Goal: Task Accomplishment & Management: Manage account settings

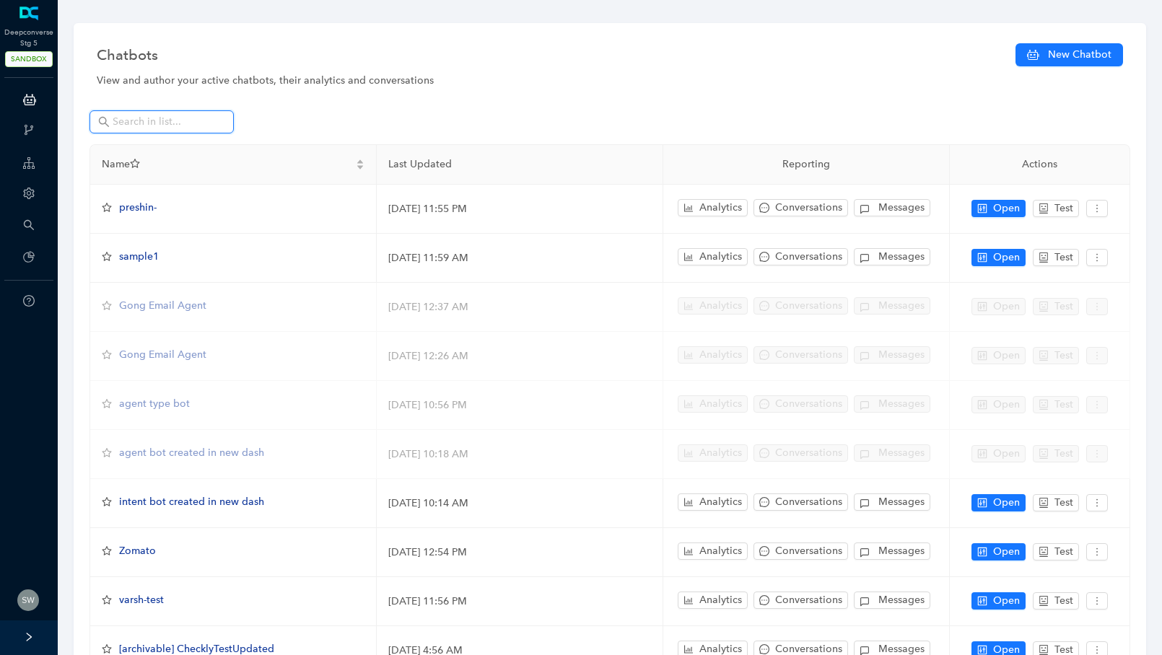
click at [120, 119] on input "text" at bounding box center [163, 122] width 101 height 16
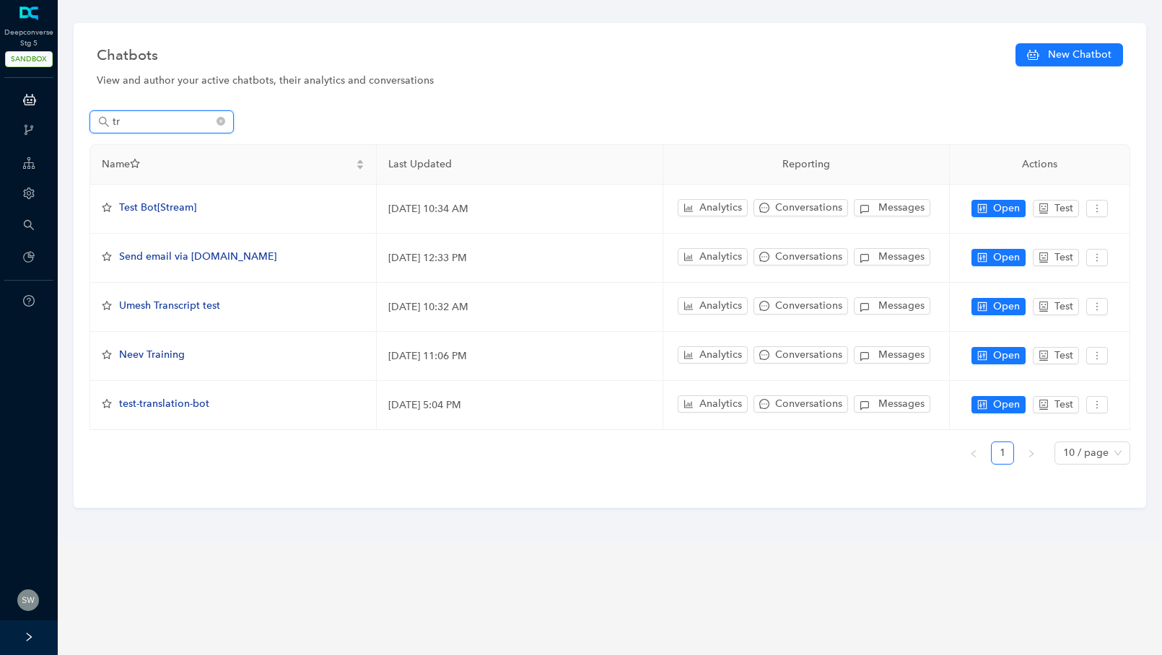
type input "t"
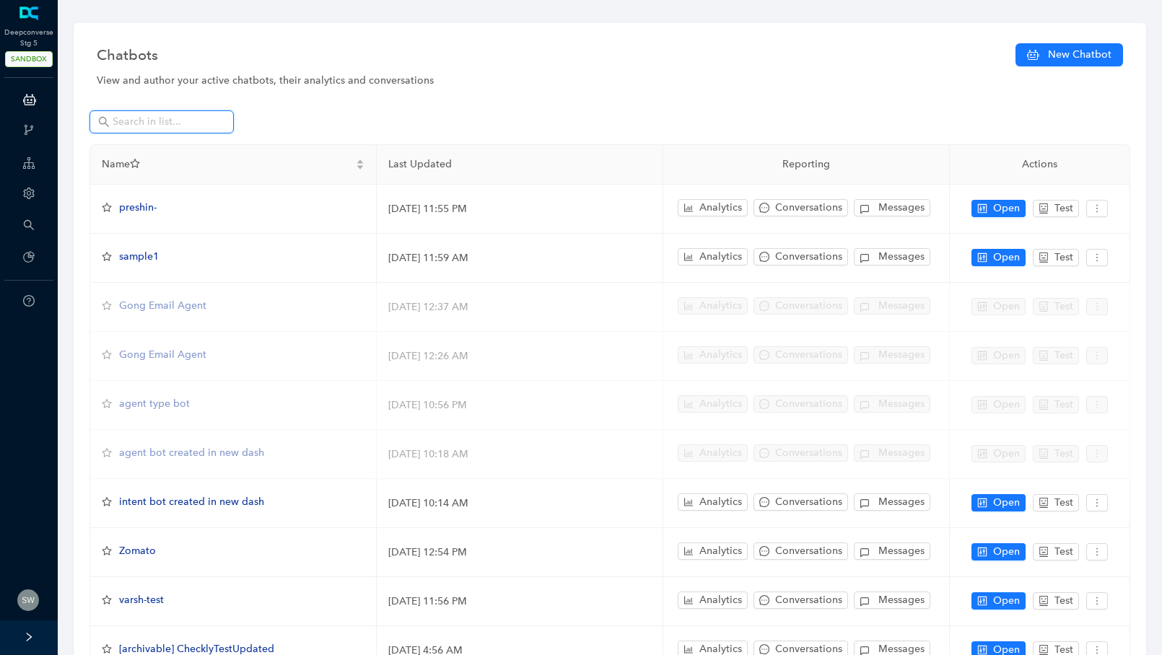
click at [130, 118] on input "text" at bounding box center [163, 122] width 101 height 16
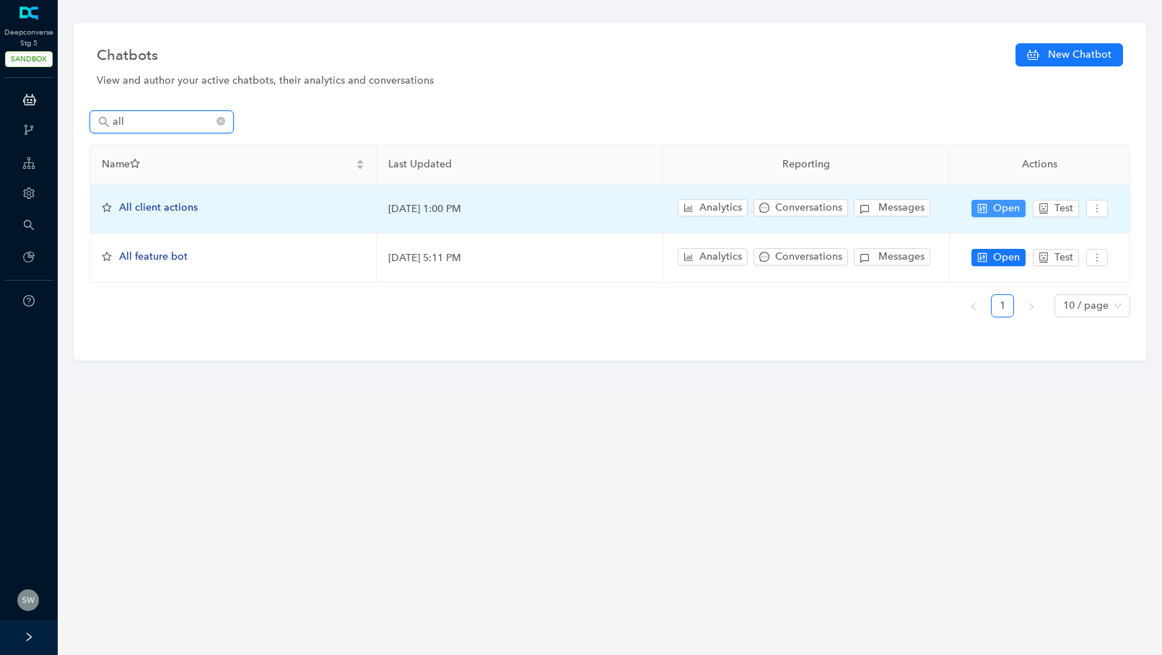
type input "all"
click at [988, 208] on button "Open" at bounding box center [999, 208] width 54 height 17
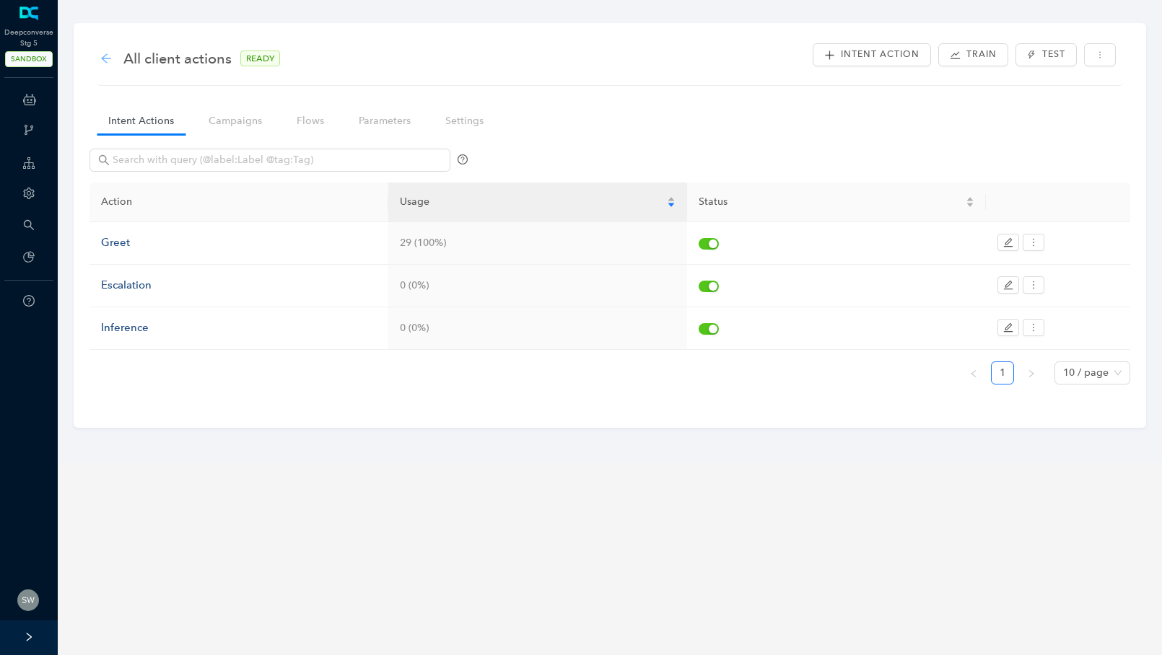
click at [105, 58] on icon "arrow-left" at bounding box center [105, 57] width 9 height 9
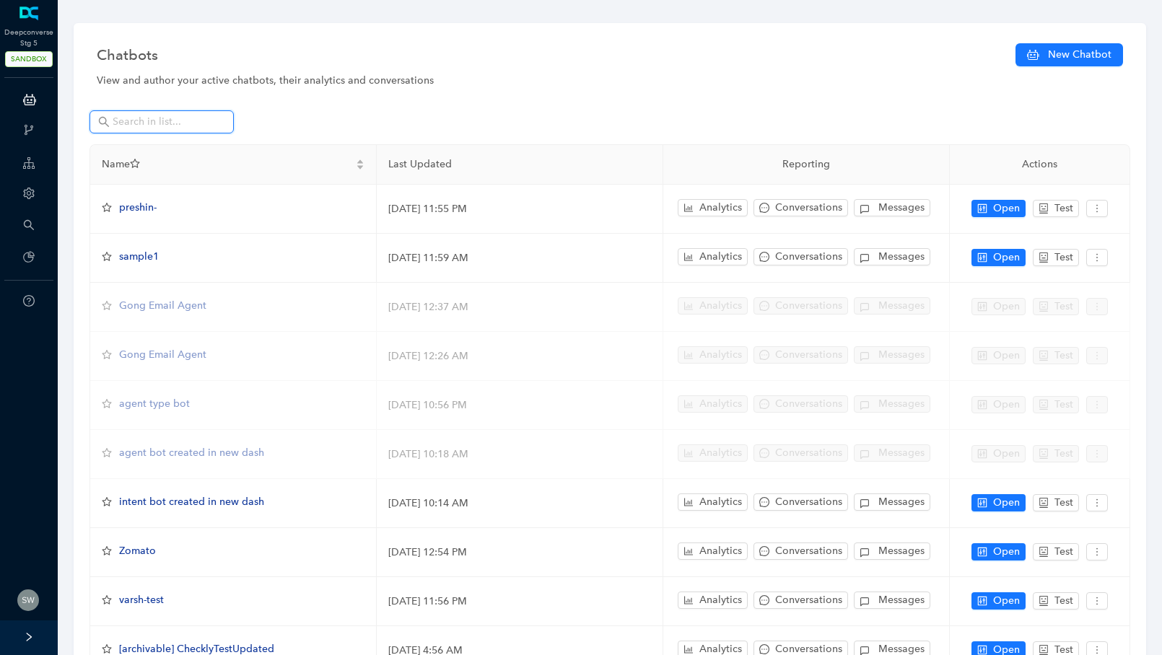
click at [126, 120] on input "text" at bounding box center [163, 122] width 101 height 16
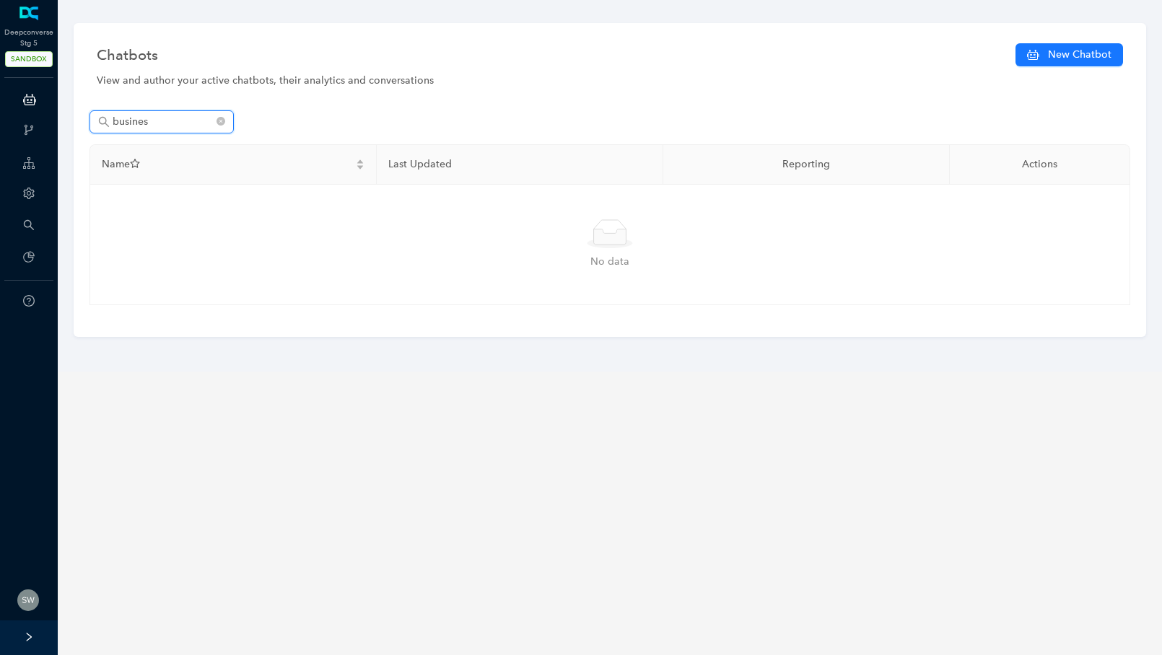
type input "busines"
click at [219, 128] on span at bounding box center [221, 122] width 9 height 14
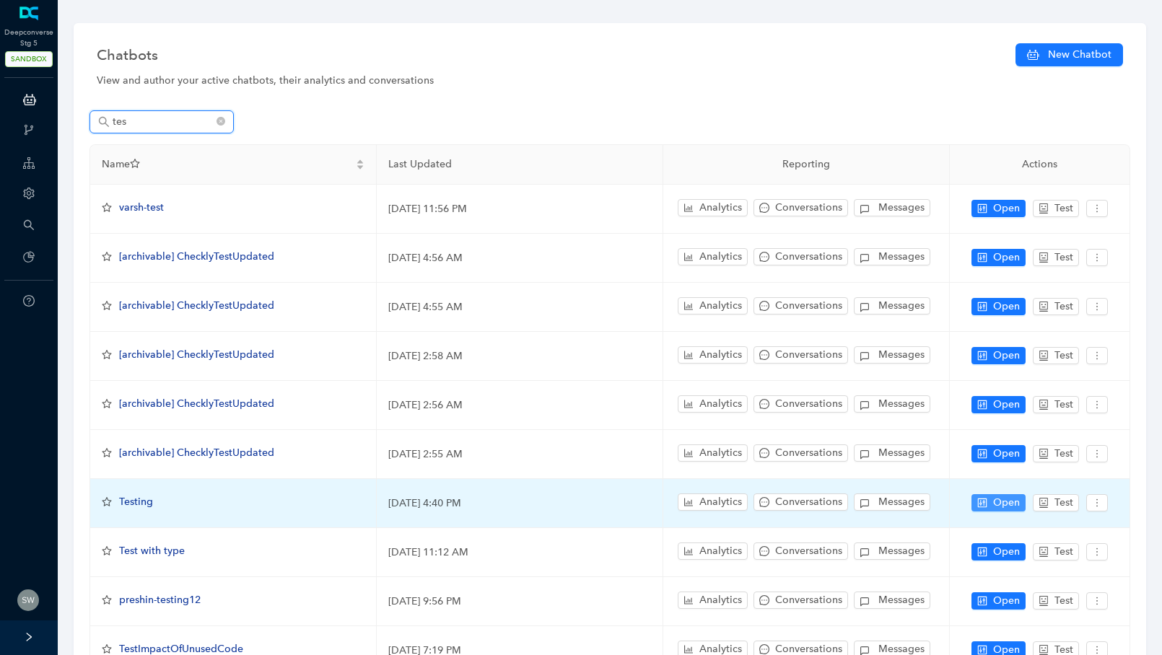
type input "tes"
click at [1011, 495] on span "Open" at bounding box center [1006, 503] width 27 height 16
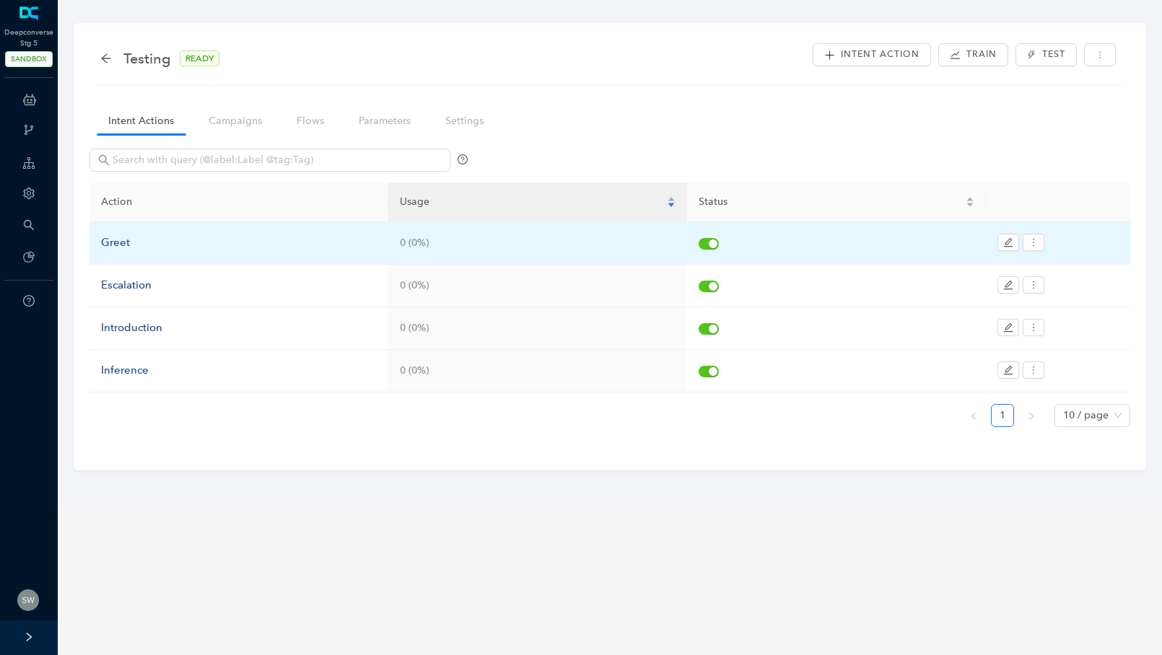
click at [134, 247] on div "Greet" at bounding box center [239, 243] width 276 height 17
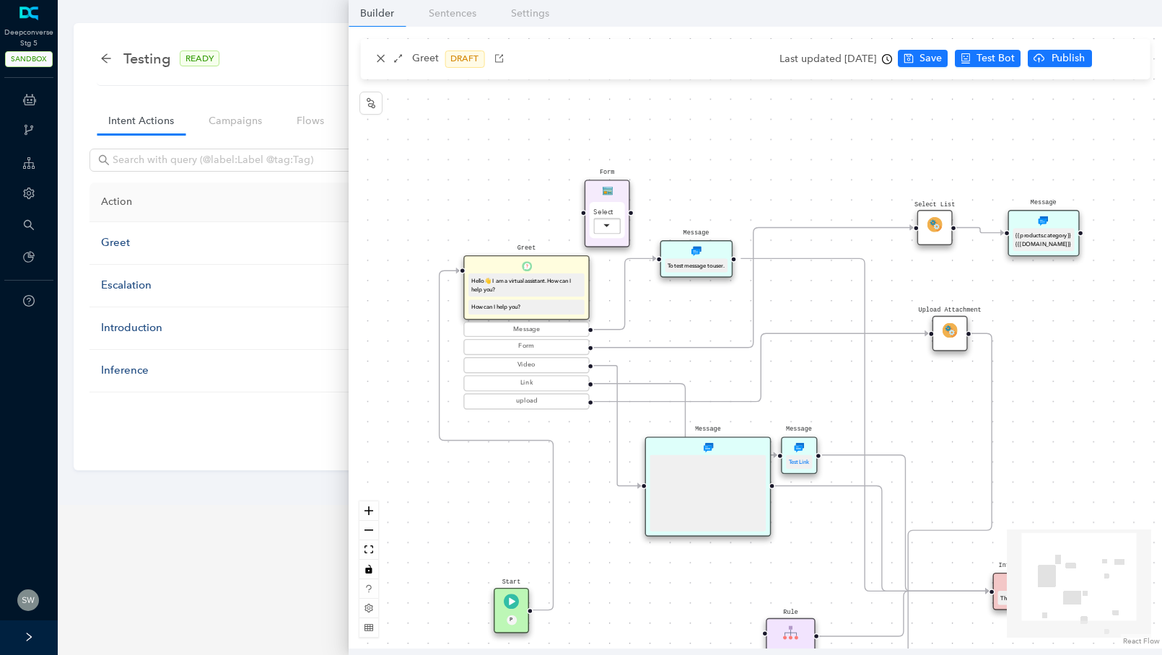
drag, startPoint x: 915, startPoint y: 264, endPoint x: 930, endPoint y: 389, distance: 125.8
click at [930, 389] on div "Start P Greet Hello 👋 I am a virtual assistant. How can I help you? How can I h…" at bounding box center [755, 338] width 813 height 622
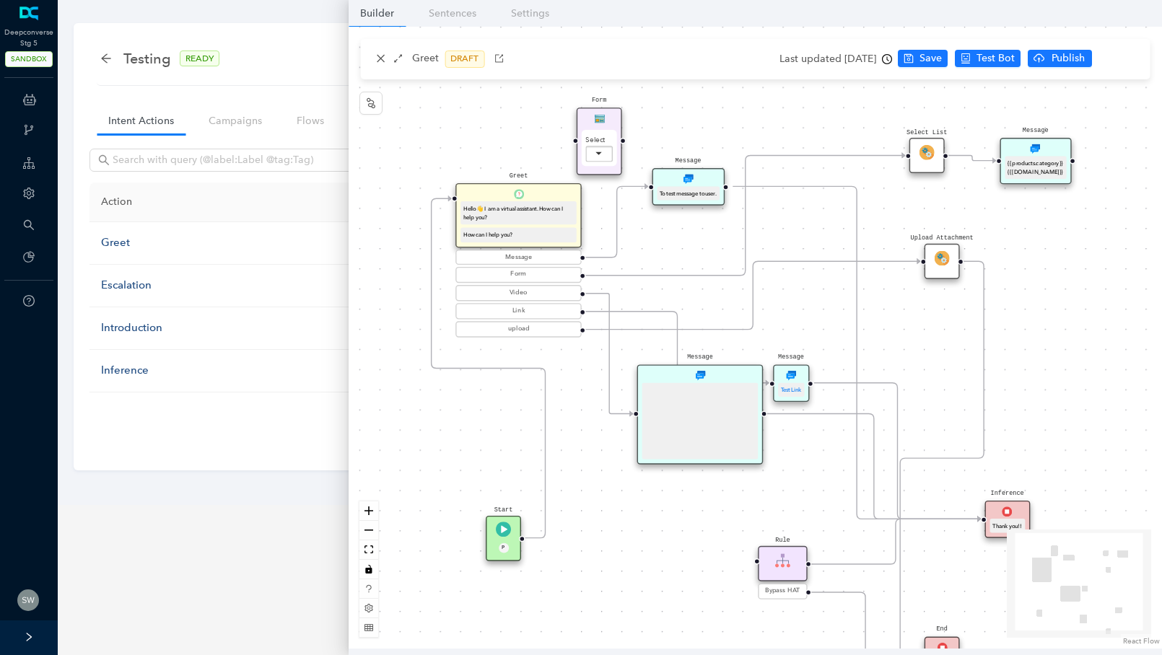
drag, startPoint x: 930, startPoint y: 389, endPoint x: 922, endPoint y: 317, distance: 72.6
click at [922, 317] on div "Start P Greet Hello 👋 I am a virtual assistant. How can I help you? How can I h…" at bounding box center [755, 338] width 813 height 622
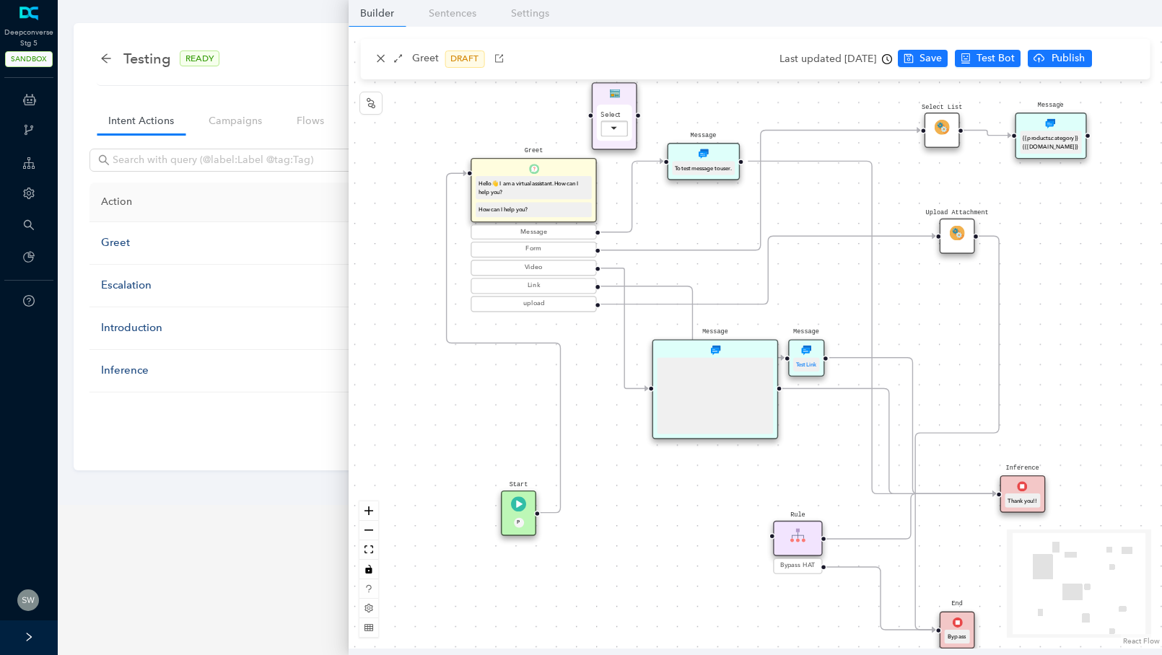
drag, startPoint x: 925, startPoint y: 382, endPoint x: 940, endPoint y: 357, distance: 29.5
click at [940, 357] on div "Start P Greet Hello 👋 I am a virtual assistant. How can I help you? How can I h…" at bounding box center [755, 338] width 813 height 622
click at [384, 63] on icon "close" at bounding box center [380, 58] width 10 height 10
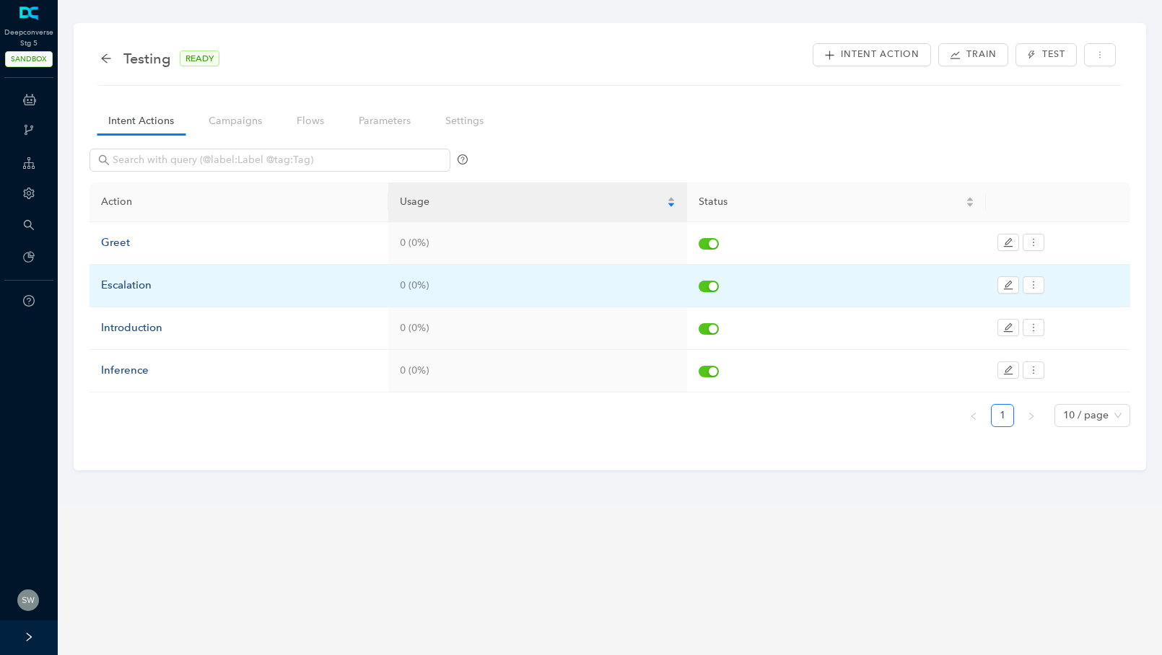
click at [152, 291] on div "Escalation" at bounding box center [239, 285] width 276 height 17
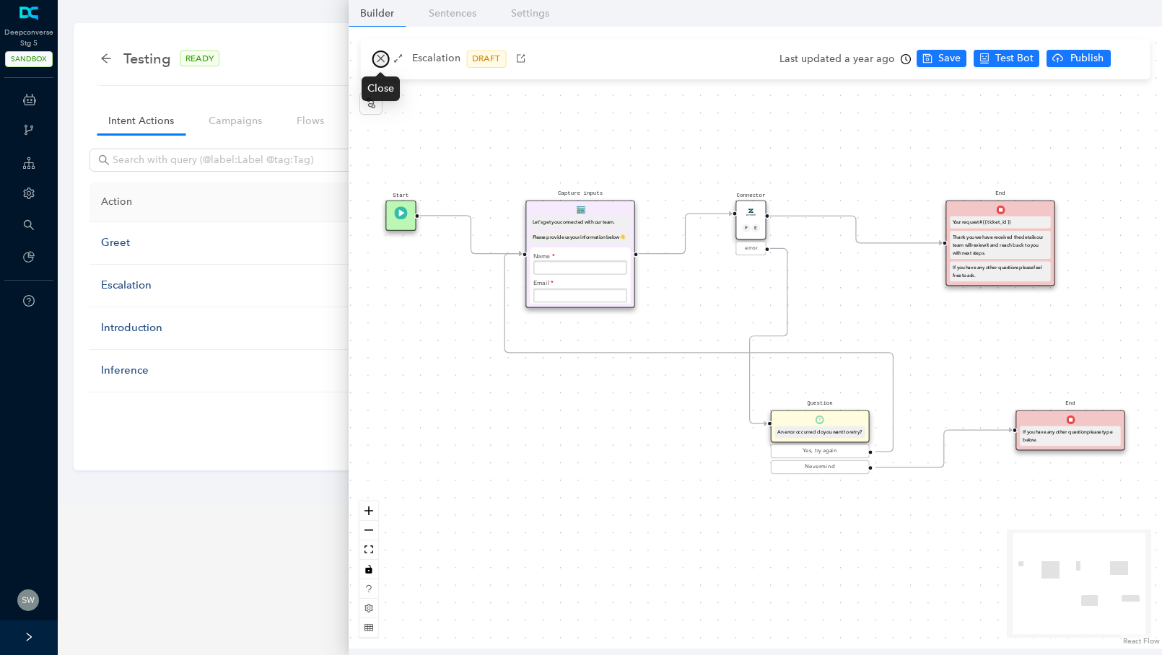
click at [386, 57] on button "button" at bounding box center [380, 59] width 17 height 17
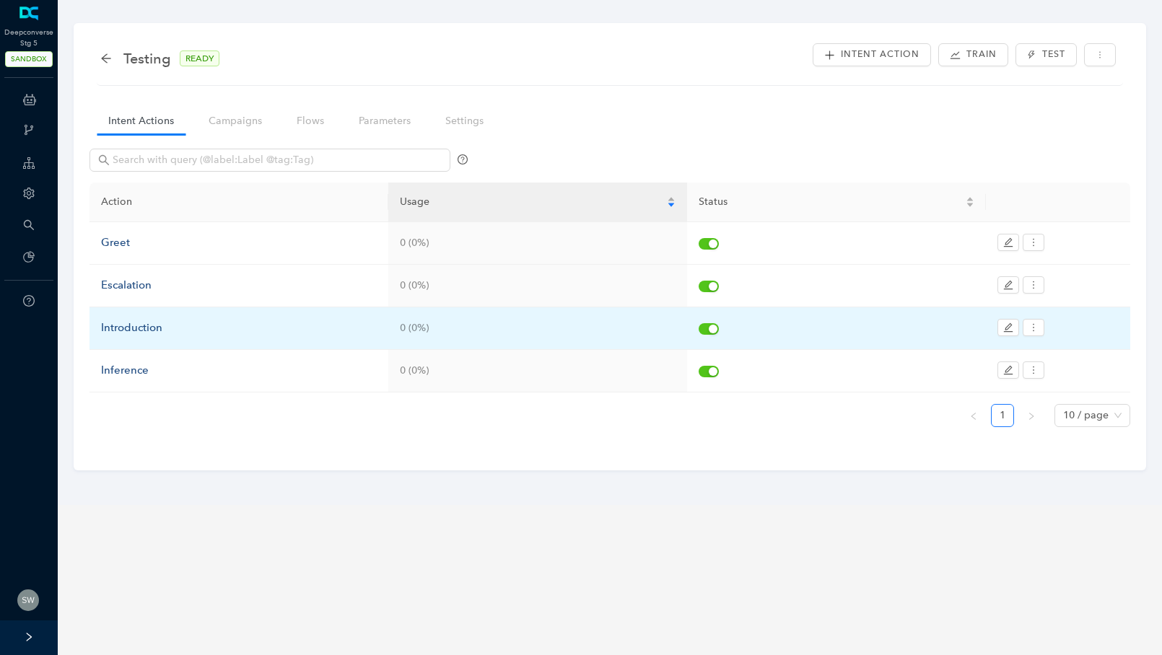
click at [144, 336] on td "Introduction" at bounding box center [239, 328] width 299 height 43
click at [157, 320] on div "Introduction" at bounding box center [239, 328] width 276 height 17
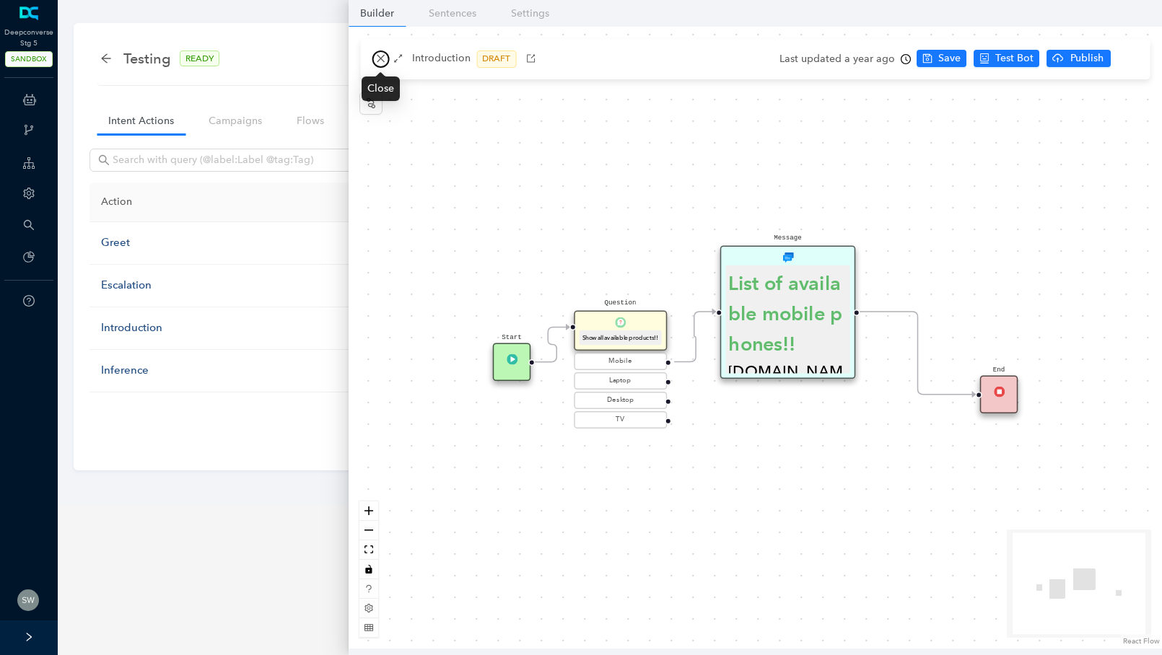
click at [379, 58] on icon "close" at bounding box center [380, 58] width 10 height 10
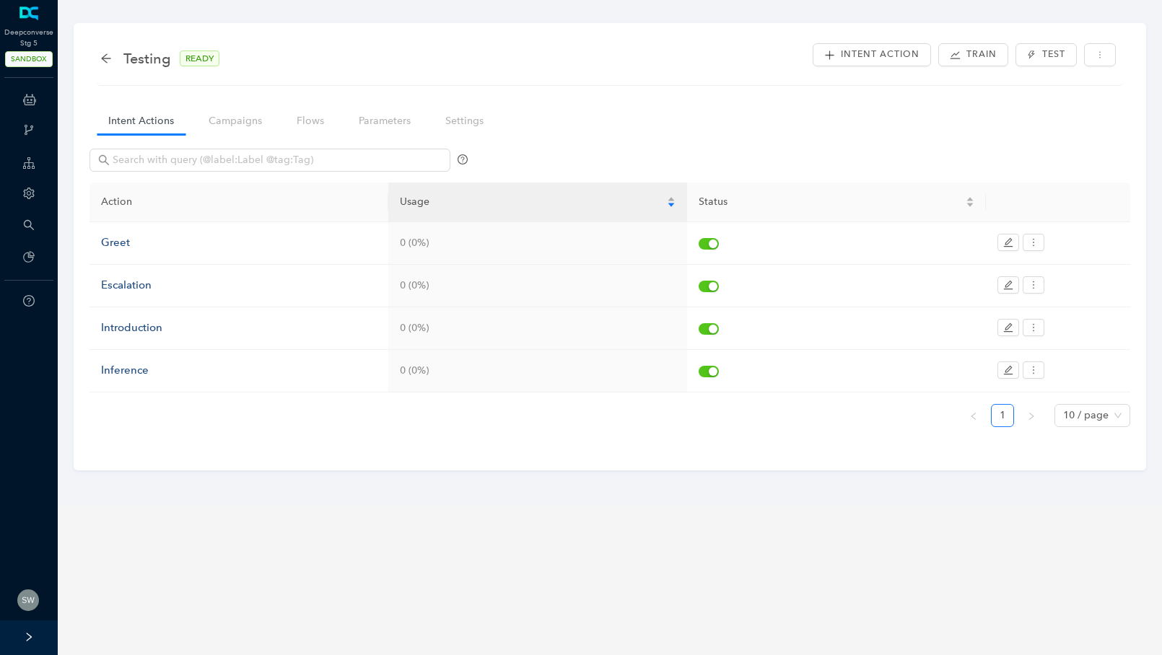
click at [122, 59] on div "Testing READY" at bounding box center [167, 58] width 134 height 23
click at [109, 59] on icon "arrow-left" at bounding box center [106, 59] width 12 height 12
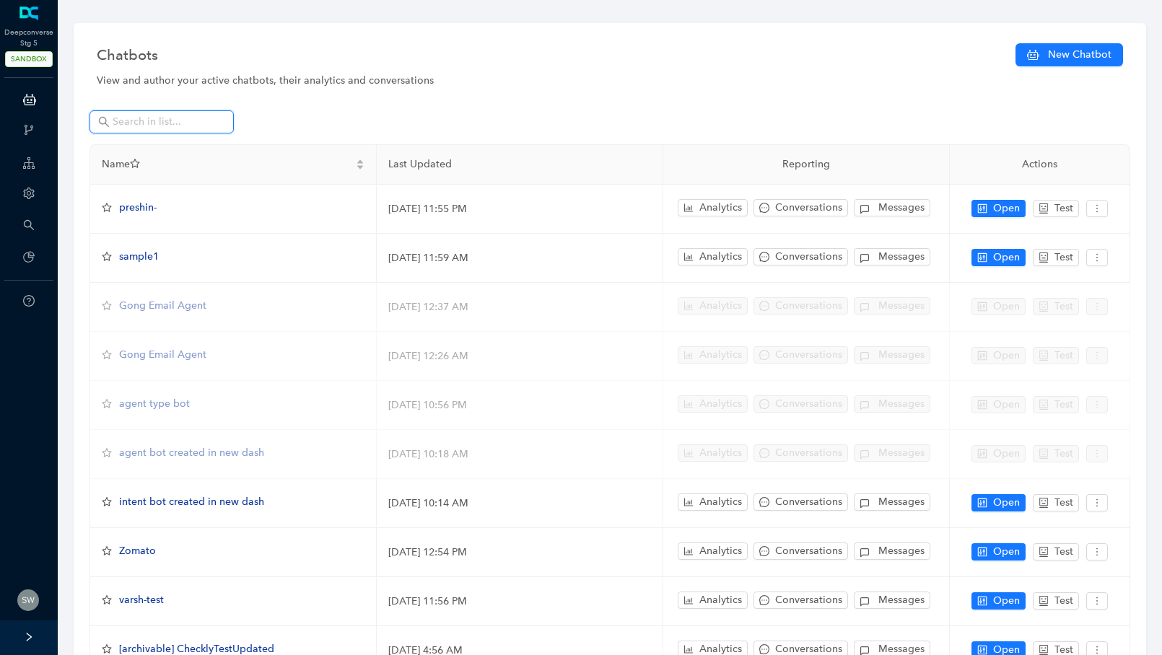
click at [191, 114] on input "text" at bounding box center [163, 122] width 101 height 16
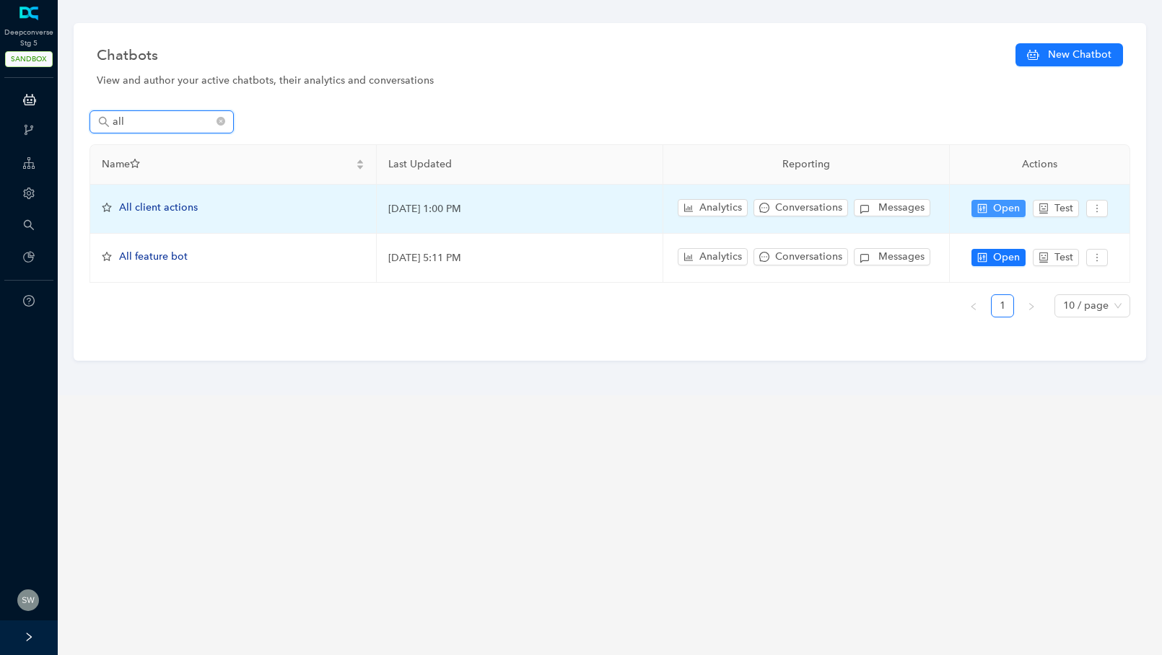
type input "all"
click at [994, 211] on span "Open" at bounding box center [1006, 209] width 27 height 16
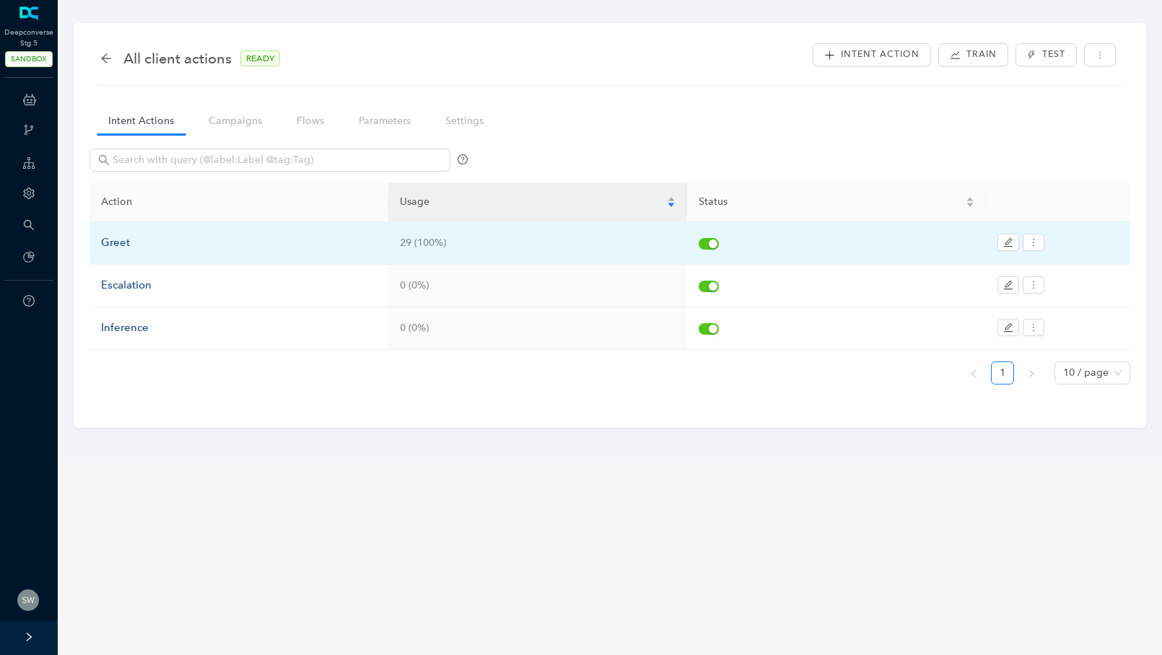
click at [162, 227] on td "Greet" at bounding box center [239, 243] width 299 height 43
click at [164, 247] on div "Greet" at bounding box center [239, 243] width 276 height 17
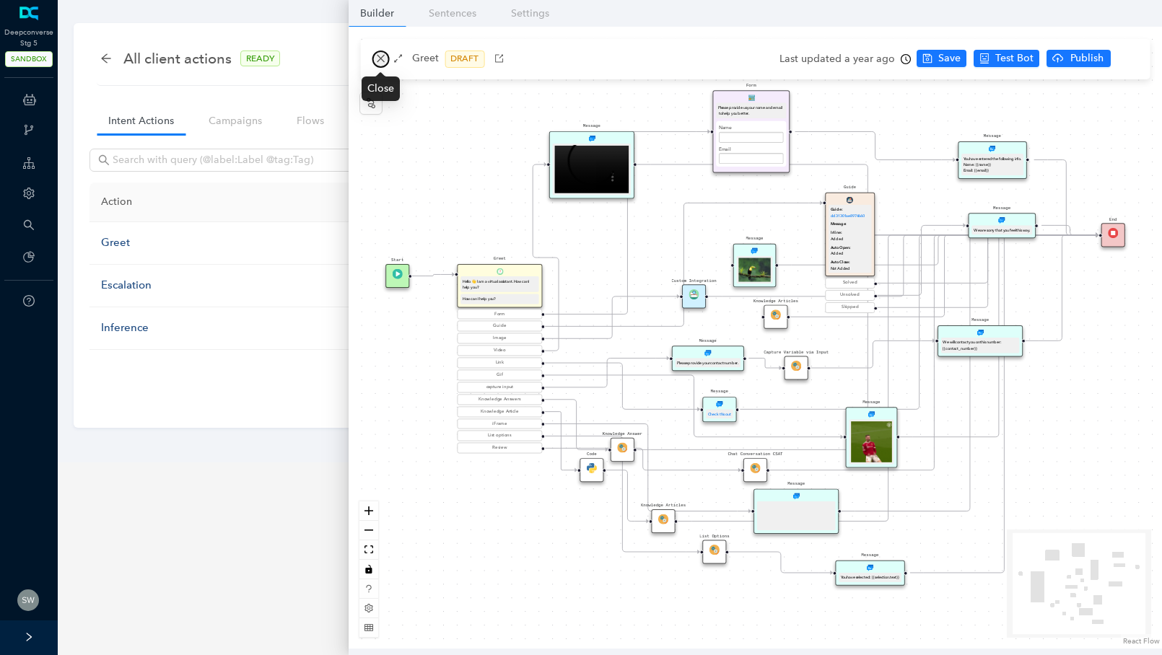
click at [385, 61] on icon "close" at bounding box center [380, 58] width 10 height 10
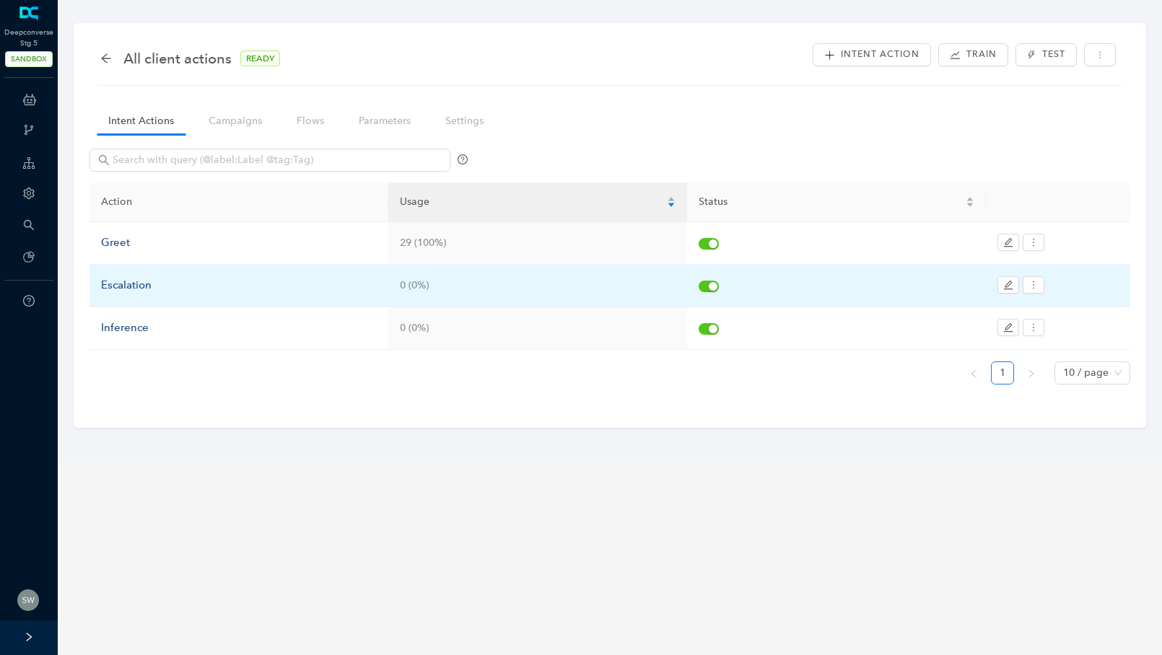
click at [148, 291] on div "Escalation" at bounding box center [239, 285] width 276 height 17
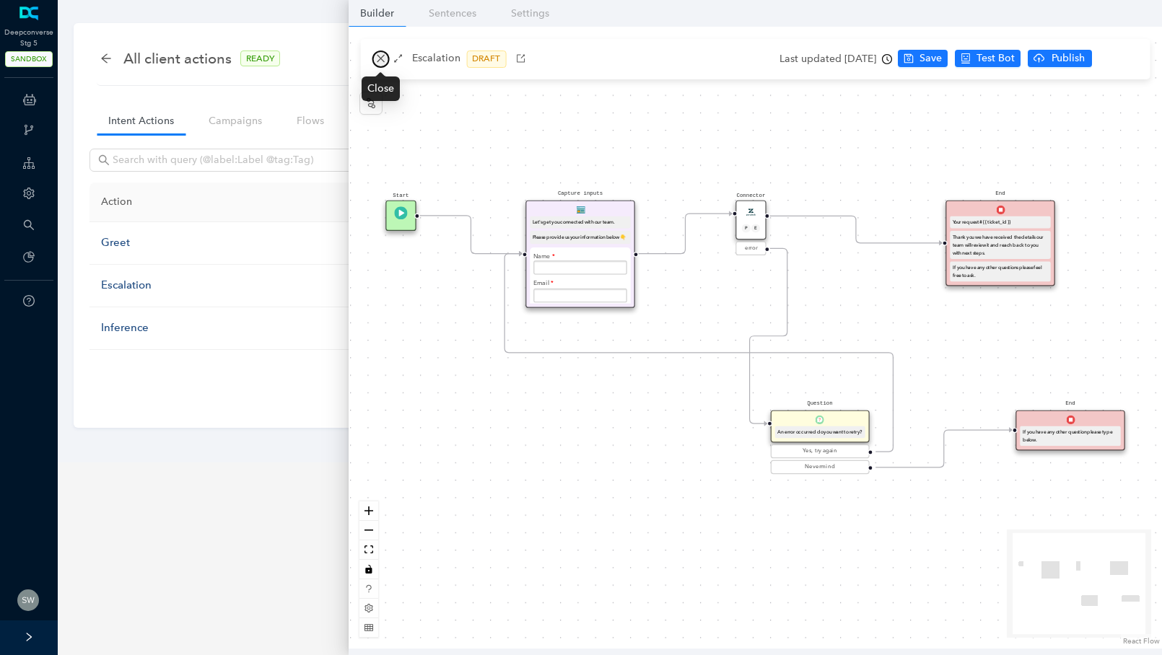
click at [382, 60] on icon "close" at bounding box center [381, 59] width 8 height 8
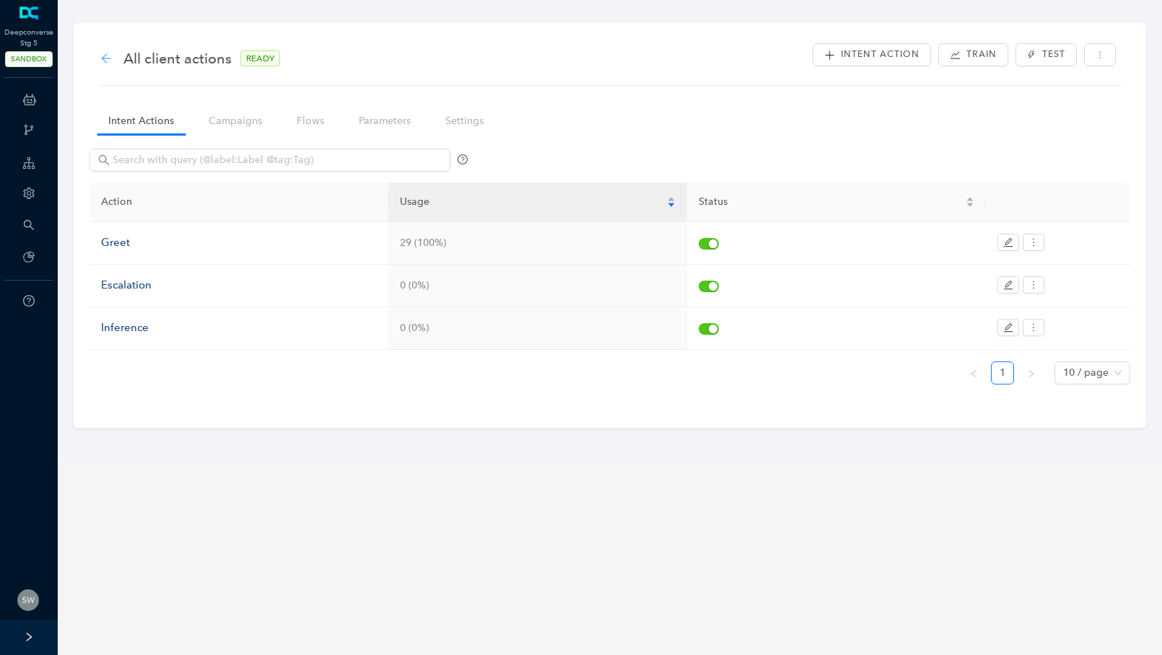
click at [102, 58] on icon "arrow-left" at bounding box center [105, 57] width 9 height 9
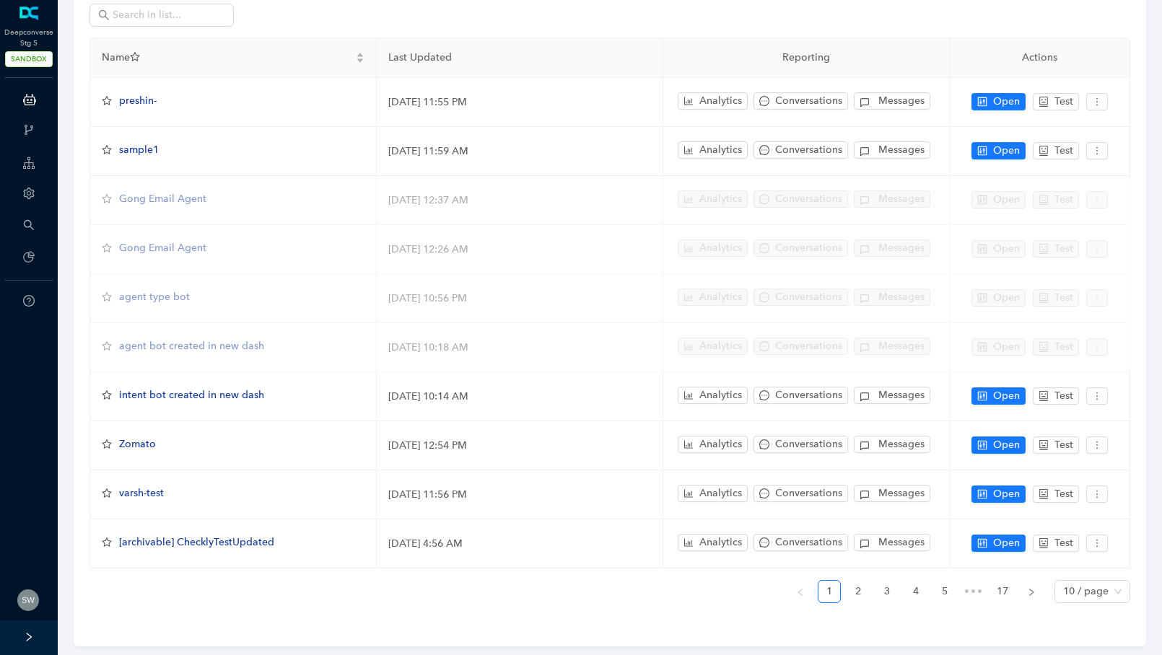
scroll to position [126, 0]
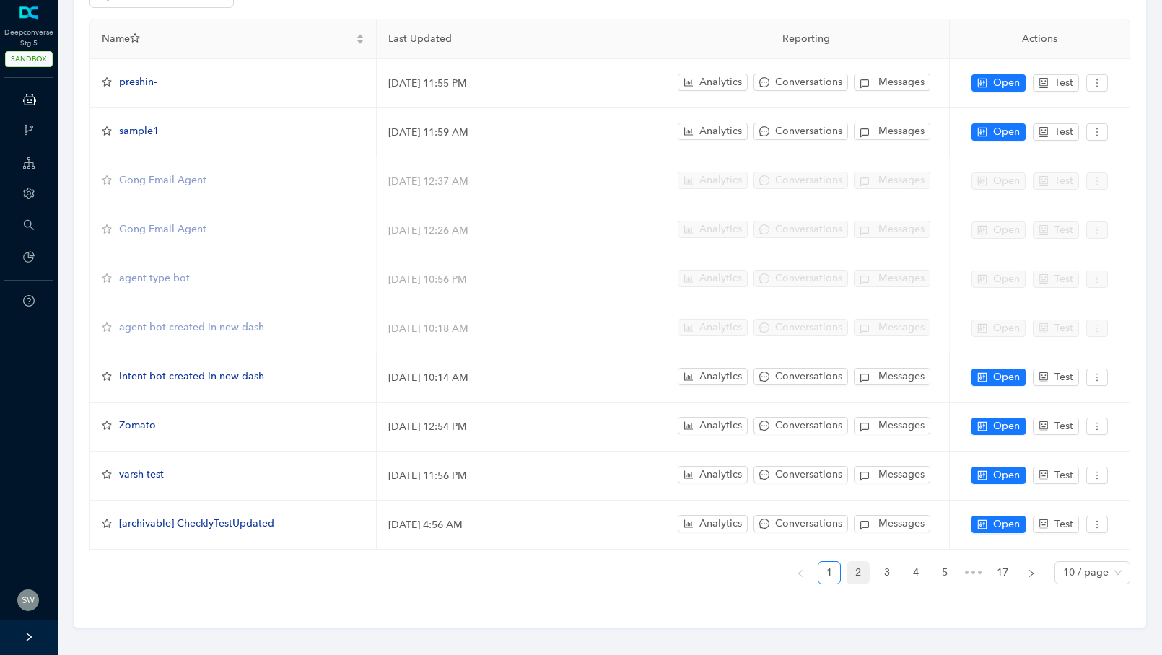
click at [855, 566] on link "2" at bounding box center [858, 573] width 22 height 22
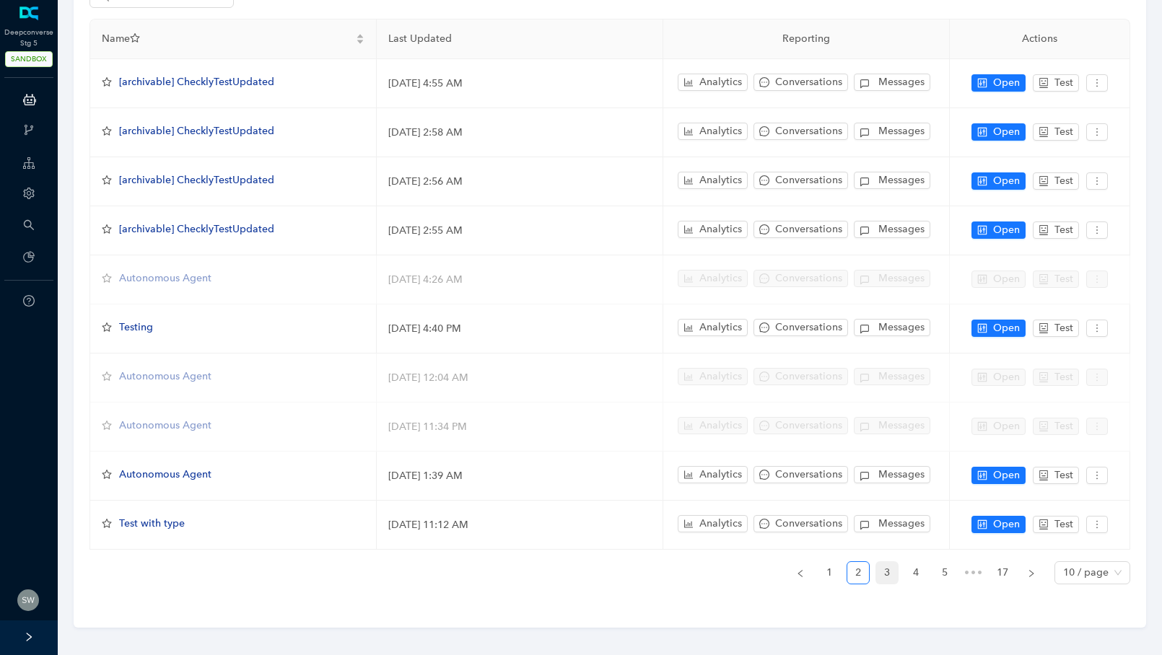
click at [879, 568] on link "3" at bounding box center [887, 573] width 22 height 22
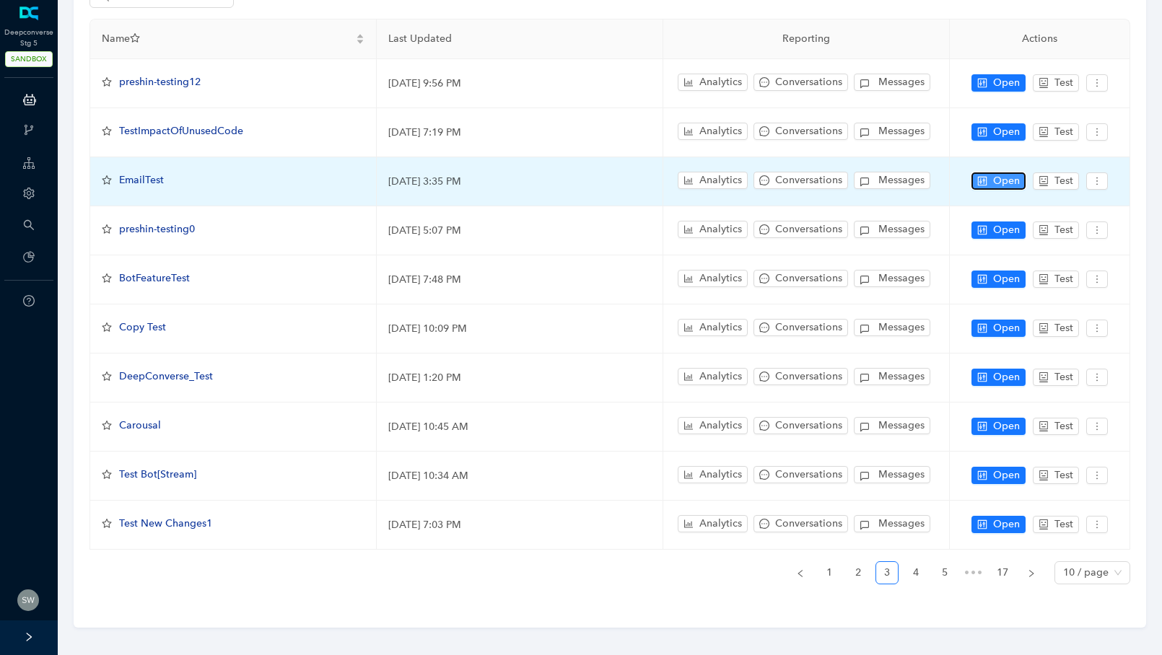
click at [988, 183] on button "Open" at bounding box center [999, 181] width 54 height 17
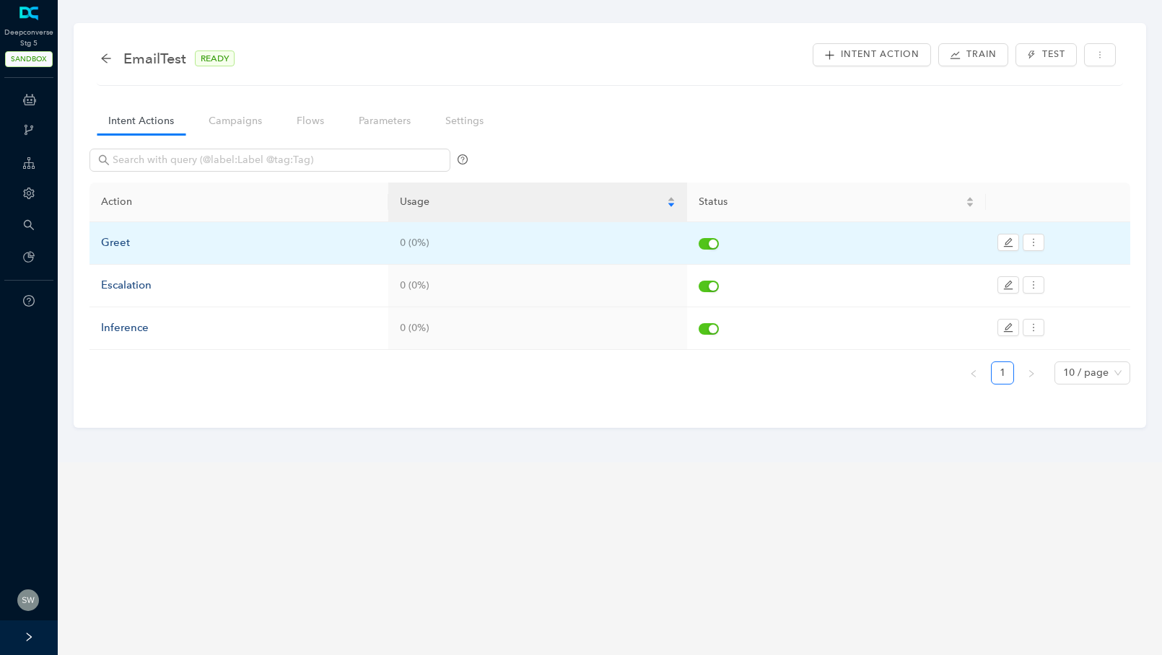
click at [112, 240] on div "Greet" at bounding box center [239, 243] width 276 height 17
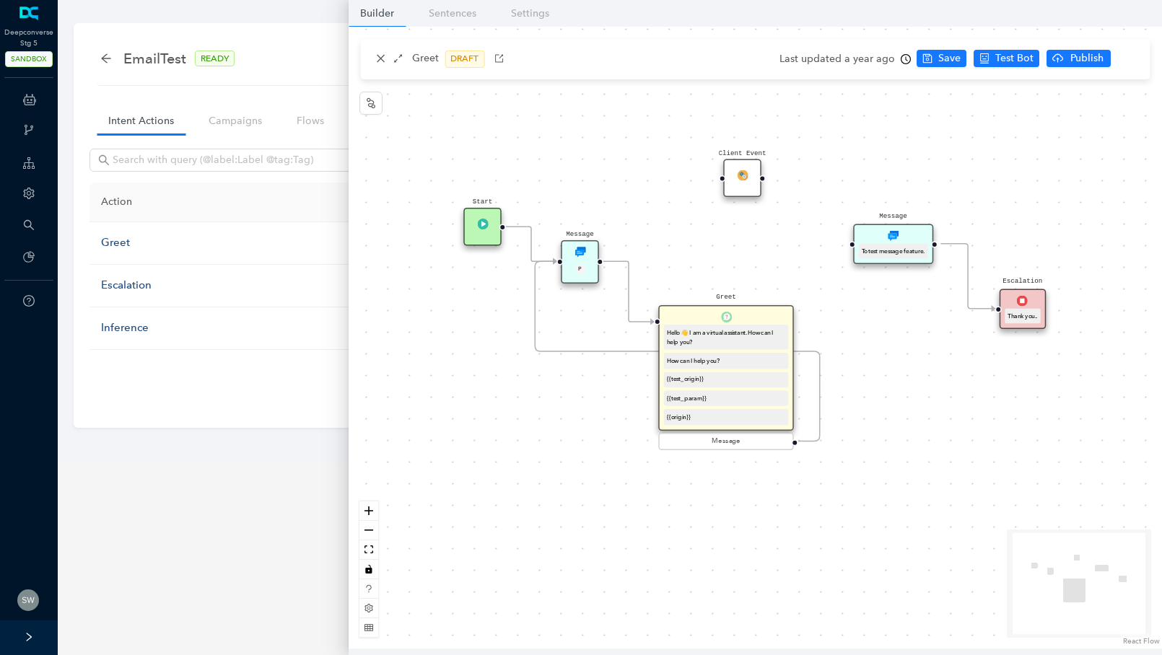
drag, startPoint x: 623, startPoint y: 393, endPoint x: 733, endPoint y: 326, distance: 129.0
click at [734, 326] on div "Hello 👋 I am a virtual assistant. How can I help you?" at bounding box center [726, 337] width 125 height 25
click at [380, 62] on icon "close" at bounding box center [380, 58] width 10 height 10
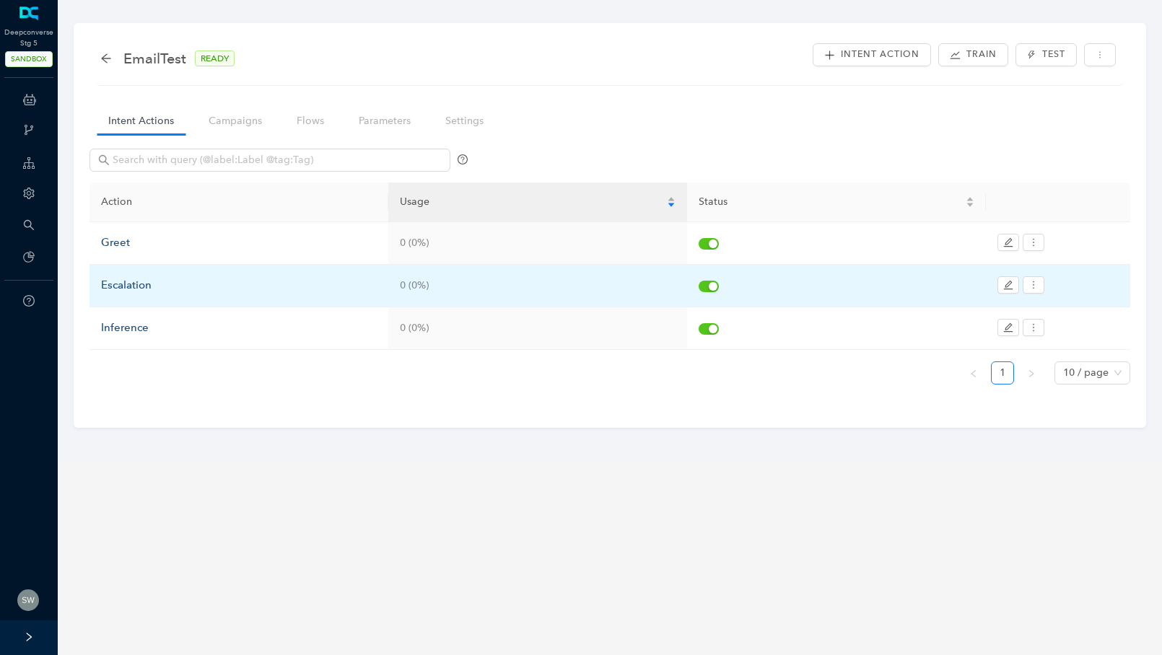
click at [144, 279] on div "Escalation" at bounding box center [239, 285] width 276 height 17
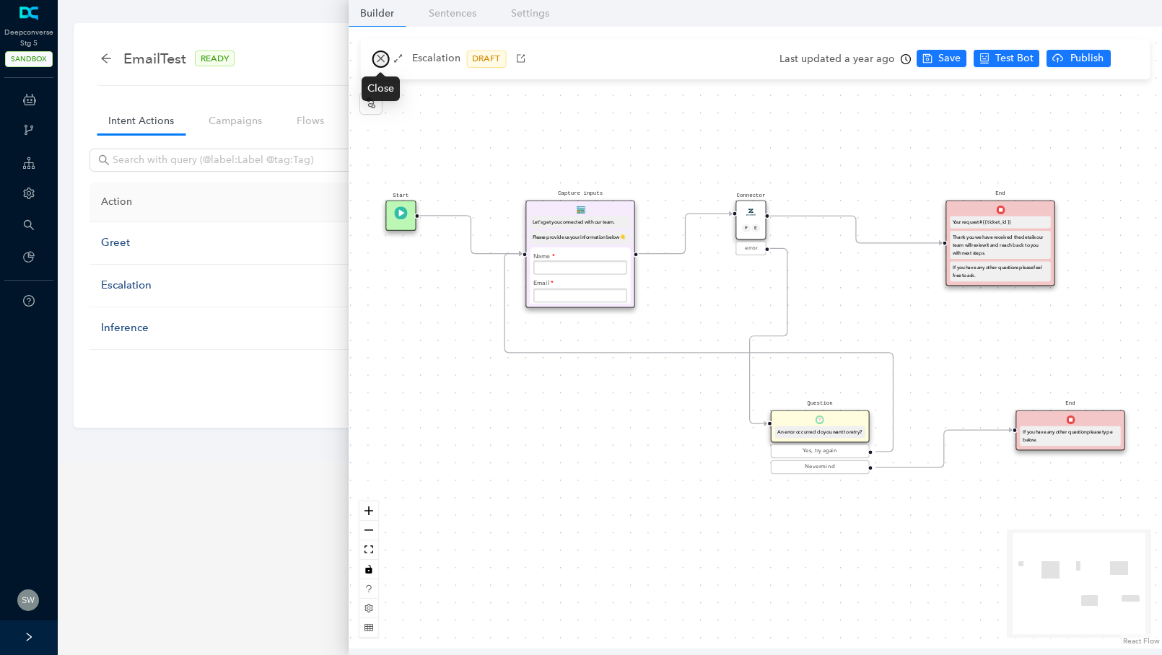
click at [375, 61] on button "button" at bounding box center [380, 59] width 17 height 17
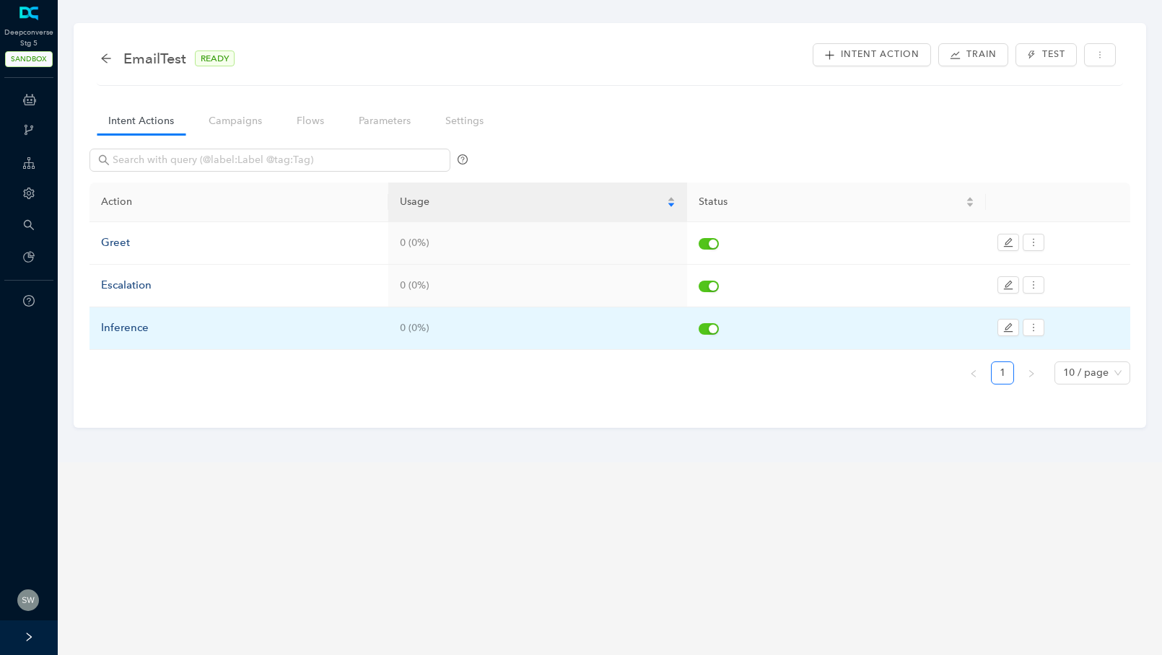
click at [178, 321] on div "Inference" at bounding box center [239, 328] width 276 height 17
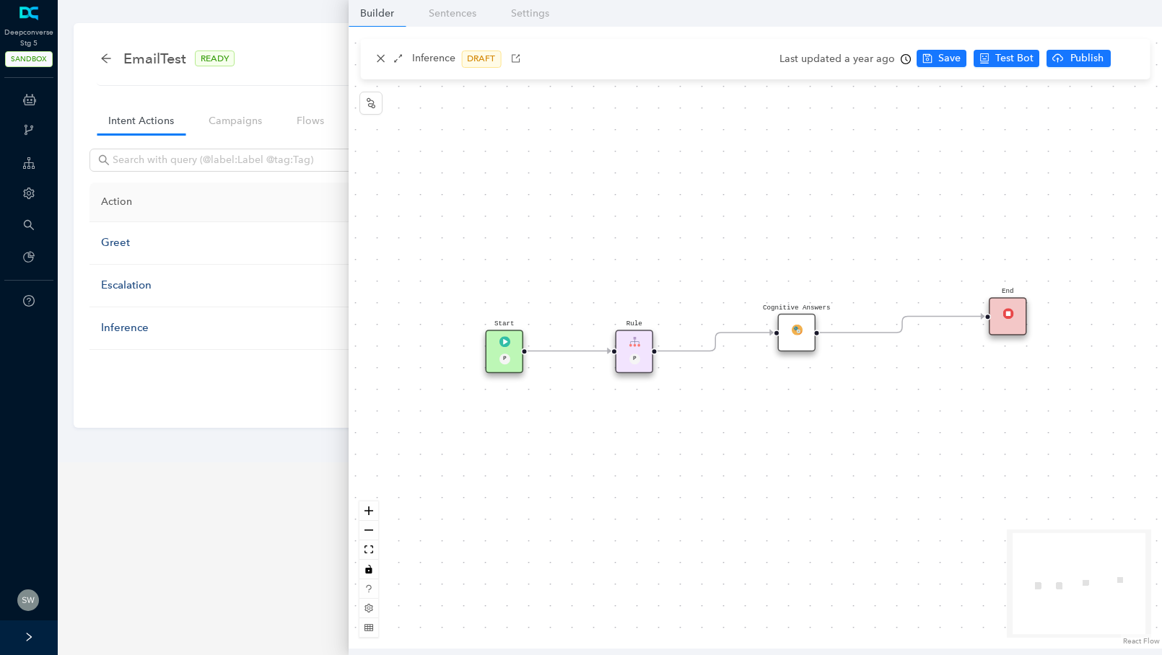
drag, startPoint x: 629, startPoint y: 377, endPoint x: 631, endPoint y: 368, distance: 9.5
click at [631, 375] on div "Start P Rule P Cognitive Answers End" at bounding box center [755, 338] width 813 height 622
click at [31, 302] on icon "question-circle" at bounding box center [29, 301] width 12 height 12
click at [377, 110] on button "button" at bounding box center [370, 103] width 23 height 23
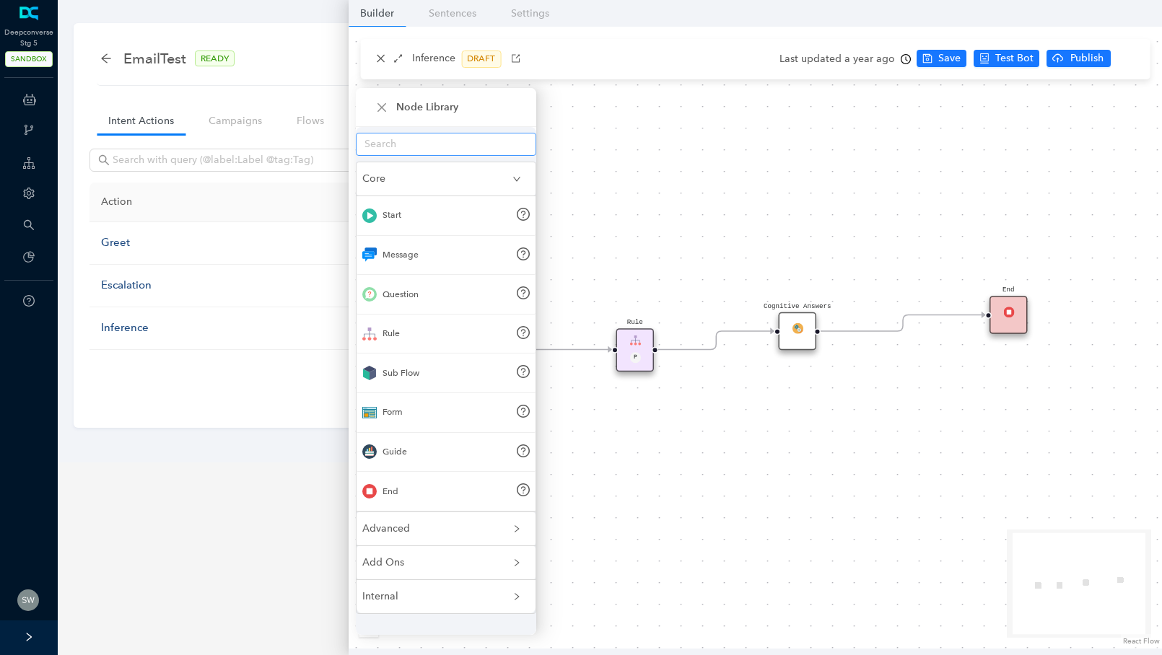
click at [411, 135] on span at bounding box center [446, 144] width 180 height 23
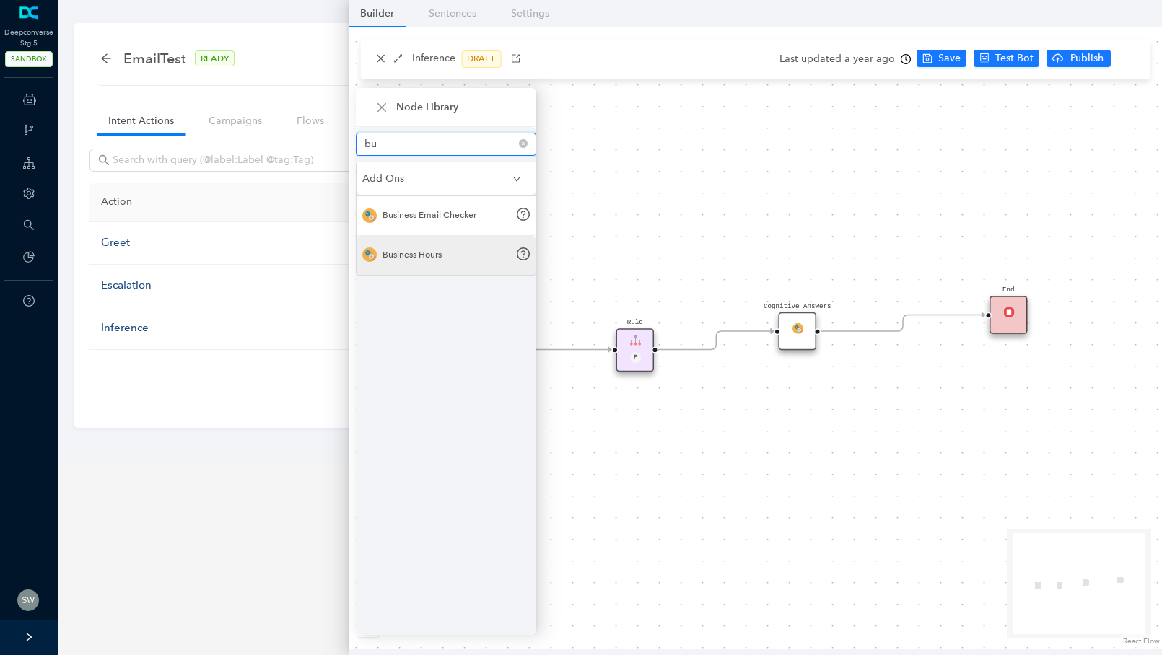
type input "bu"
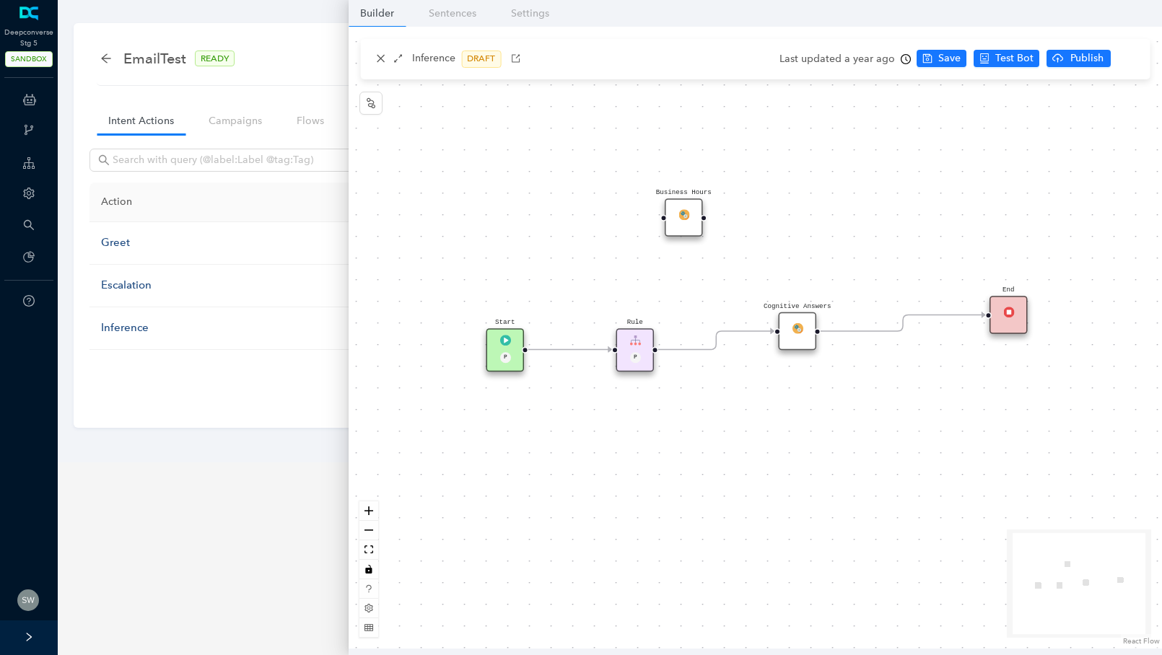
click at [677, 212] on div "Business Hours" at bounding box center [684, 217] width 38 height 38
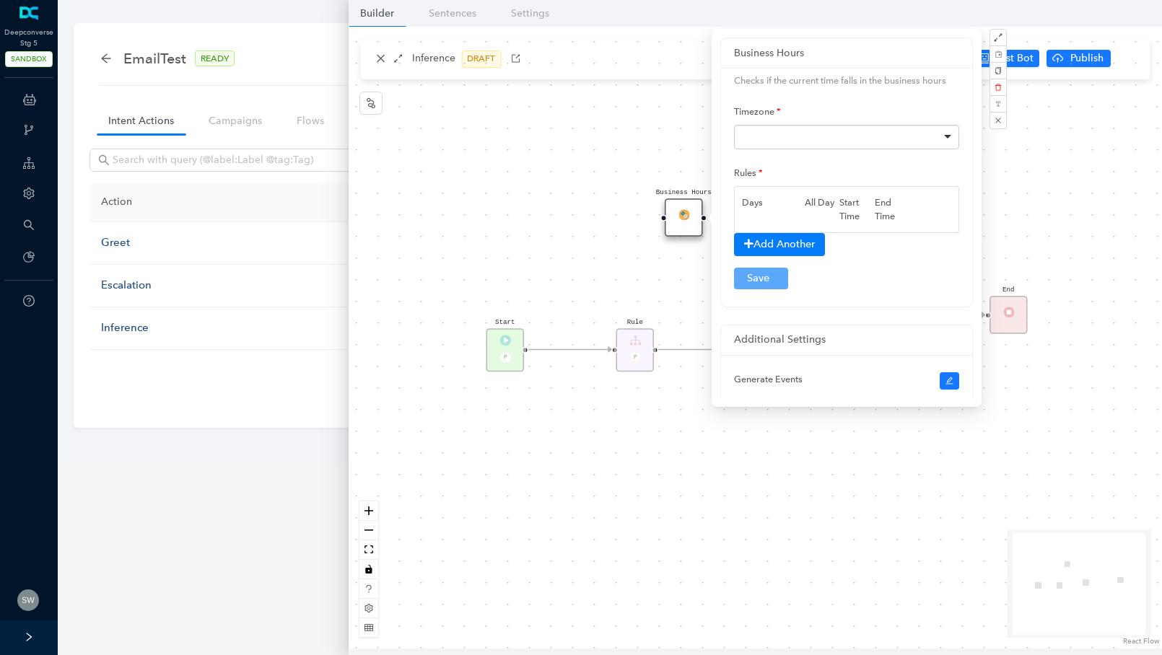
click at [786, 131] on div at bounding box center [846, 137] width 225 height 25
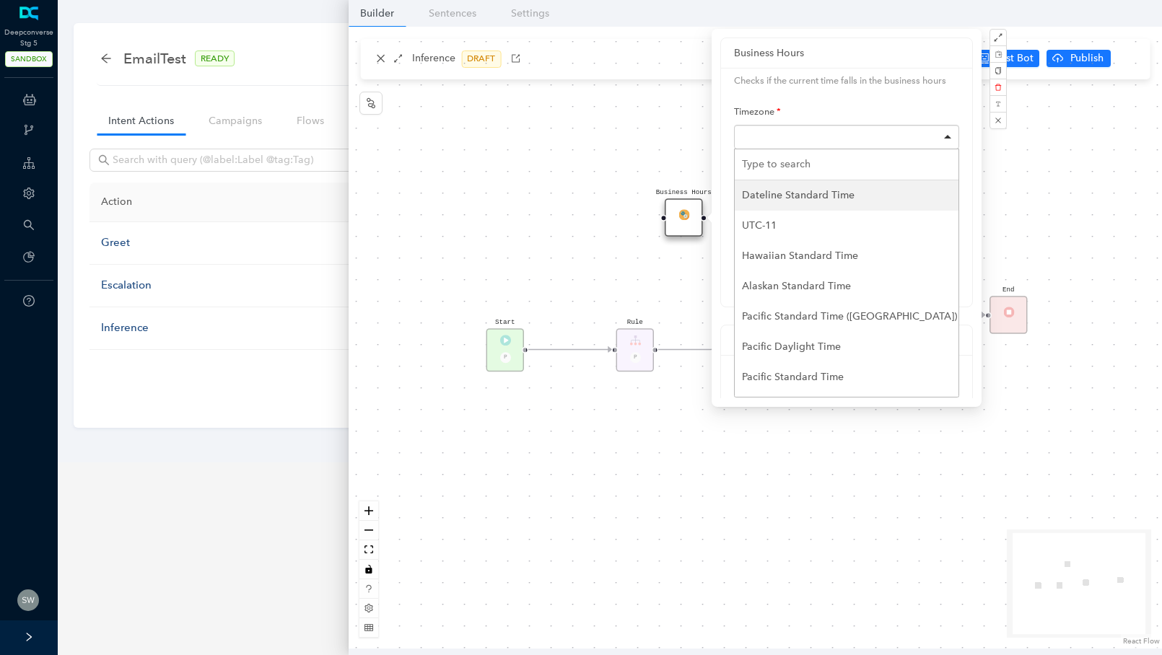
click at [787, 130] on div at bounding box center [846, 137] width 225 height 25
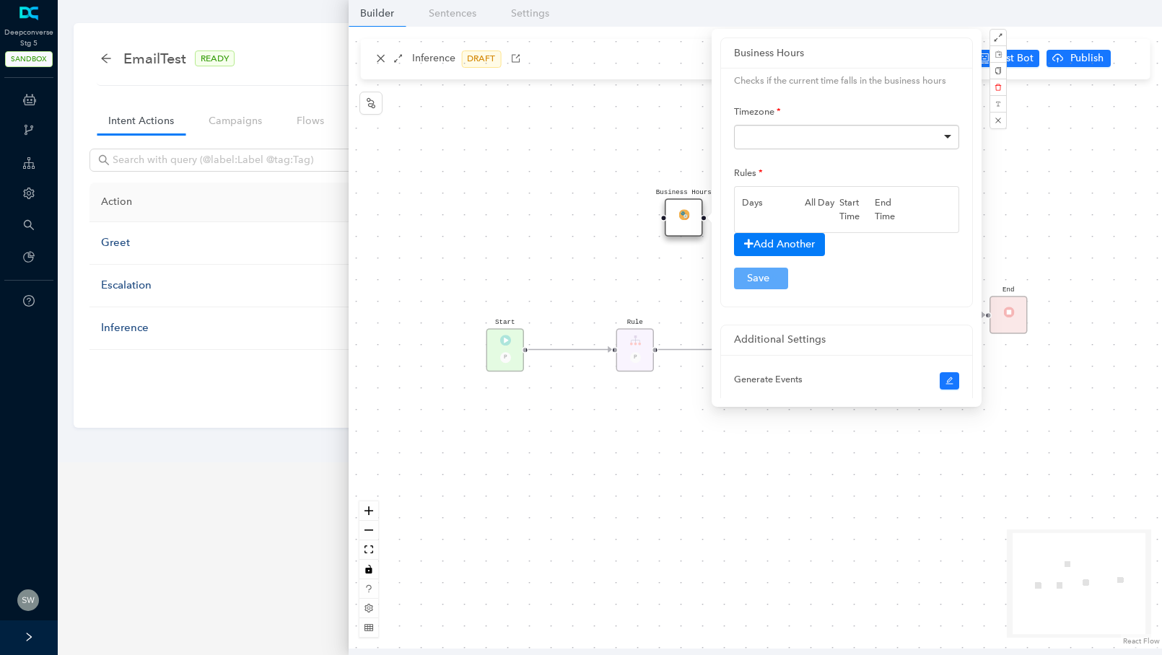
click at [787, 131] on div at bounding box center [846, 137] width 225 height 25
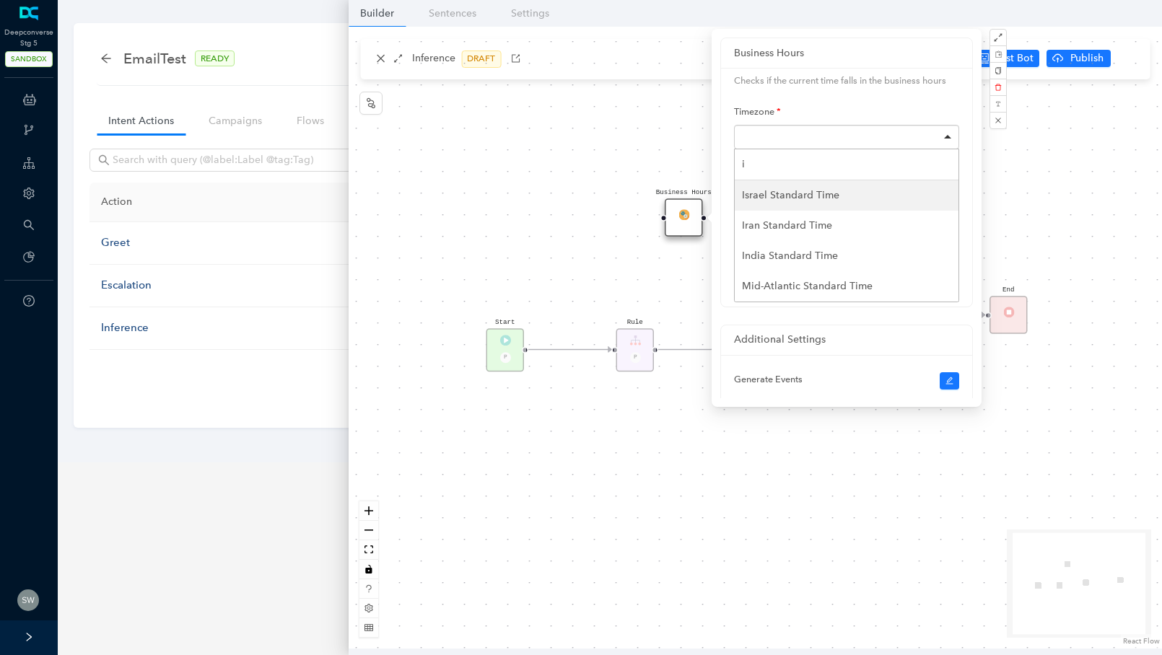
type input "in"
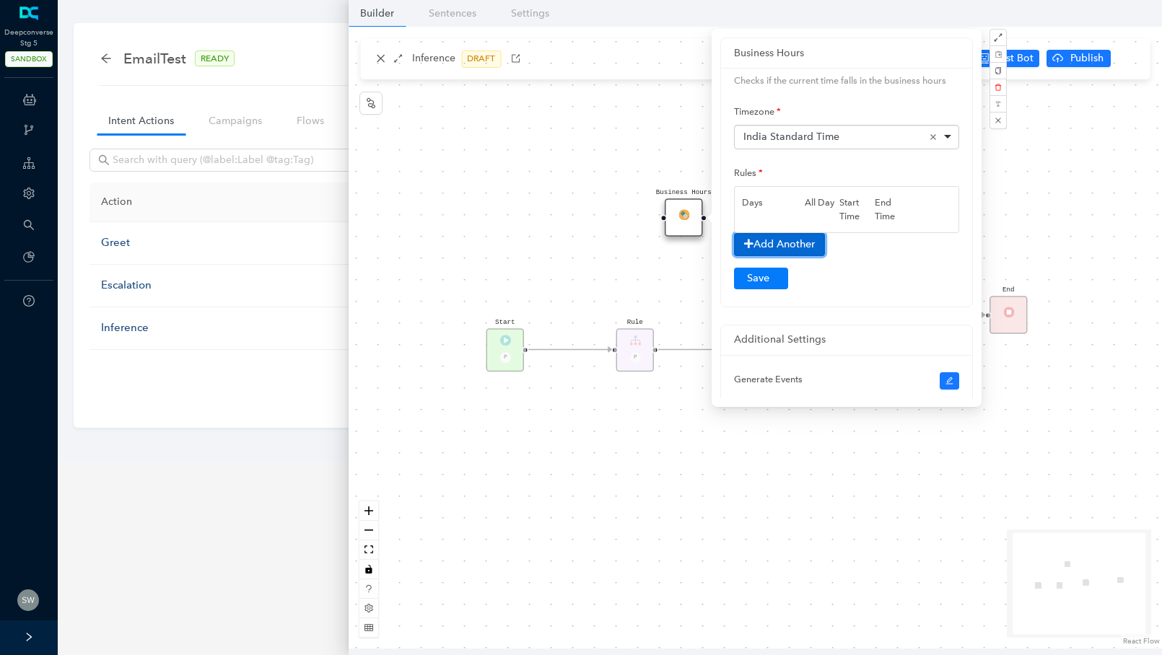
click at [763, 243] on button "Add Another" at bounding box center [779, 244] width 91 height 22
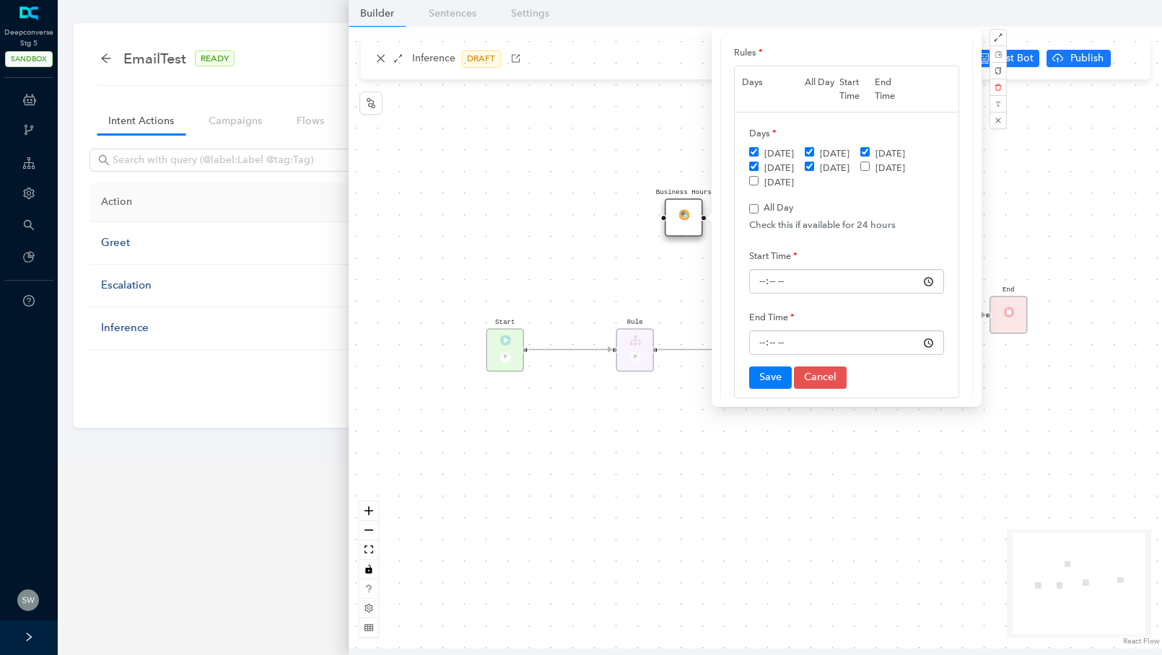
scroll to position [123, 0]
click at [780, 289] on input "time" at bounding box center [846, 278] width 195 height 25
click at [815, 279] on input "time" at bounding box center [846, 278] width 195 height 25
click at [910, 276] on input "time" at bounding box center [846, 278] width 195 height 25
click at [754, 203] on input "All Day" at bounding box center [753, 205] width 9 height 9
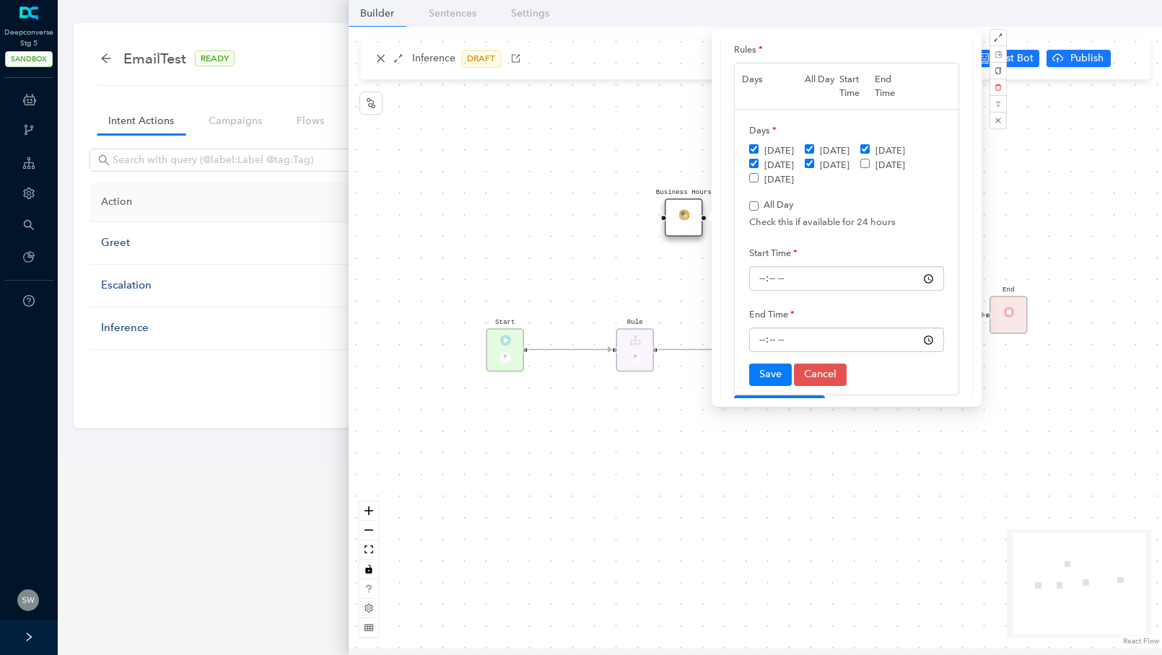
checkbox input "true"
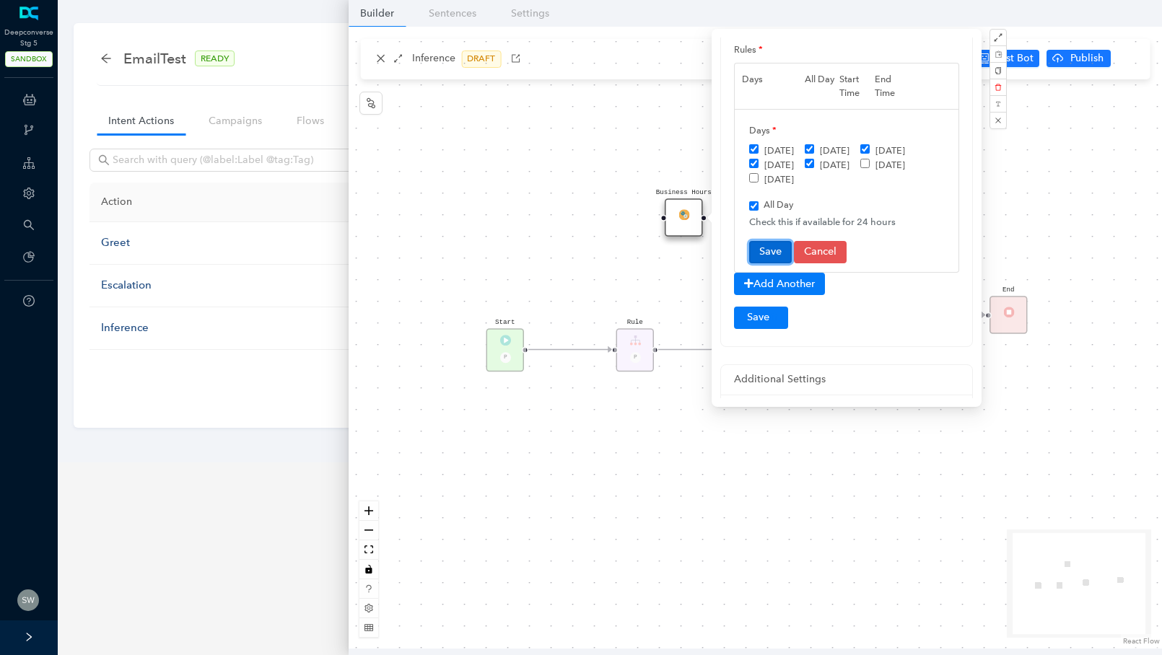
click at [770, 252] on button "Save" at bounding box center [770, 252] width 43 height 22
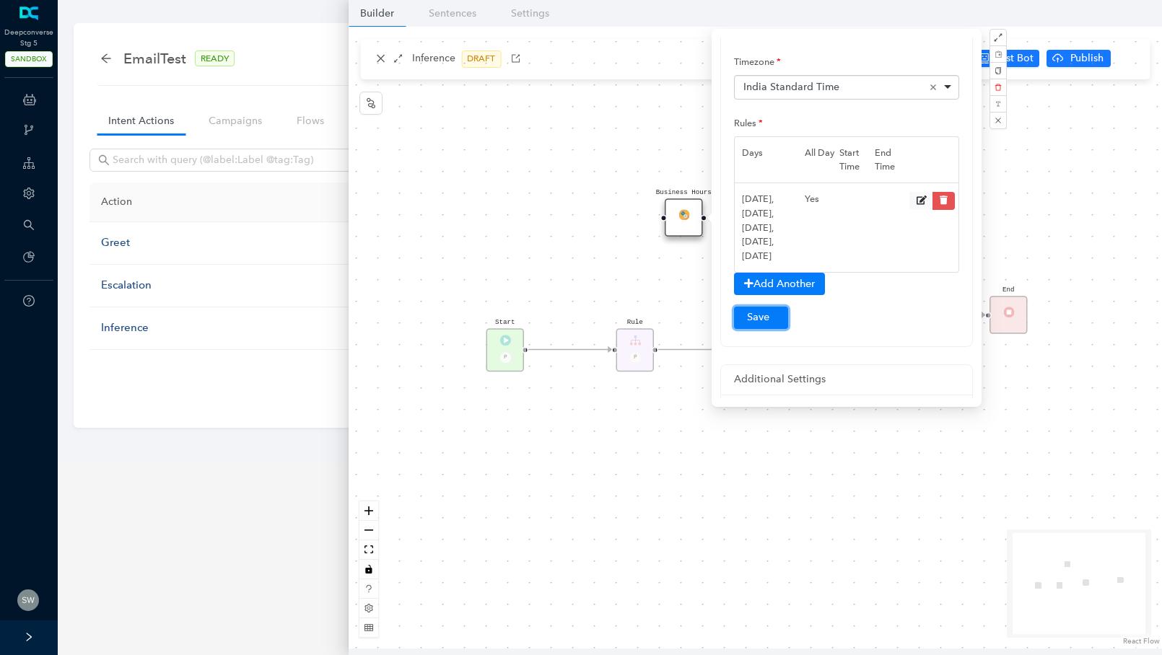
click at [762, 323] on button "Submit" at bounding box center [761, 318] width 54 height 22
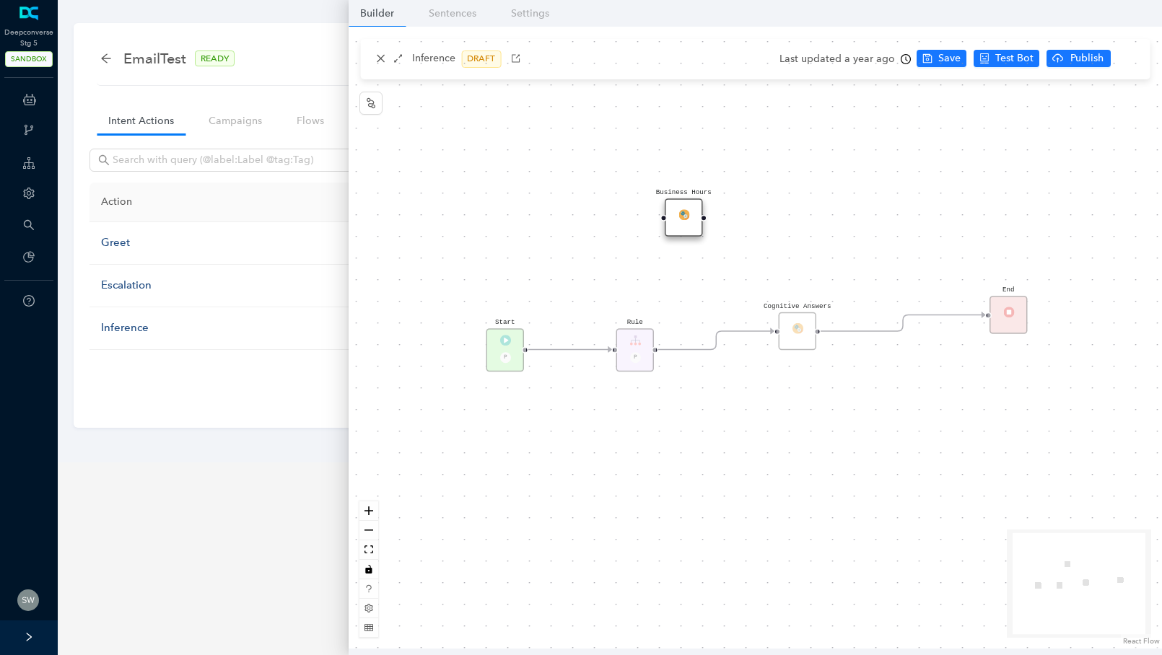
scroll to position [0, 0]
click at [684, 217] on img at bounding box center [683, 214] width 11 height 11
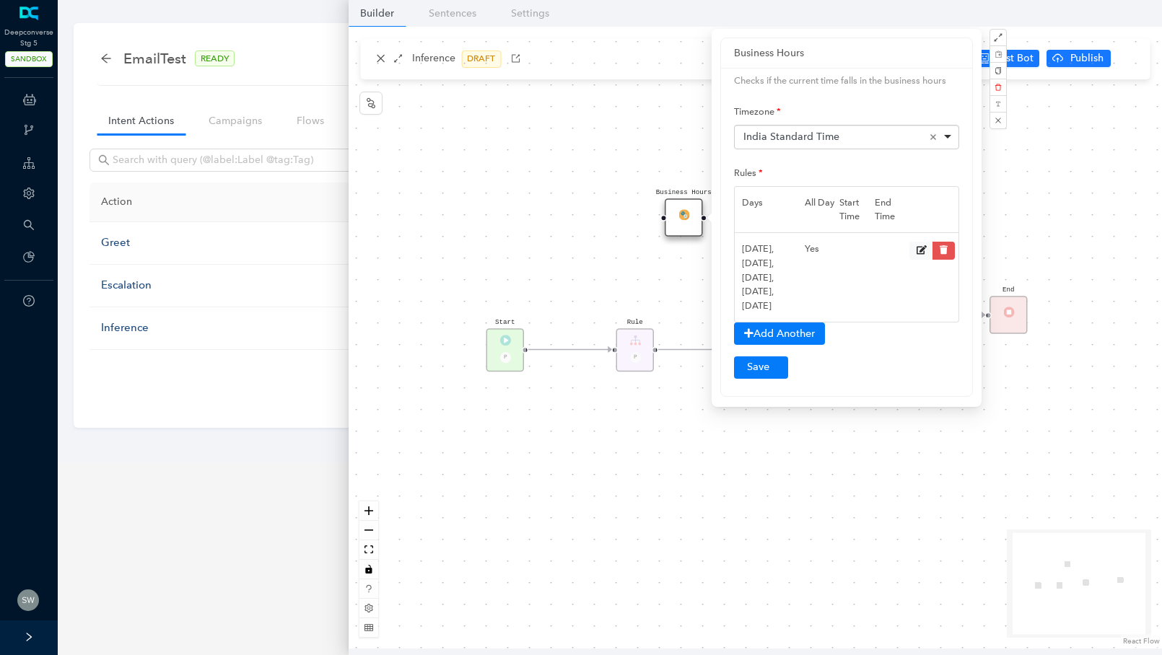
click at [477, 150] on div "Start P Rule P Cognitive Answers End Business Hours" at bounding box center [755, 338] width 813 height 622
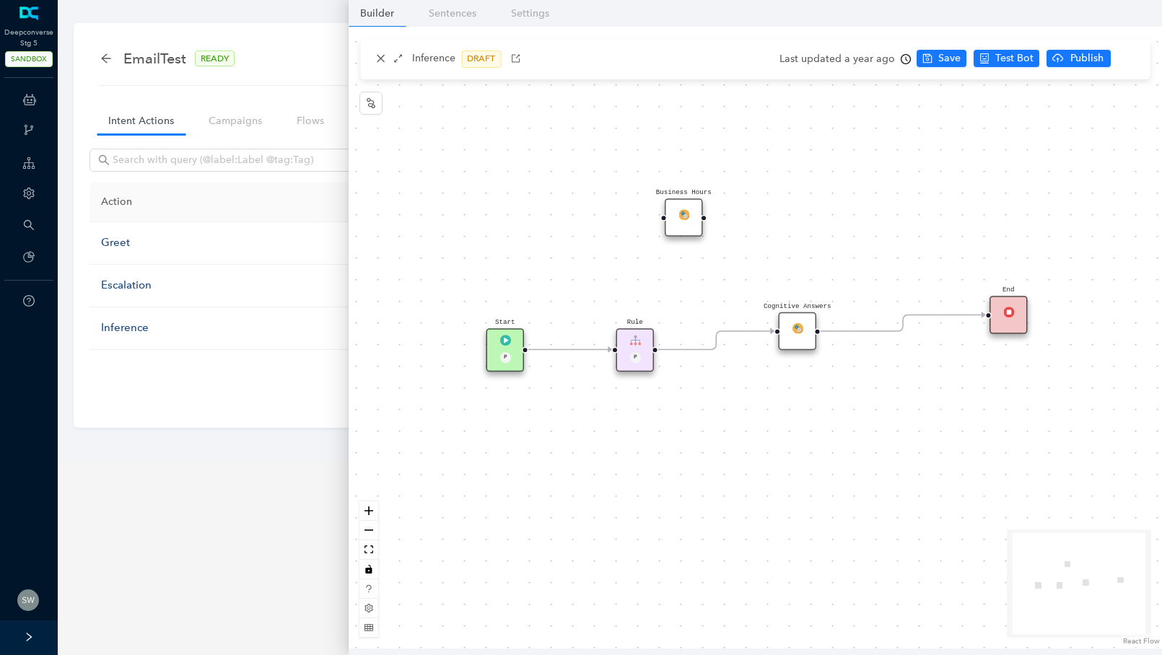
click at [644, 345] on div "Rule P" at bounding box center [635, 349] width 38 height 43
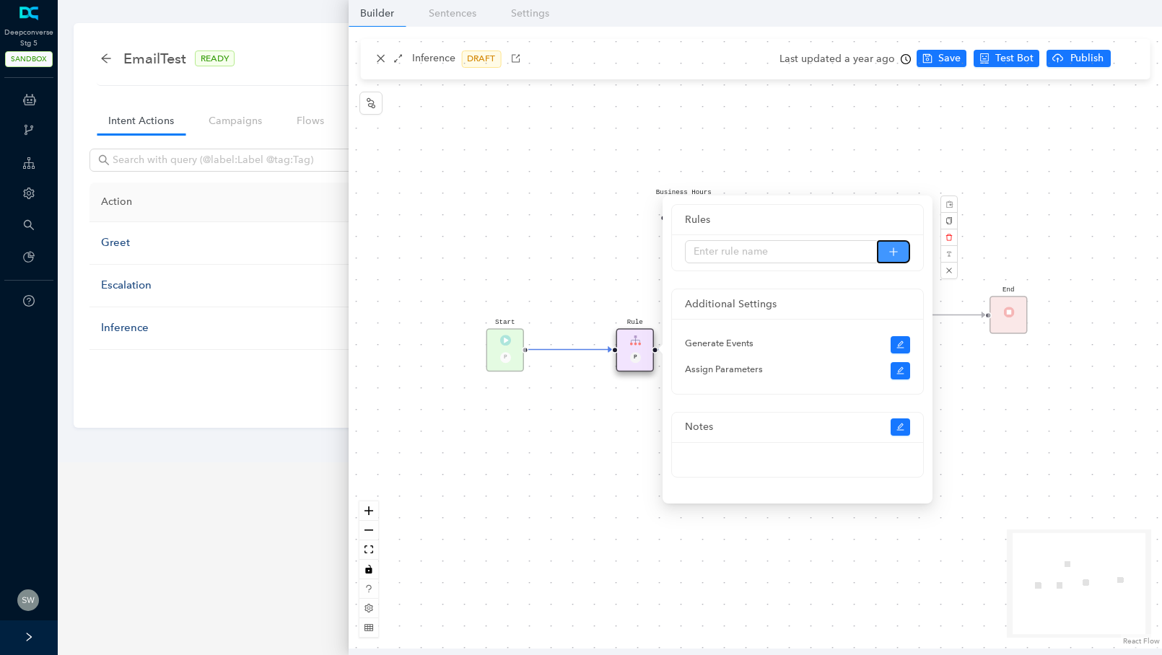
click at [899, 257] on button "button" at bounding box center [893, 251] width 33 height 23
click at [890, 251] on icon "plus" at bounding box center [893, 251] width 8 height 1
click at [895, 237] on div at bounding box center [797, 253] width 251 height 36
click at [946, 271] on icon "close" at bounding box center [949, 270] width 7 height 7
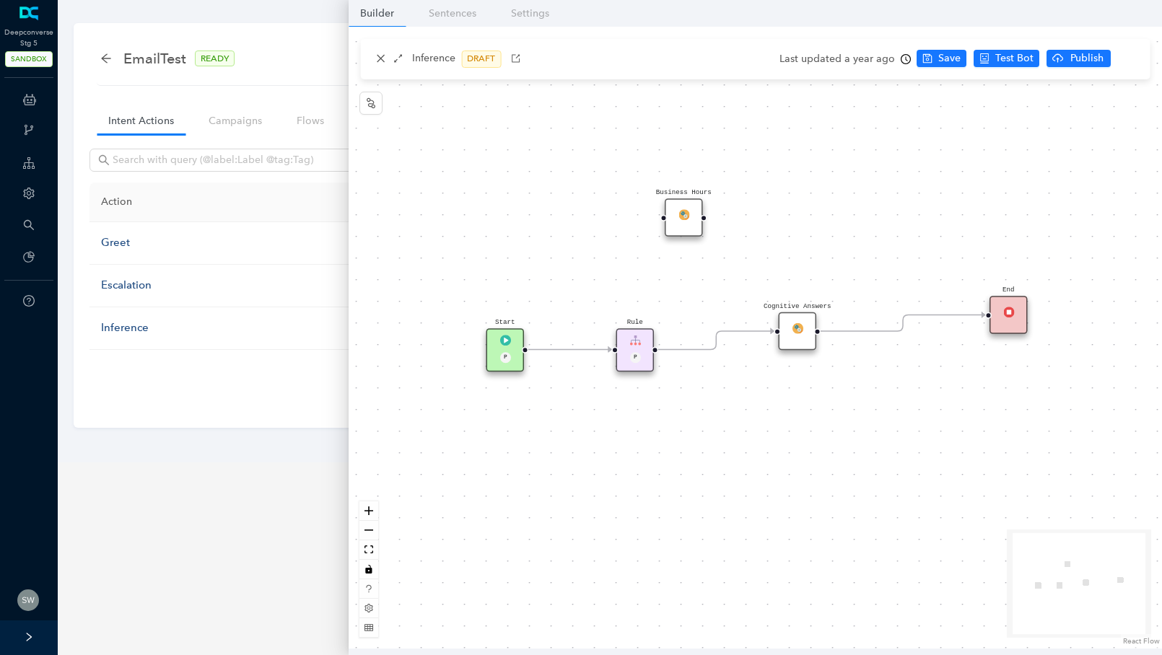
click at [650, 341] on div "Rule P" at bounding box center [635, 349] width 38 height 43
click at [653, 344] on div "Start P Rule P Cognitive Answers End Business Hours" at bounding box center [755, 338] width 813 height 622
click at [639, 346] on div "Rule P" at bounding box center [635, 351] width 38 height 43
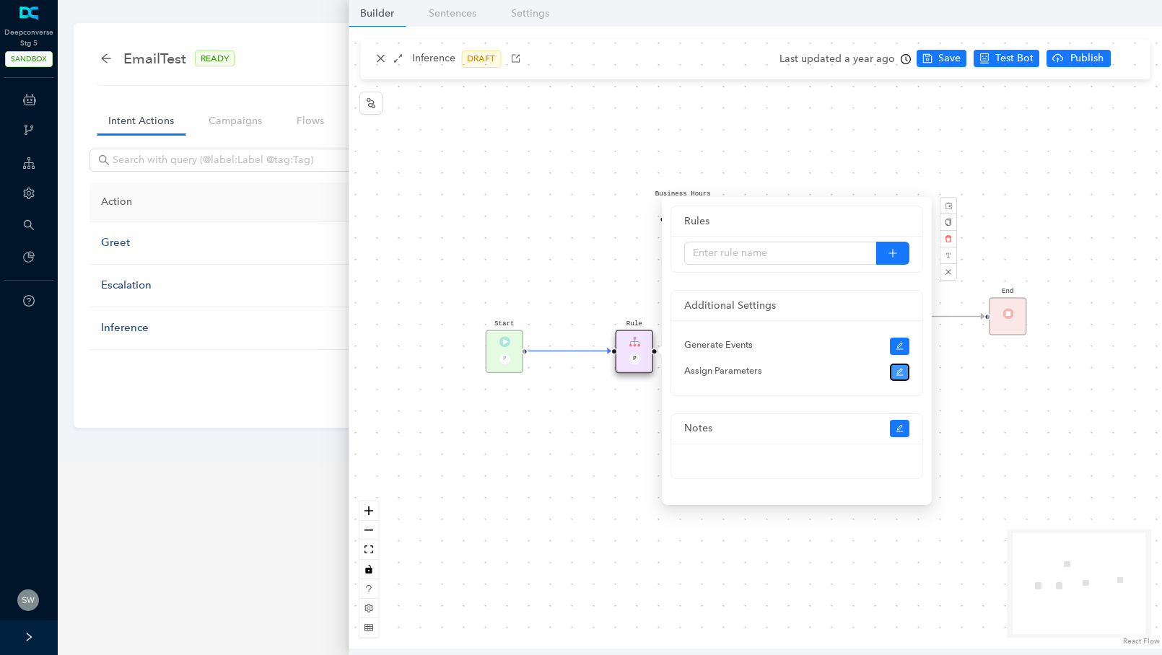
click at [896, 372] on icon "edit" at bounding box center [900, 372] width 9 height 9
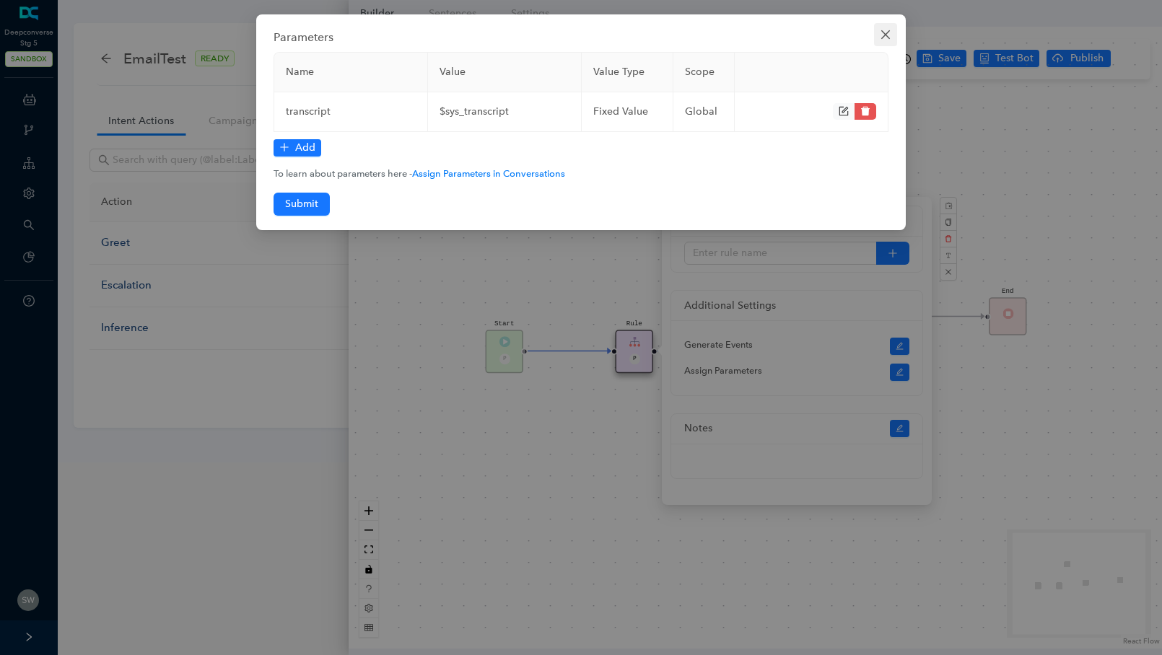
click at [883, 27] on button "Close" at bounding box center [885, 34] width 23 height 23
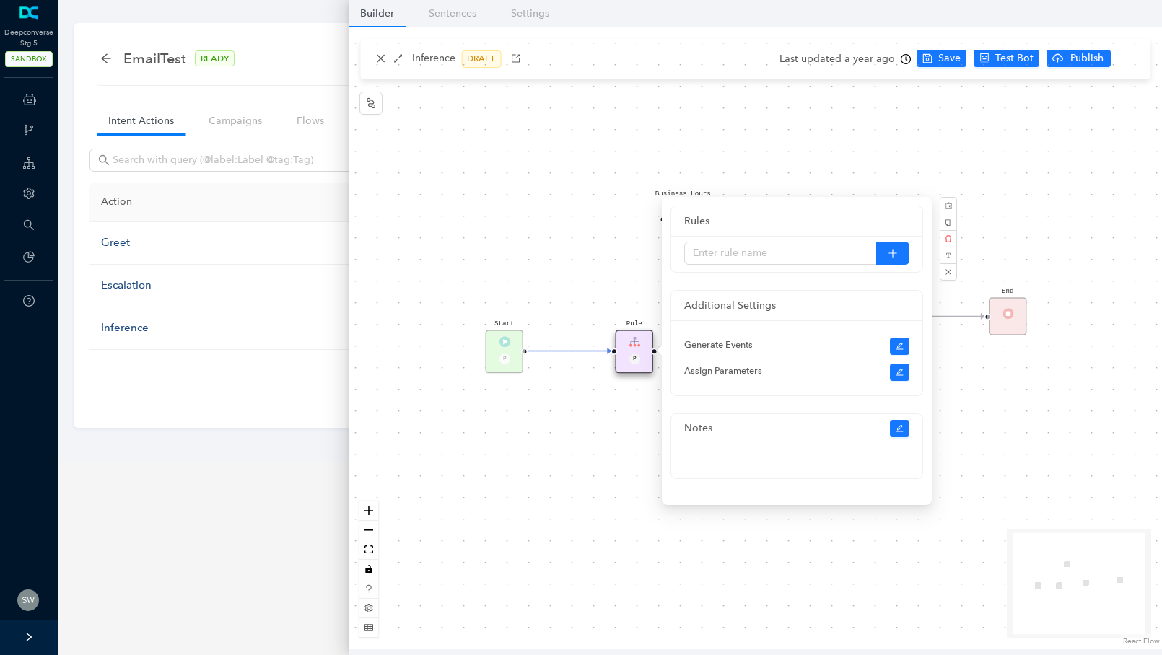
click at [927, 141] on div "Start P Rule P Cognitive Answers End Business Hours" at bounding box center [755, 338] width 813 height 622
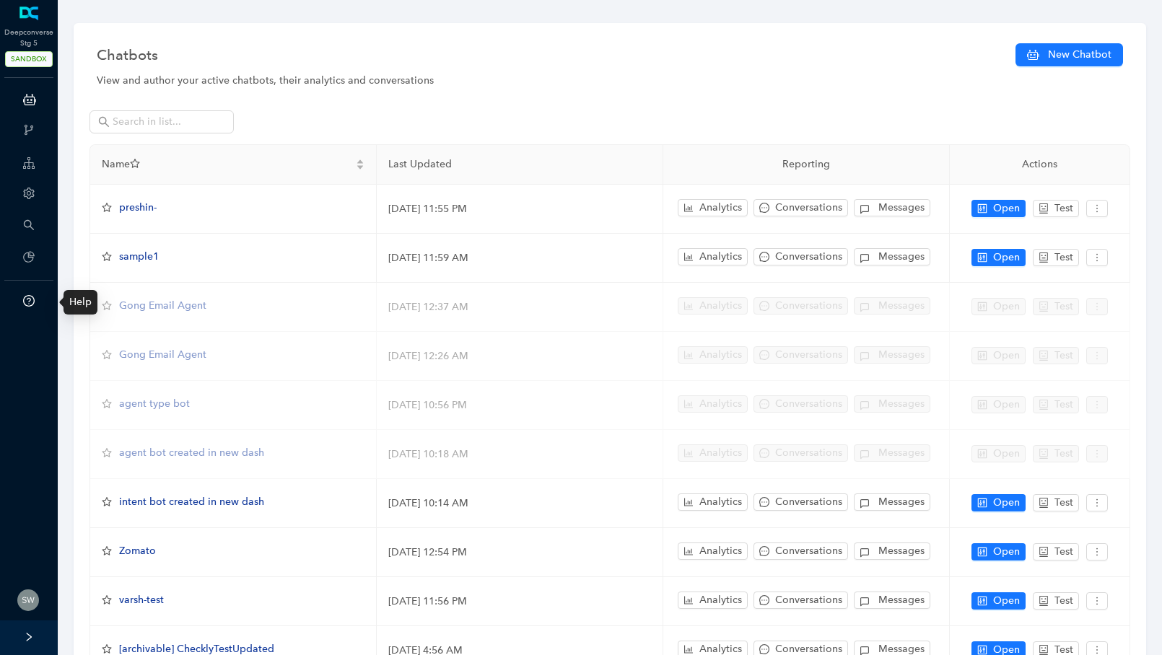
click at [27, 297] on icon "question-circle" at bounding box center [29, 301] width 12 height 12
click at [146, 132] on span at bounding box center [162, 121] width 144 height 23
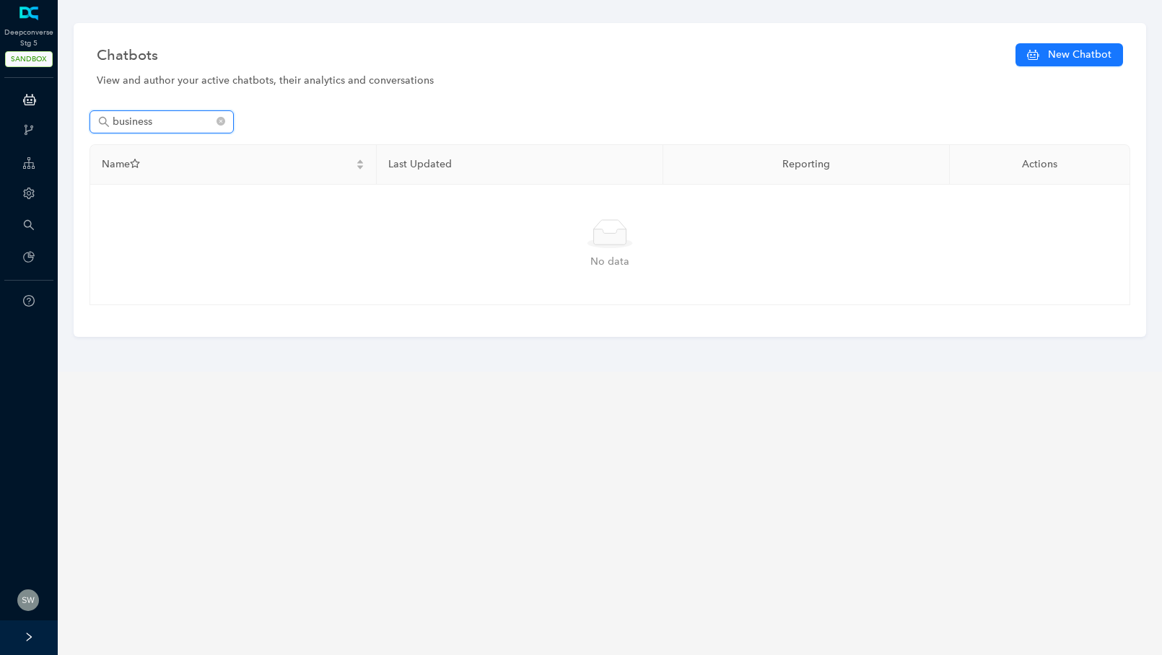
type input "business"
click at [223, 121] on icon "close-circle" at bounding box center [221, 121] width 9 height 9
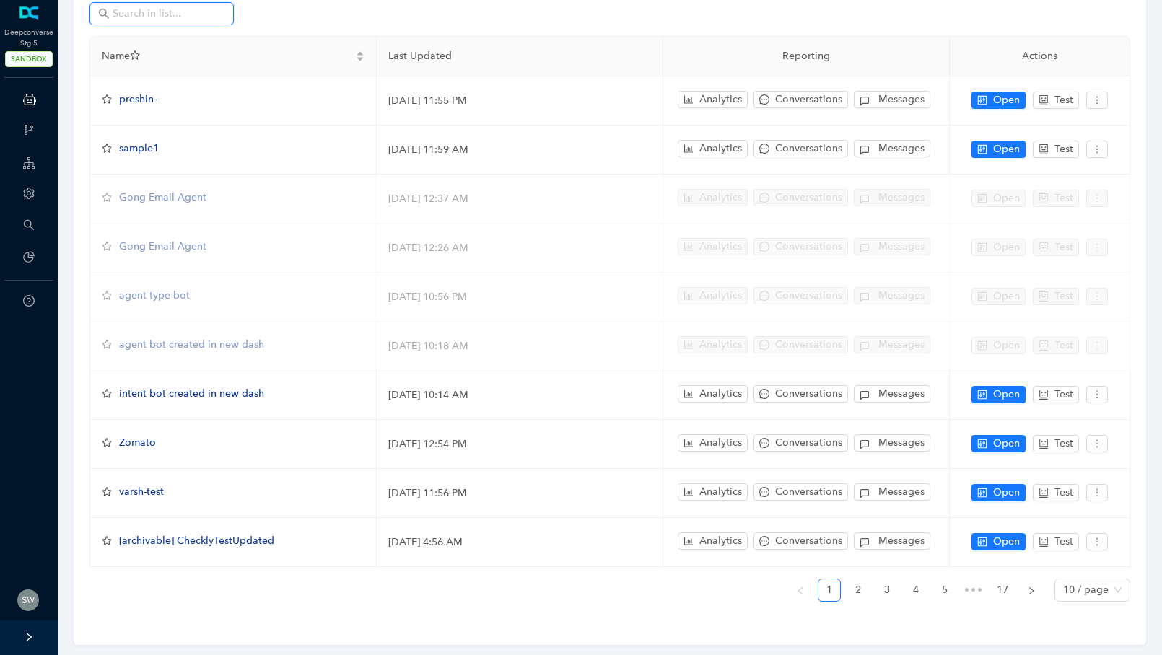
scroll to position [126, 0]
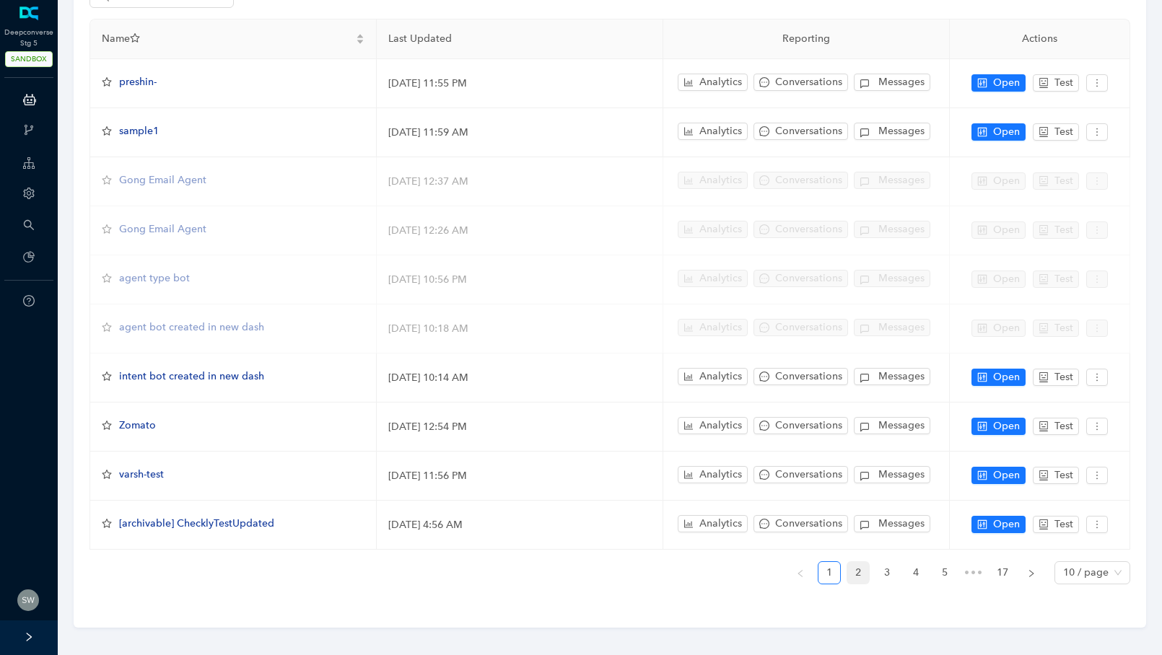
click at [852, 567] on link "2" at bounding box center [858, 573] width 22 height 22
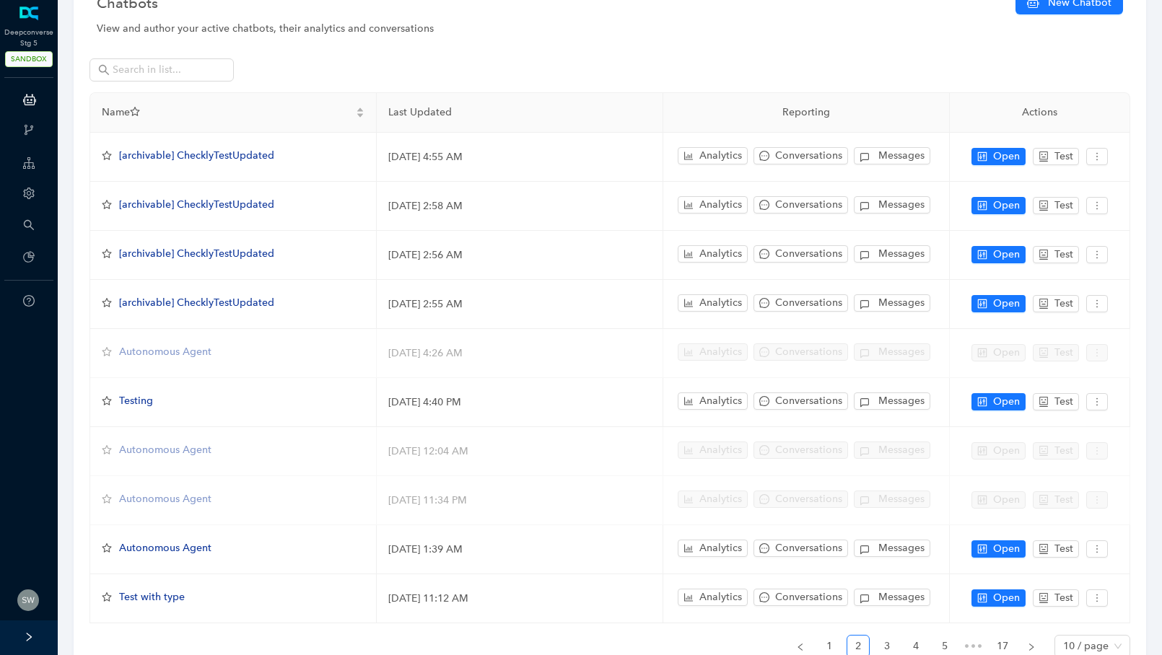
scroll to position [57, 0]
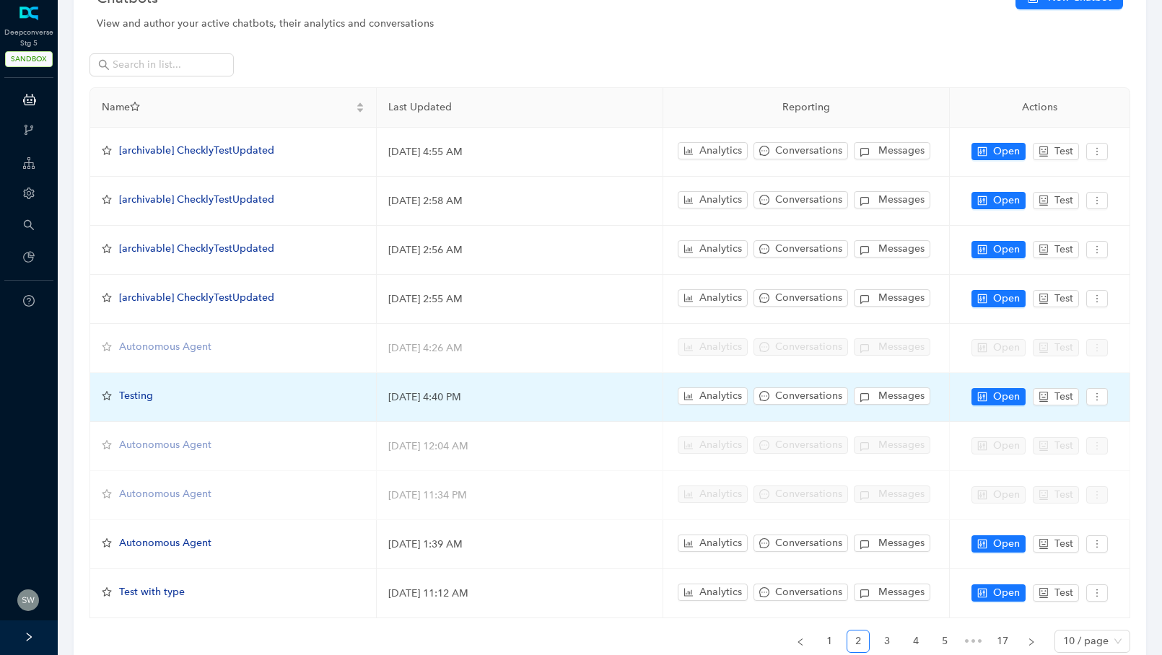
click at [147, 391] on span "Testing" at bounding box center [136, 396] width 34 height 12
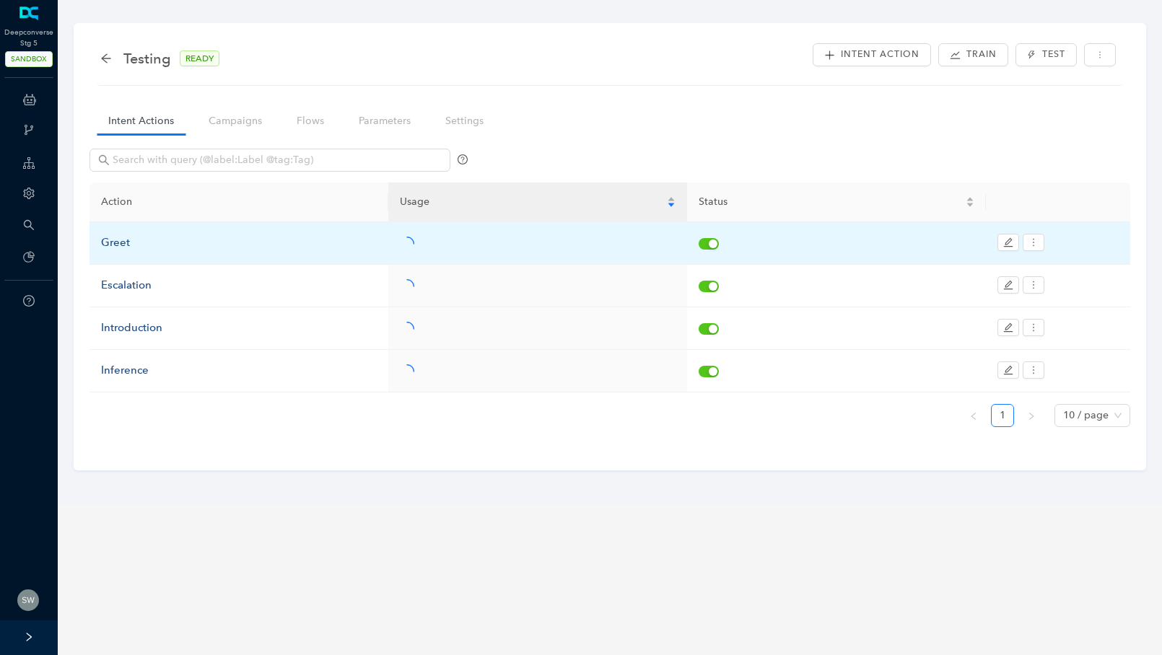
click at [163, 250] on div "Greet" at bounding box center [239, 243] width 276 height 17
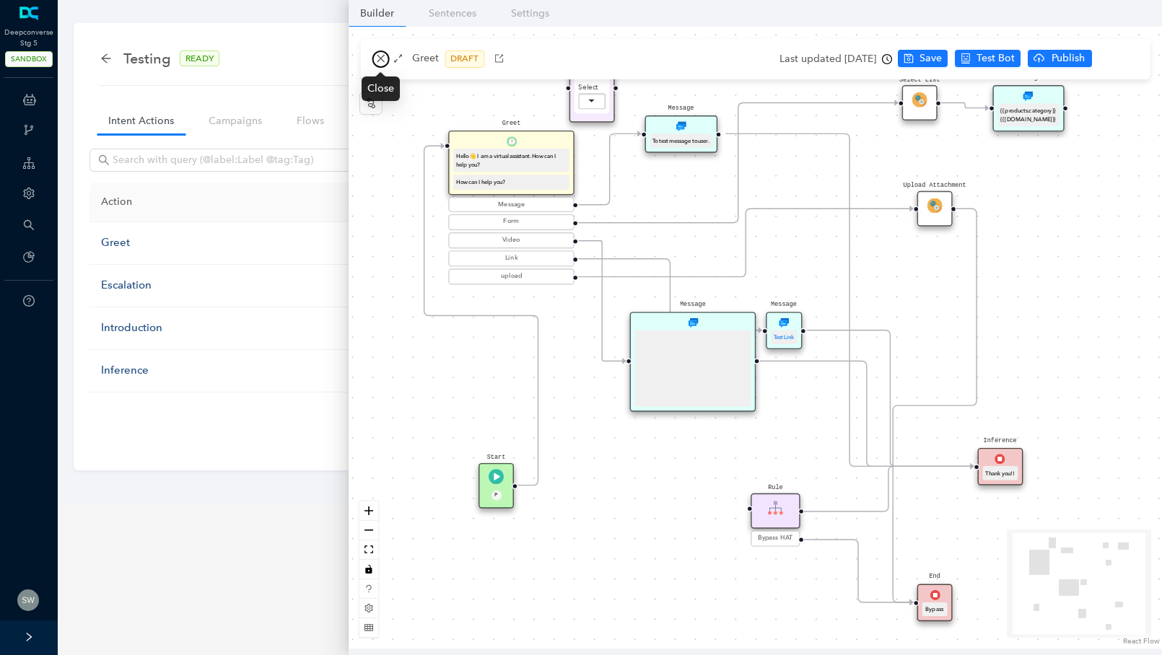
click at [379, 56] on icon "close" at bounding box center [380, 58] width 10 height 10
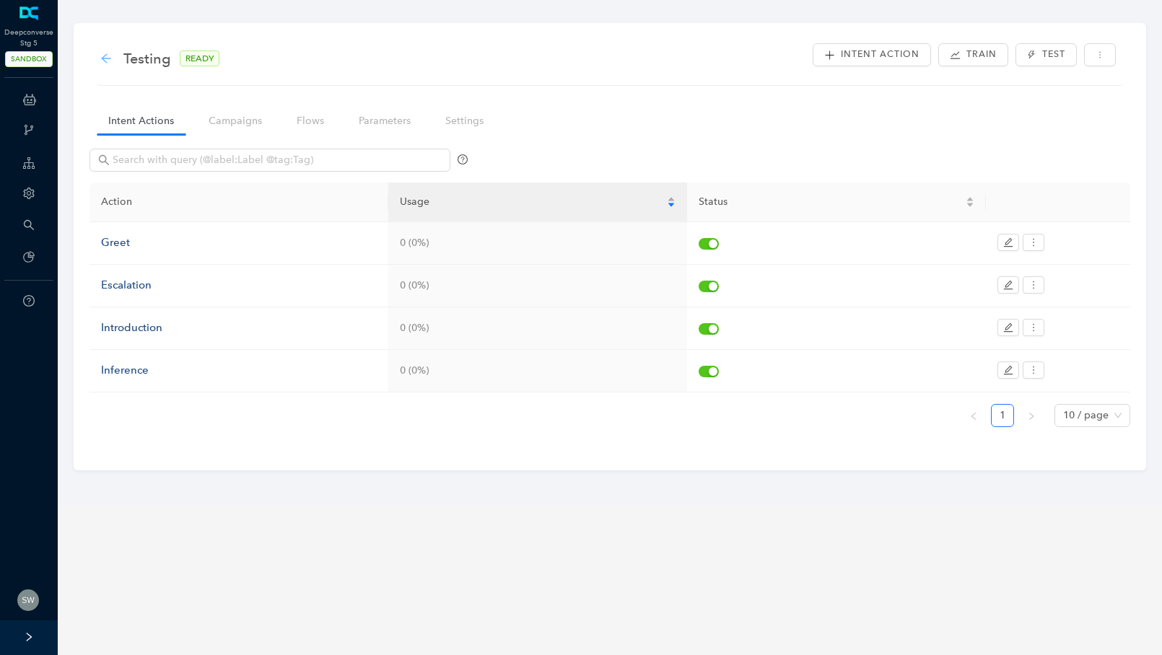
click at [111, 58] on icon "arrow-left" at bounding box center [106, 59] width 12 height 12
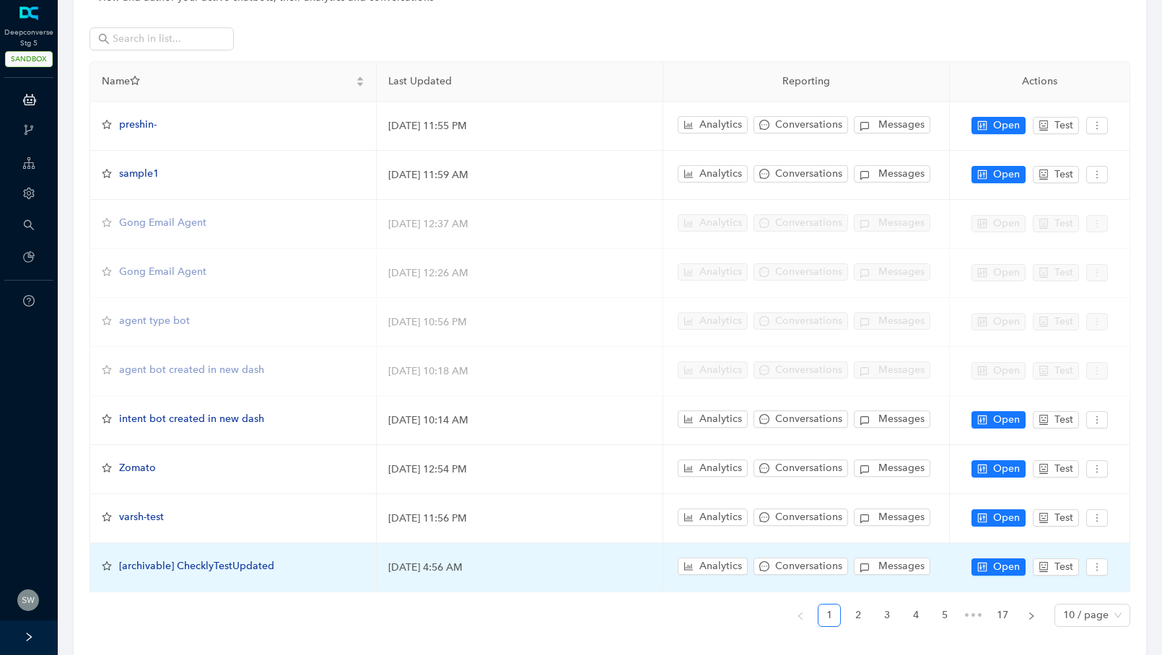
scroll to position [126, 0]
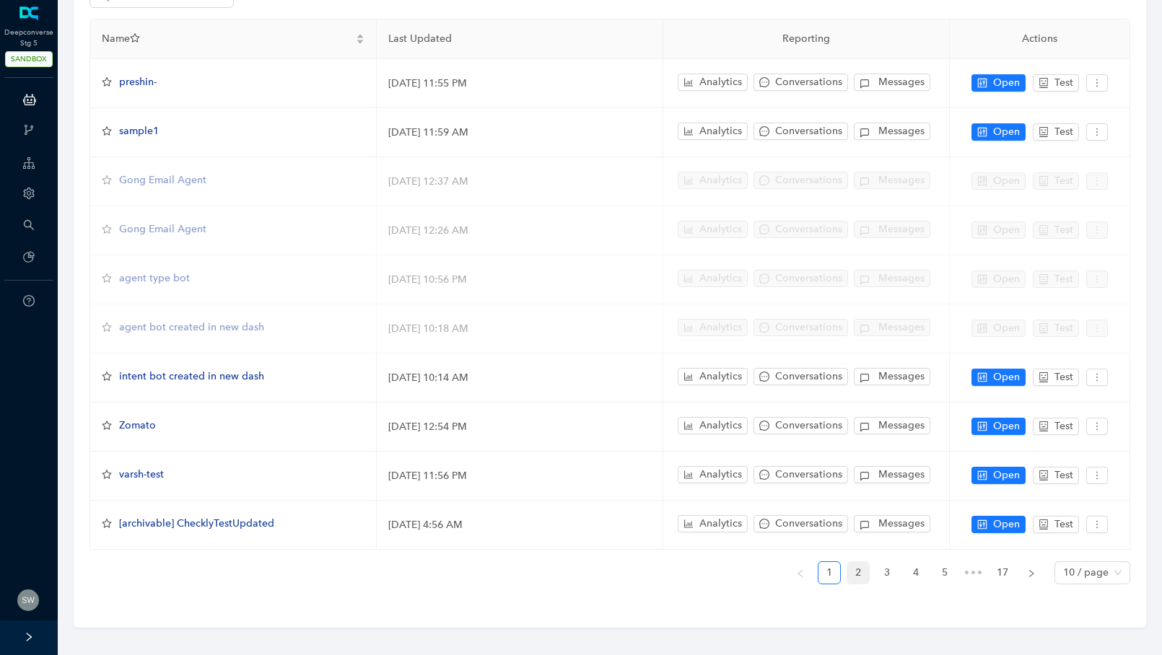
click at [868, 570] on link "2" at bounding box center [858, 573] width 22 height 22
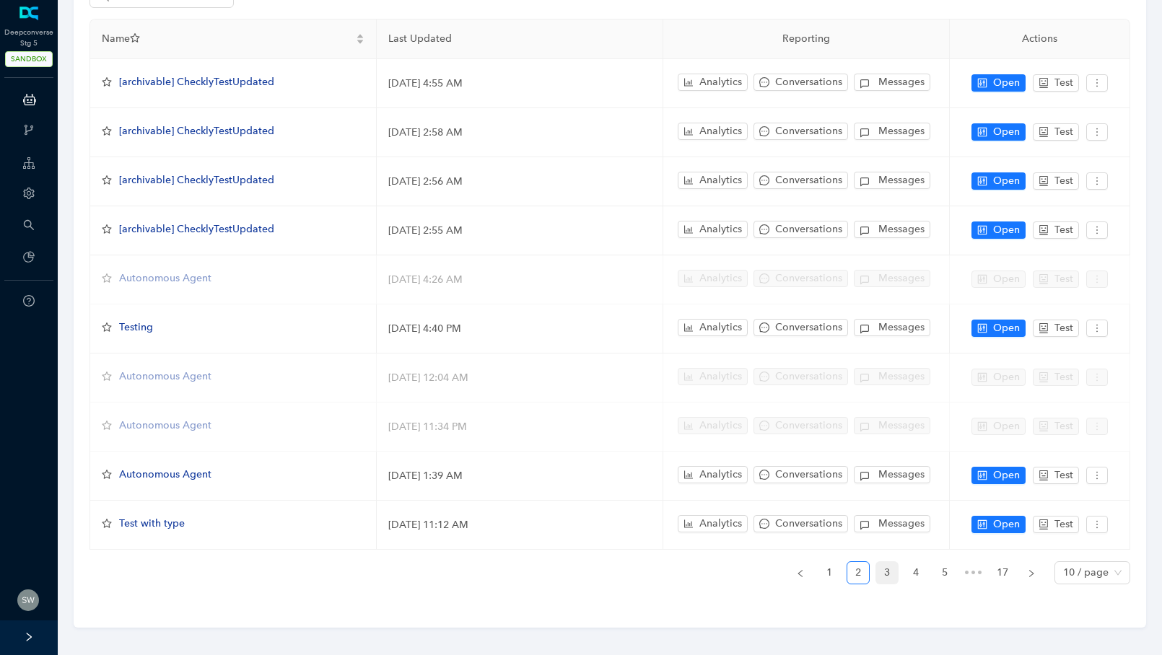
click at [883, 568] on link "3" at bounding box center [887, 573] width 22 height 22
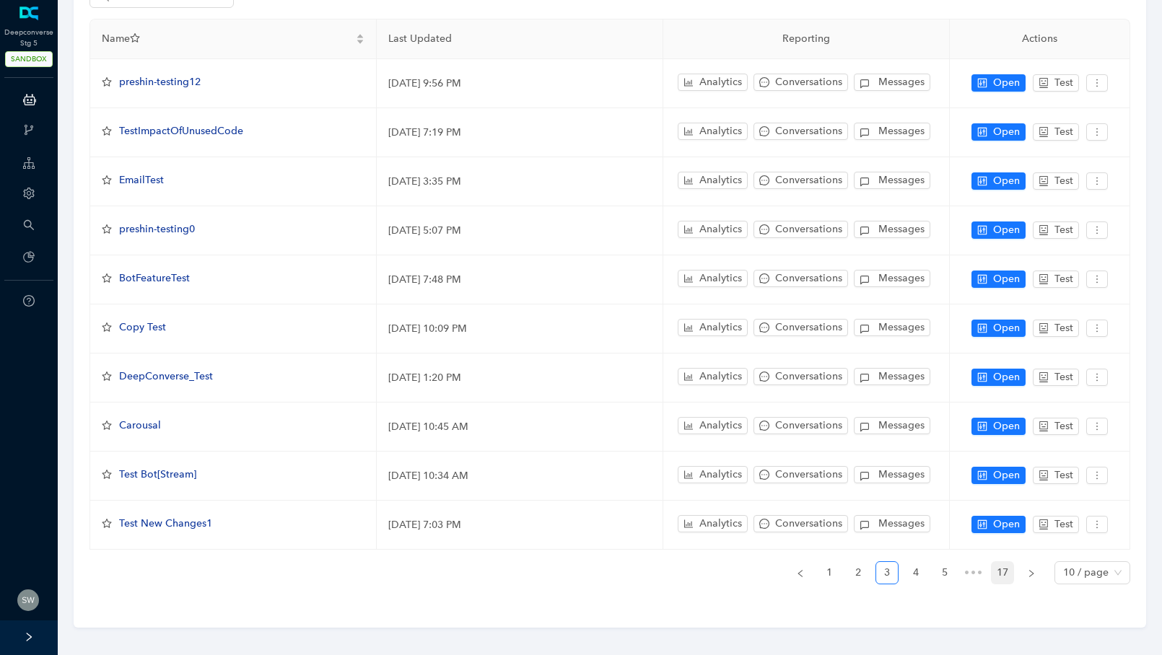
click at [998, 562] on link "17" at bounding box center [1003, 573] width 22 height 22
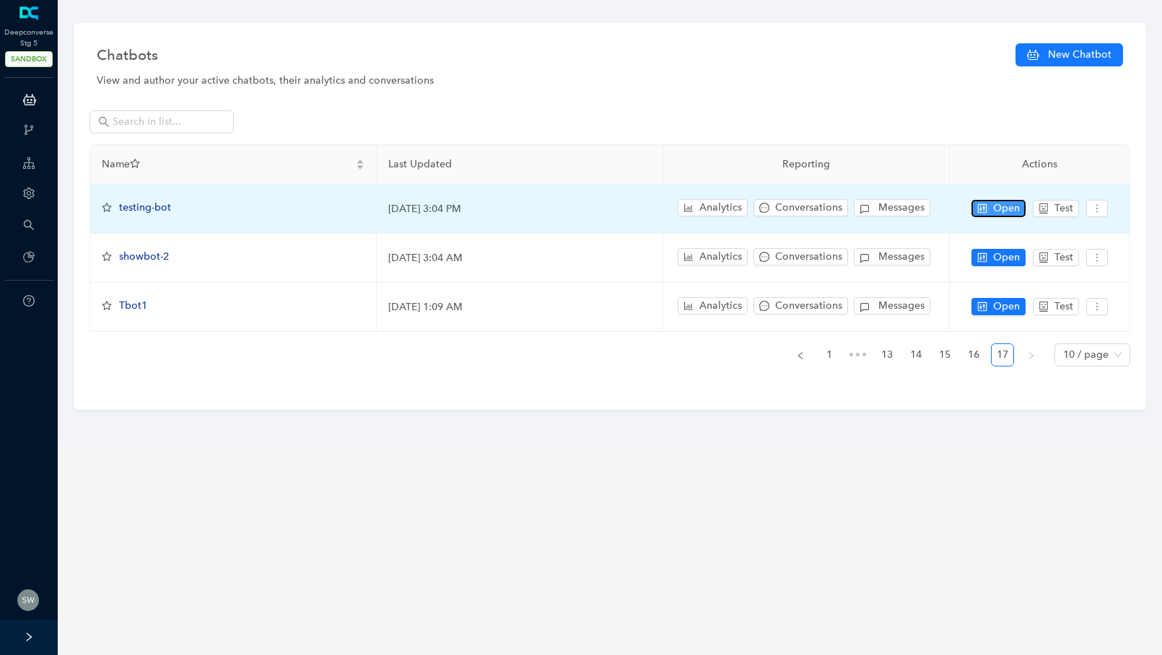
click at [998, 212] on span "Open" at bounding box center [1006, 209] width 27 height 16
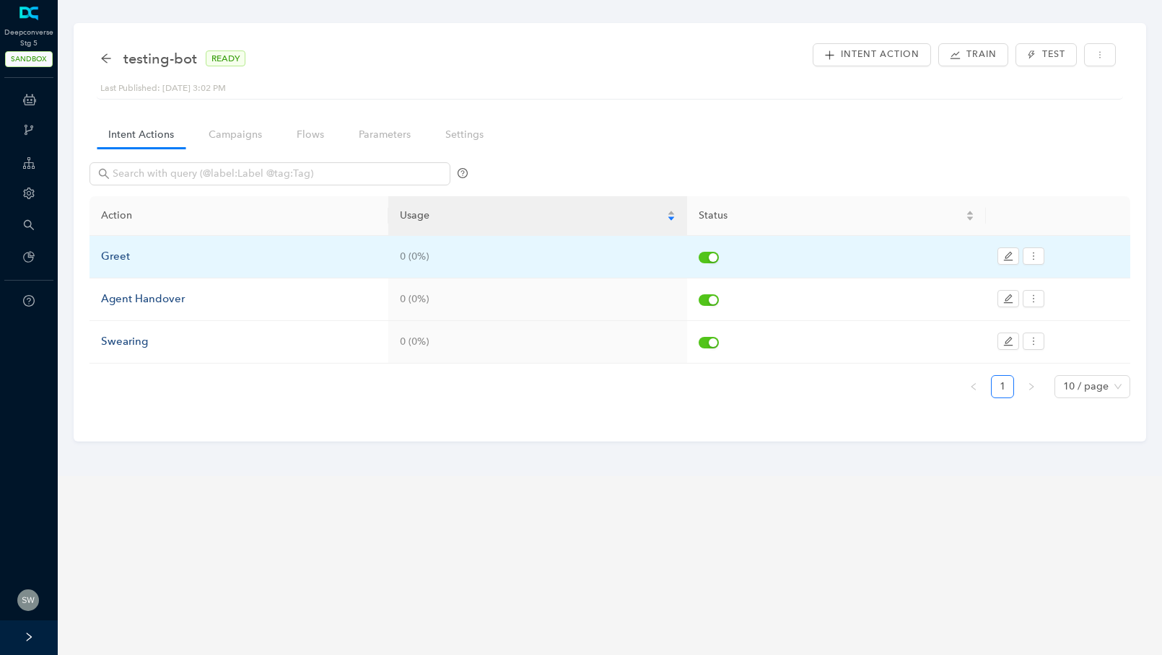
click at [133, 266] on td "Greet" at bounding box center [239, 257] width 299 height 43
click at [122, 254] on div "Greet" at bounding box center [239, 256] width 276 height 17
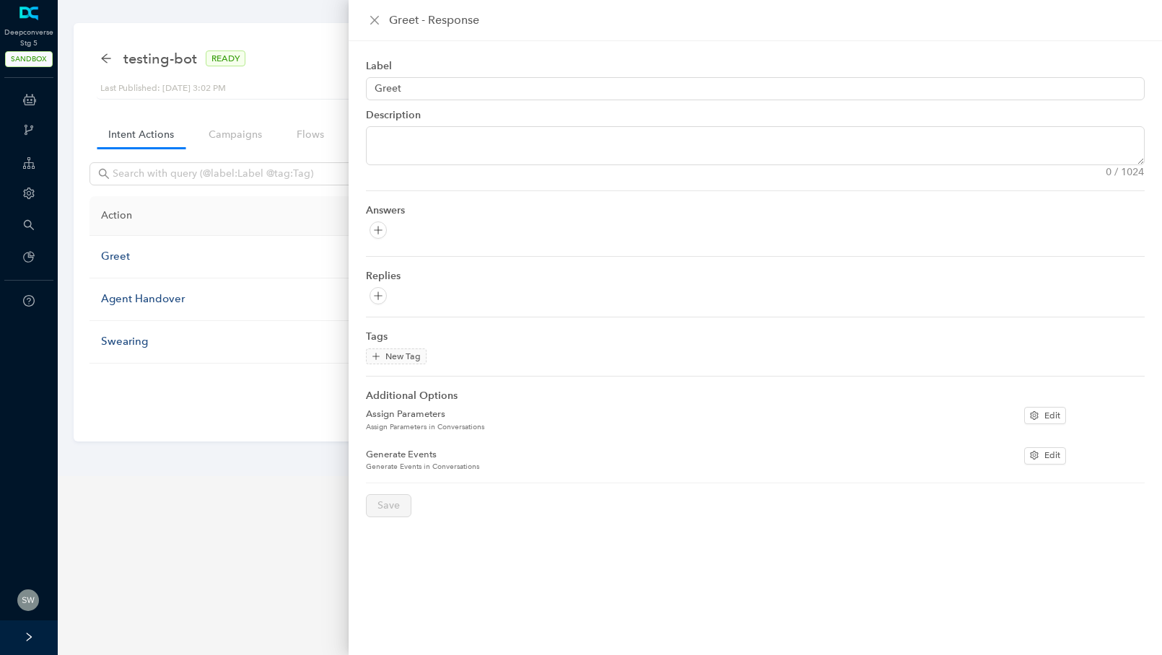
click at [379, 10] on div "Greet - Response" at bounding box center [755, 20] width 813 height 41
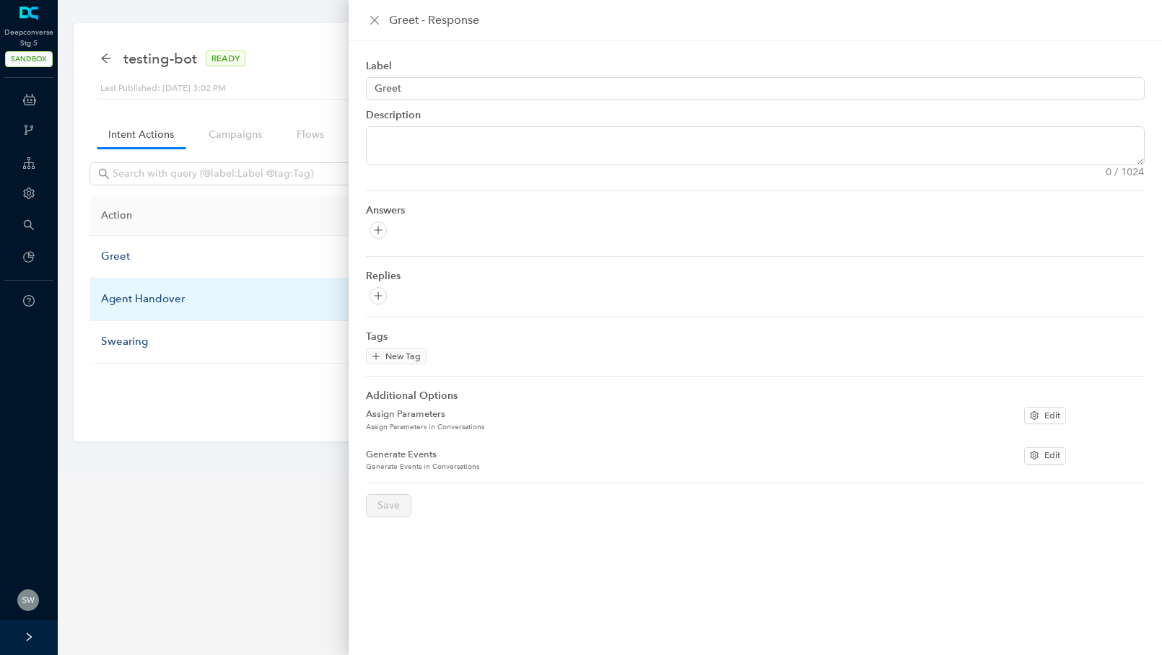
click at [145, 293] on div "Agent Handover" at bounding box center [239, 299] width 276 height 17
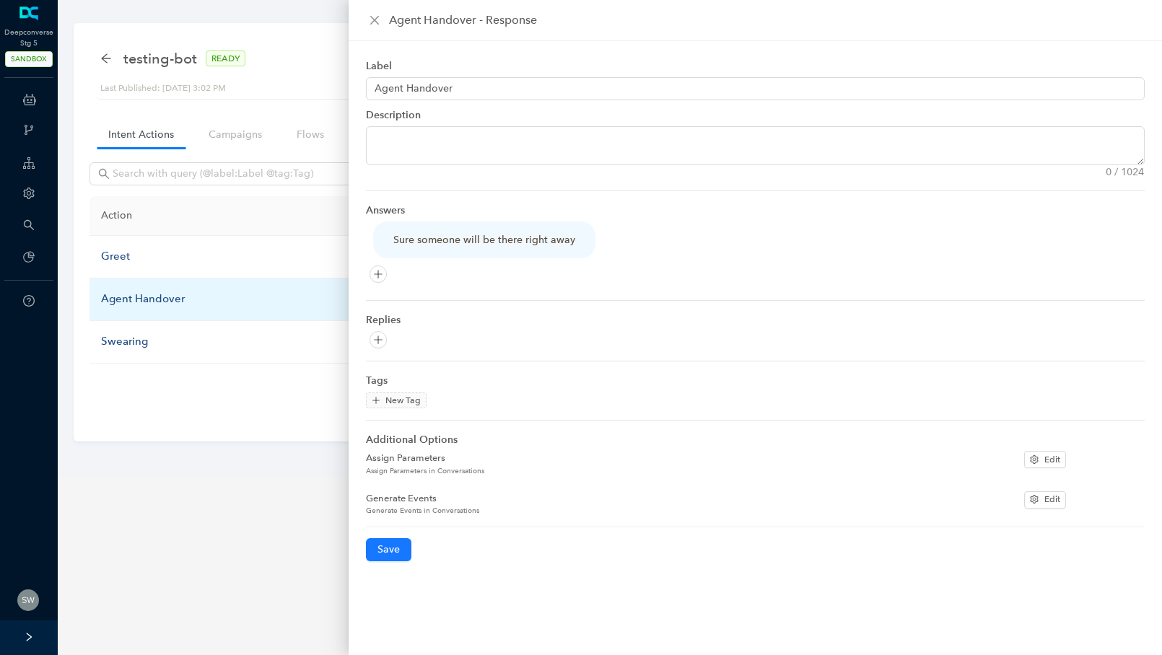
click at [145, 293] on div "Agent Handover" at bounding box center [239, 299] width 276 height 17
click at [145, 295] on div "Agent Handover" at bounding box center [239, 299] width 276 height 17
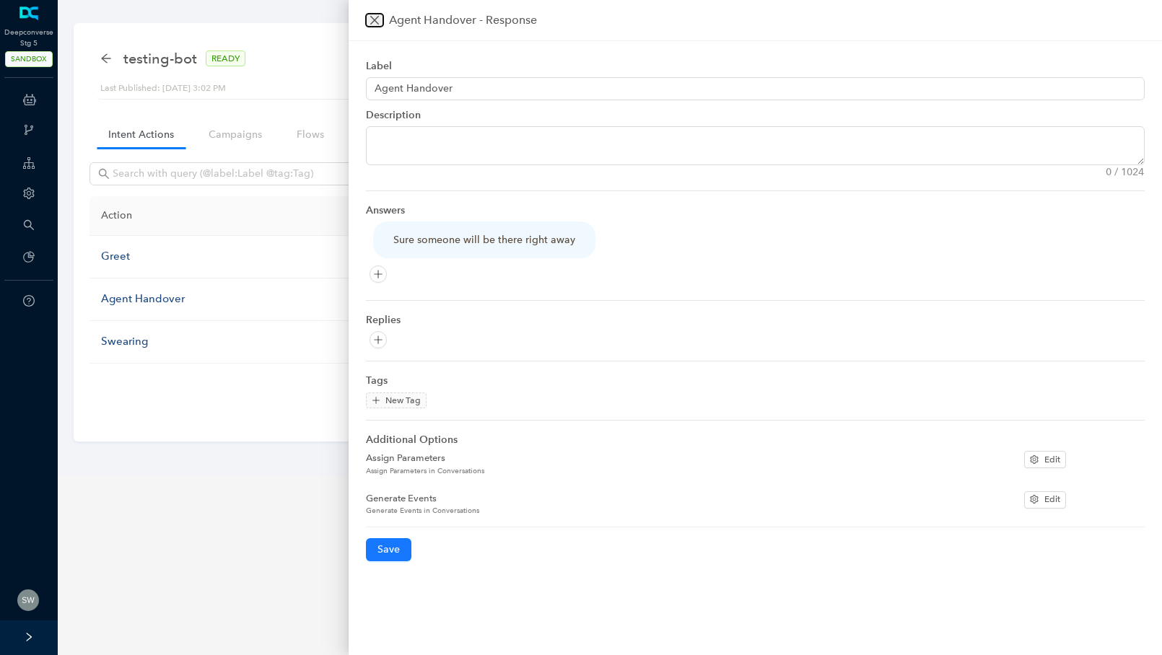
click at [377, 16] on icon "close" at bounding box center [374, 20] width 9 height 9
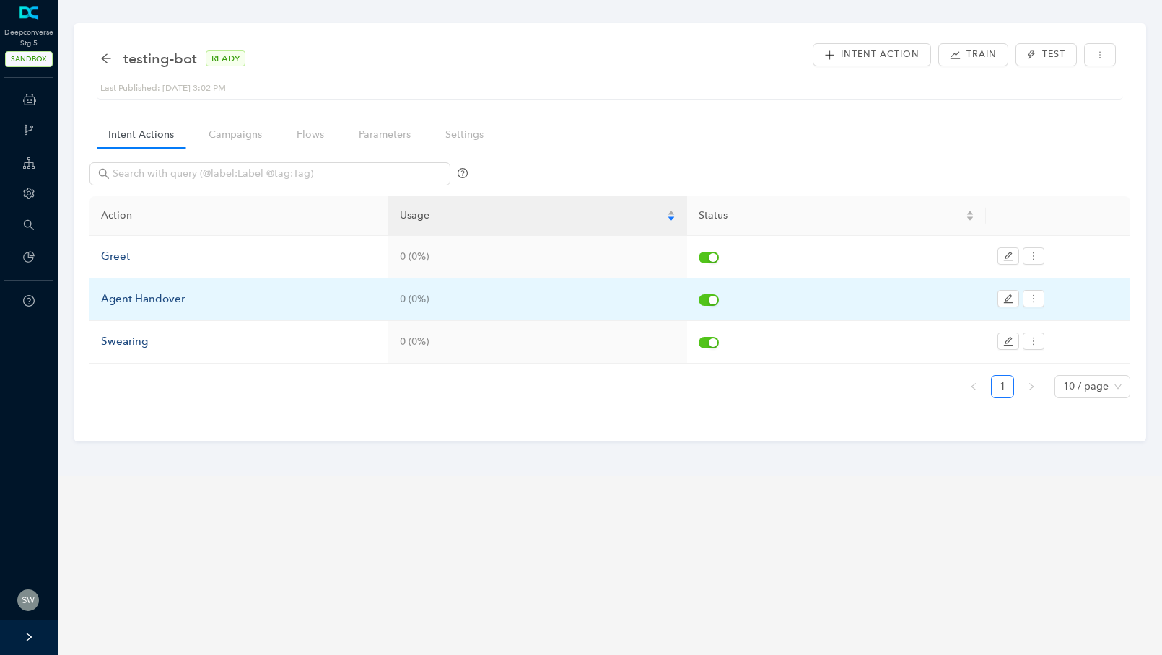
click at [152, 303] on div "Agent Handover" at bounding box center [239, 299] width 276 height 17
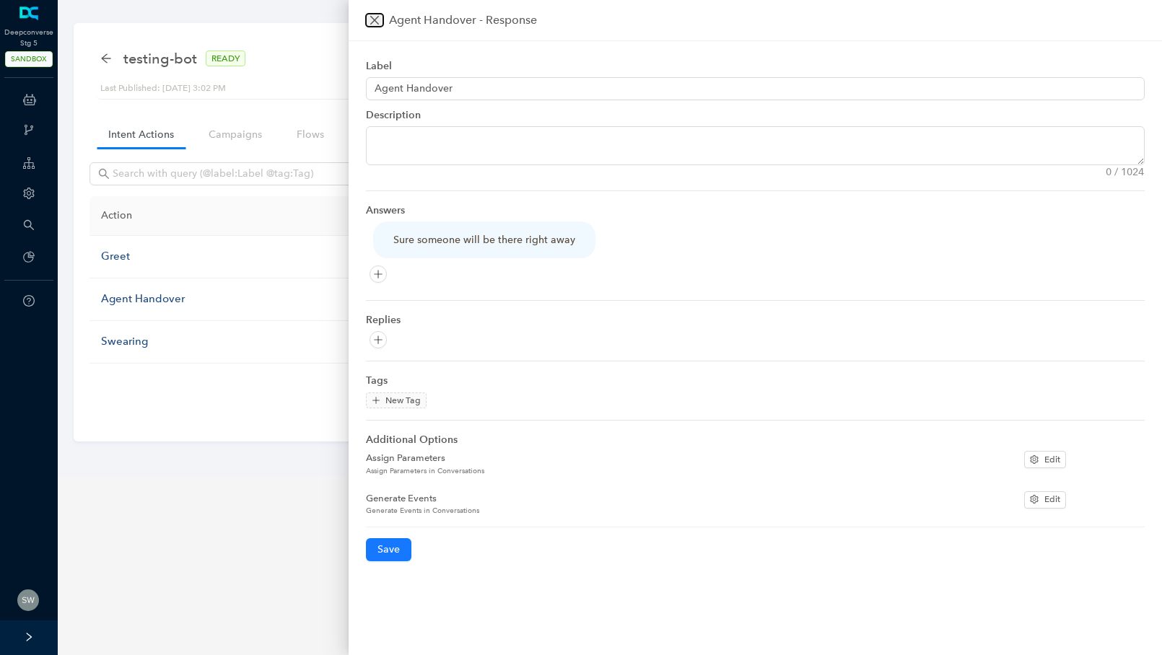
click at [380, 15] on icon "close" at bounding box center [375, 20] width 12 height 12
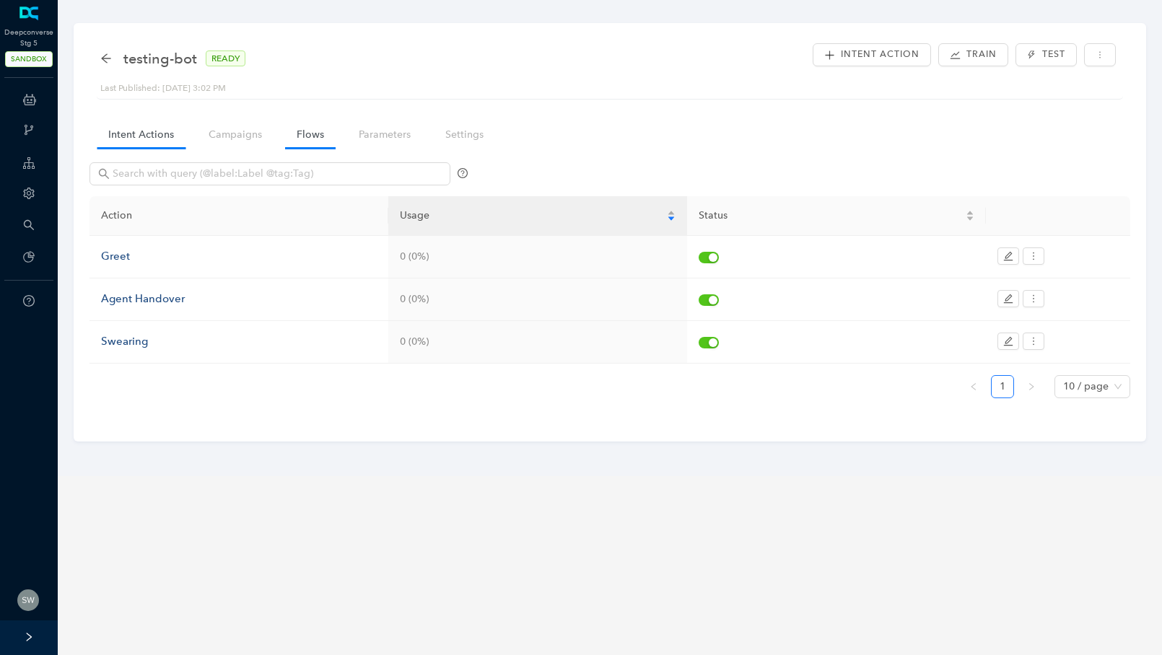
click at [327, 140] on link "Flows" at bounding box center [310, 134] width 51 height 27
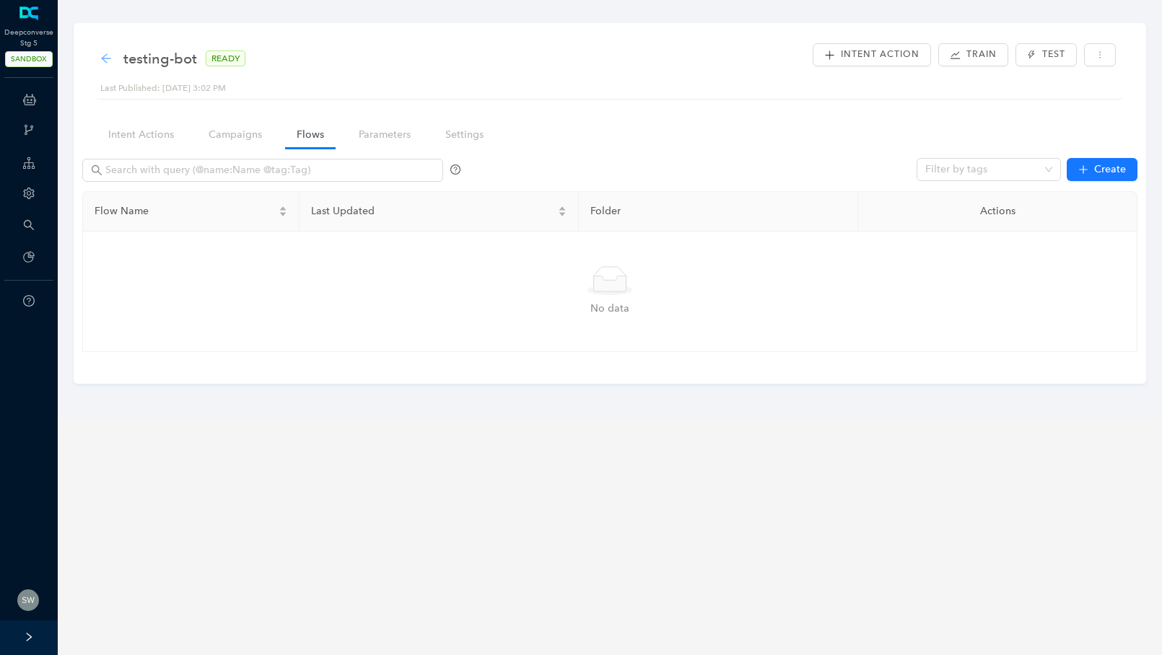
click at [110, 58] on icon "arrow-left" at bounding box center [105, 57] width 9 height 9
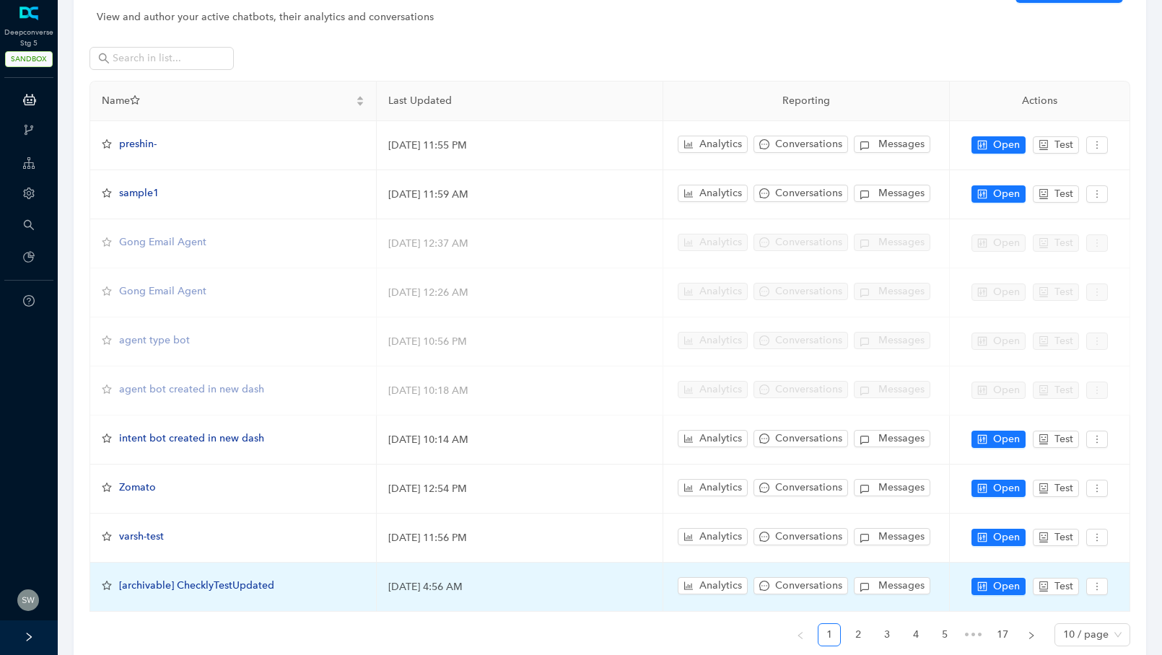
scroll to position [126, 0]
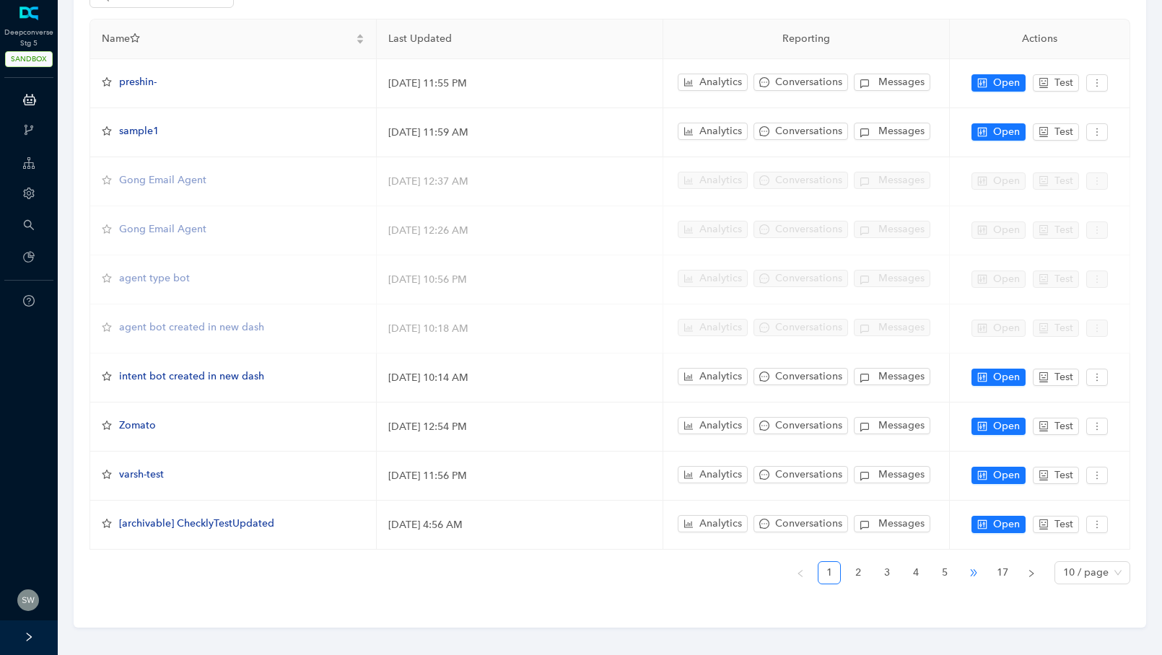
click at [971, 565] on span "•••" at bounding box center [973, 573] width 23 height 23
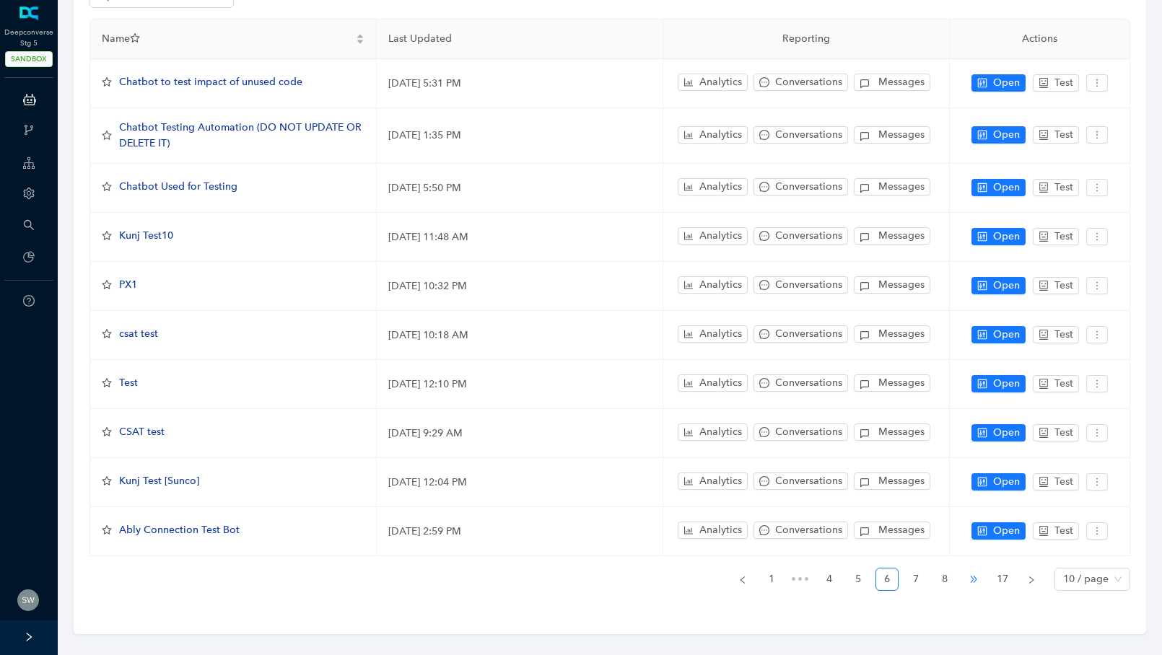
click at [972, 573] on span "•••" at bounding box center [973, 579] width 23 height 23
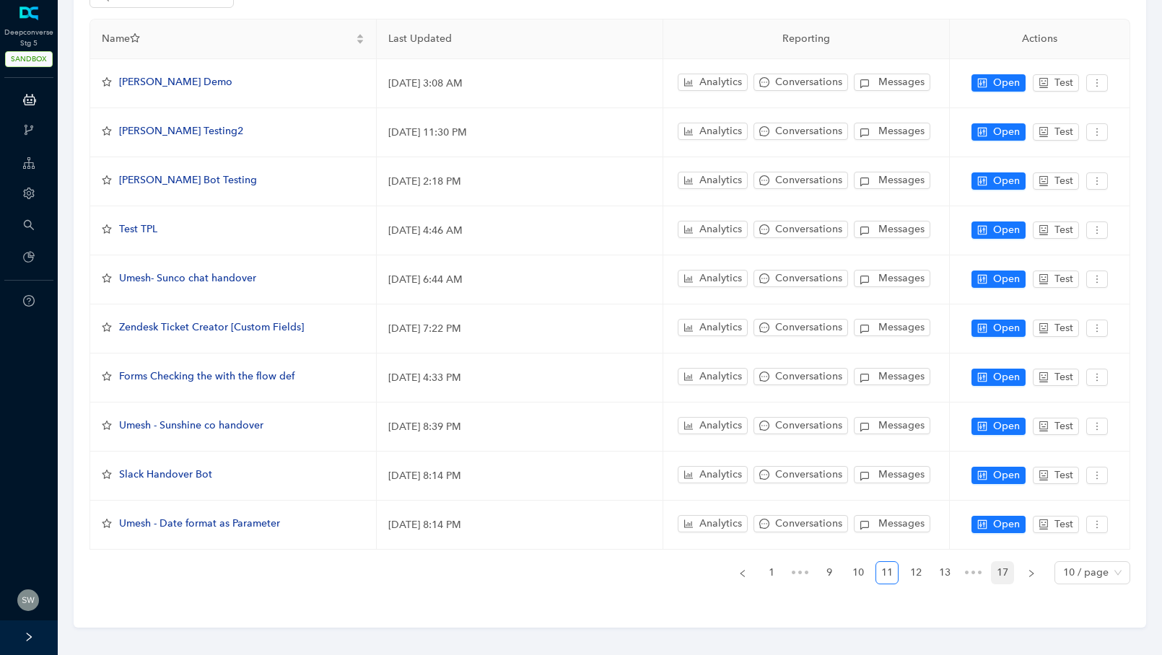
click at [998, 572] on link "17" at bounding box center [1003, 573] width 22 height 22
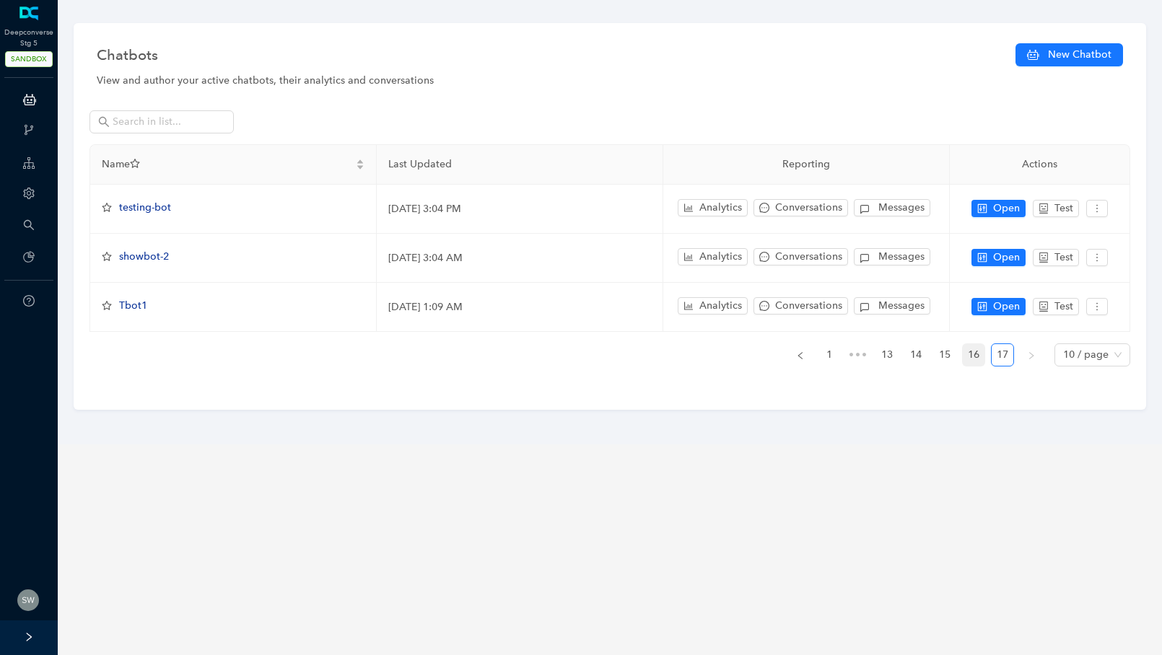
click at [969, 353] on link "16" at bounding box center [974, 355] width 22 height 22
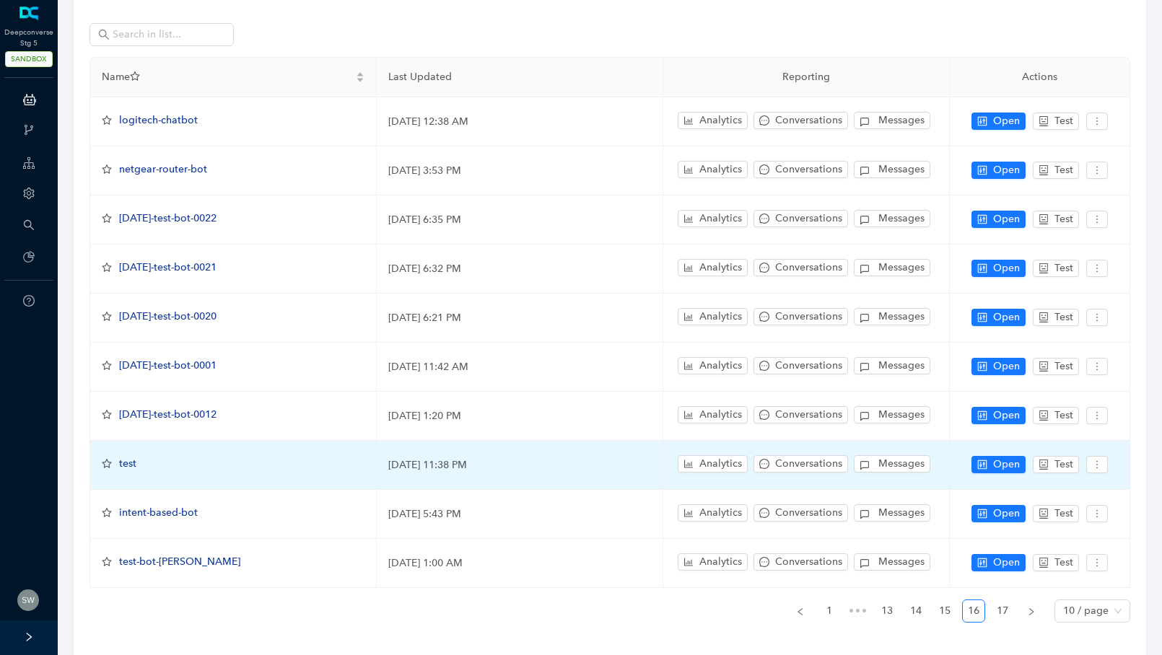
scroll to position [104, 0]
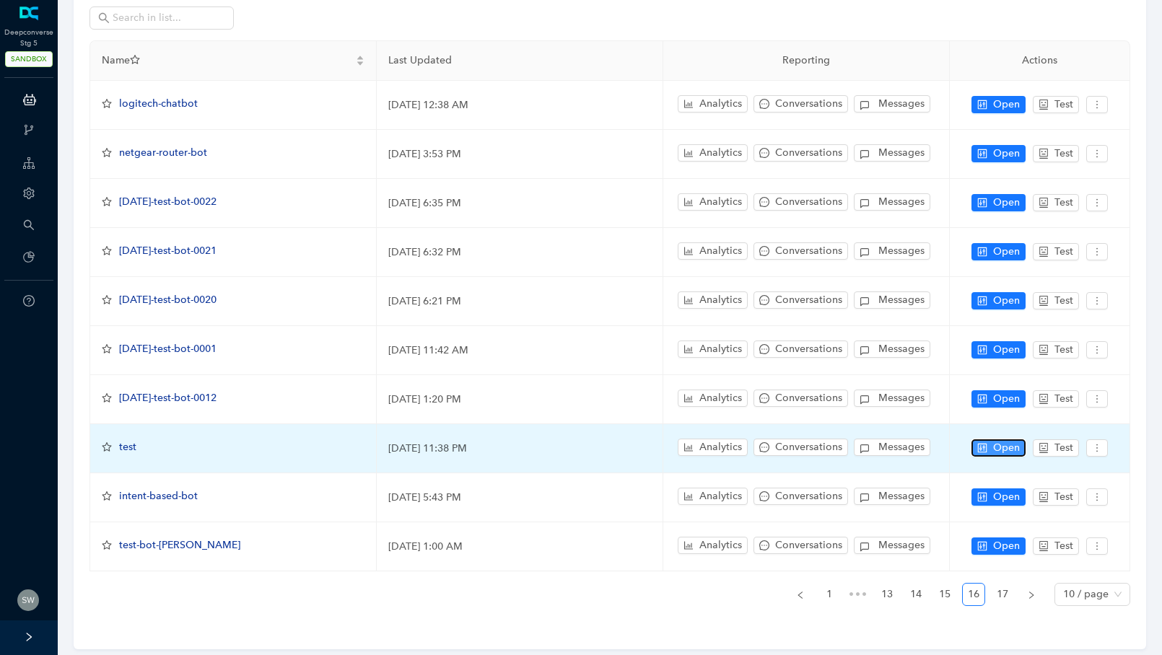
click at [1002, 440] on span "Open" at bounding box center [1006, 448] width 27 height 16
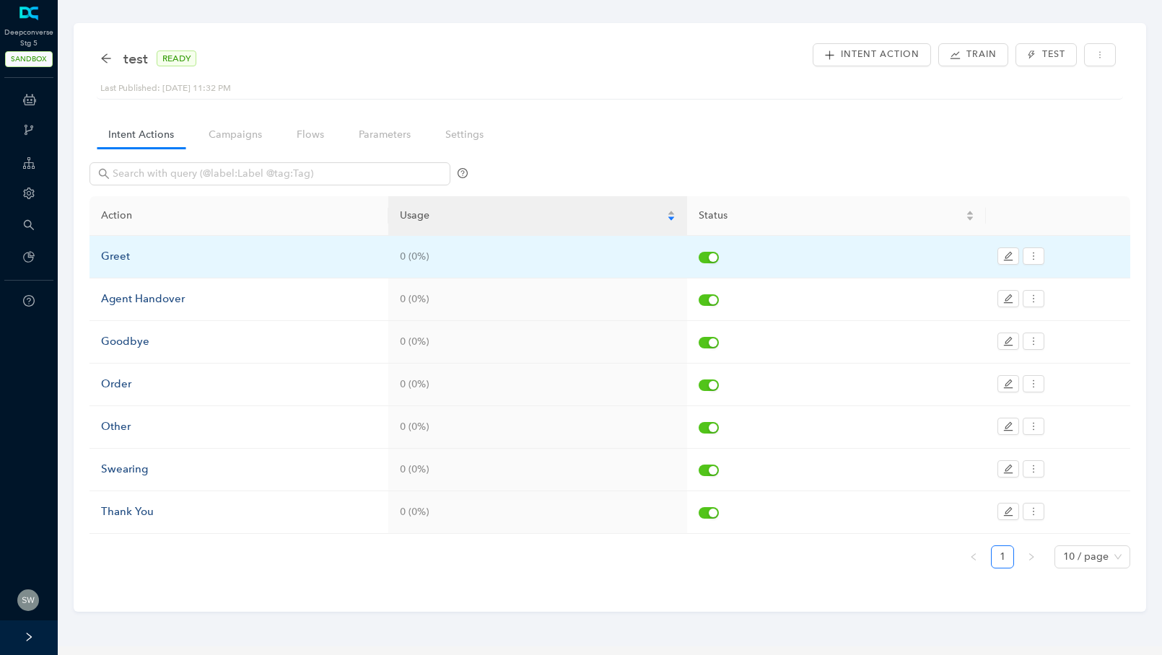
click at [165, 270] on td "Greet" at bounding box center [239, 257] width 299 height 43
click at [154, 260] on div "Greet" at bounding box center [239, 256] width 276 height 17
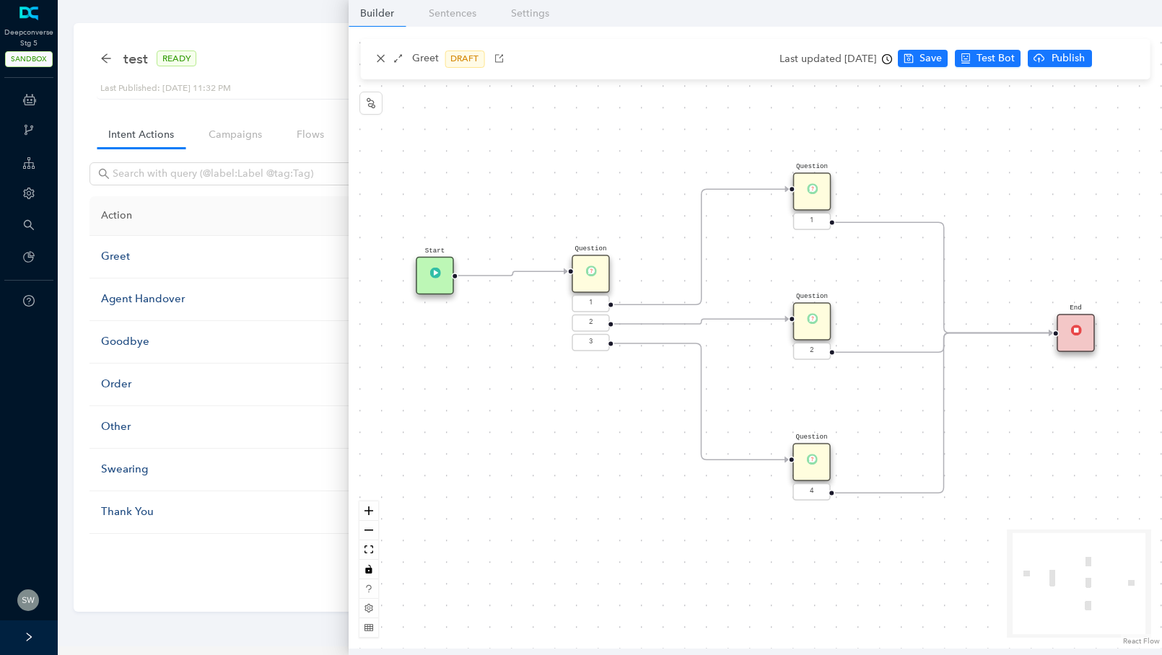
click at [371, 58] on div "Greet DRAFT" at bounding box center [755, 59] width 790 height 40
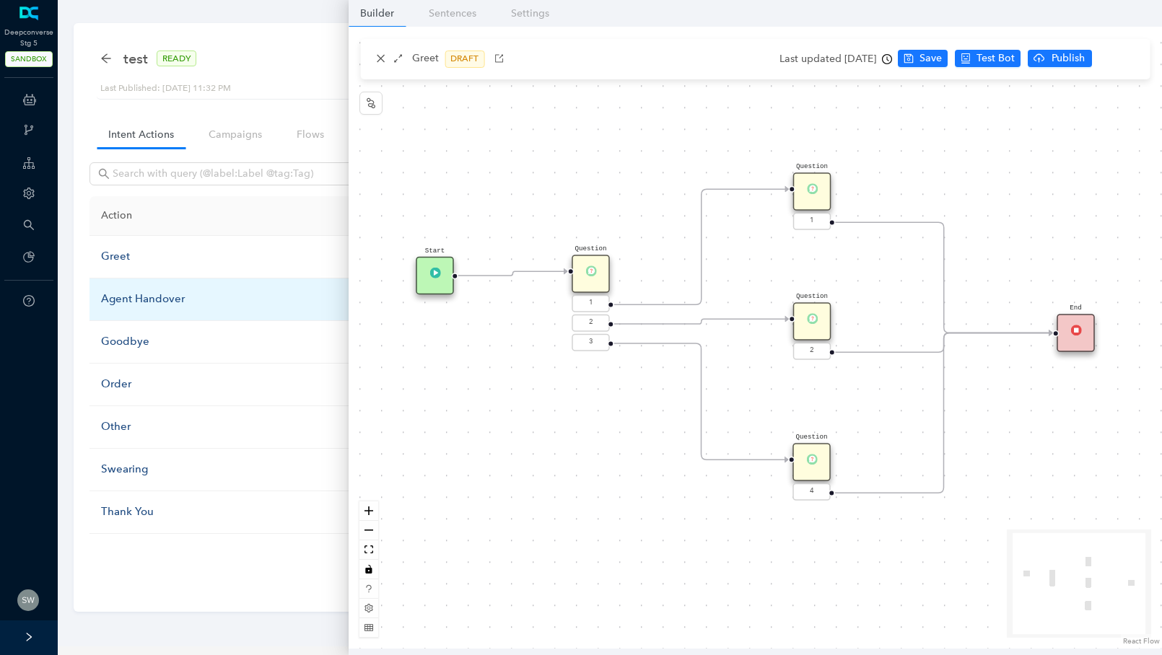
click at [157, 291] on div "Agent Handover" at bounding box center [239, 299] width 276 height 17
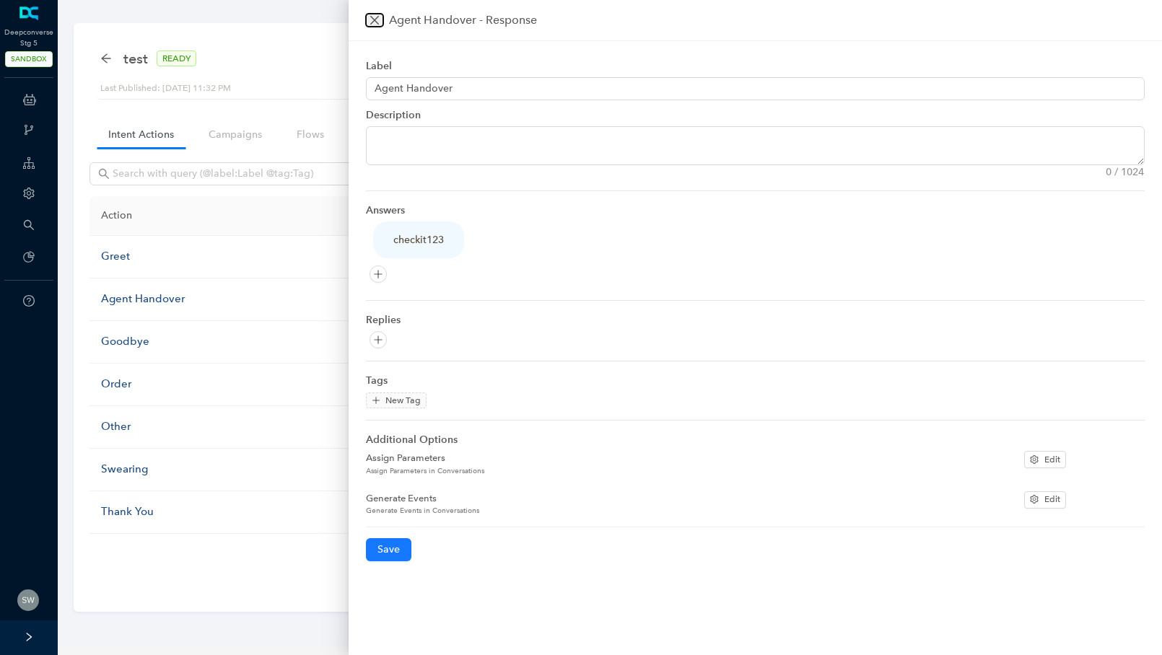
click at [370, 21] on icon "close" at bounding box center [375, 20] width 12 height 12
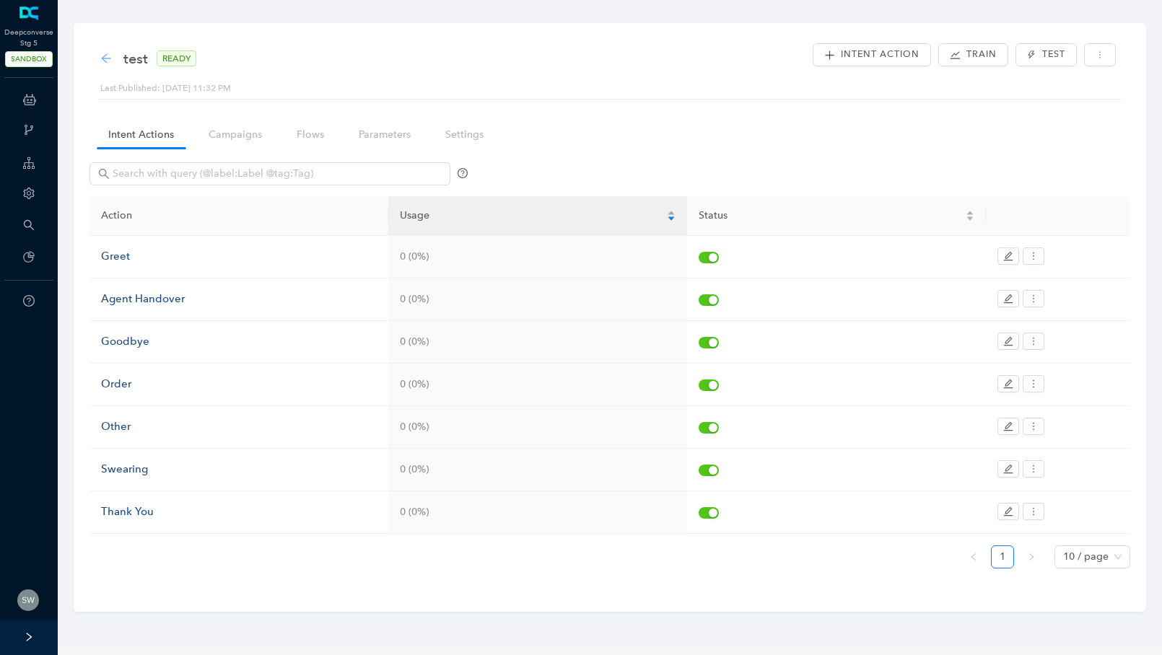
click at [107, 57] on icon "arrow-left" at bounding box center [106, 59] width 12 height 12
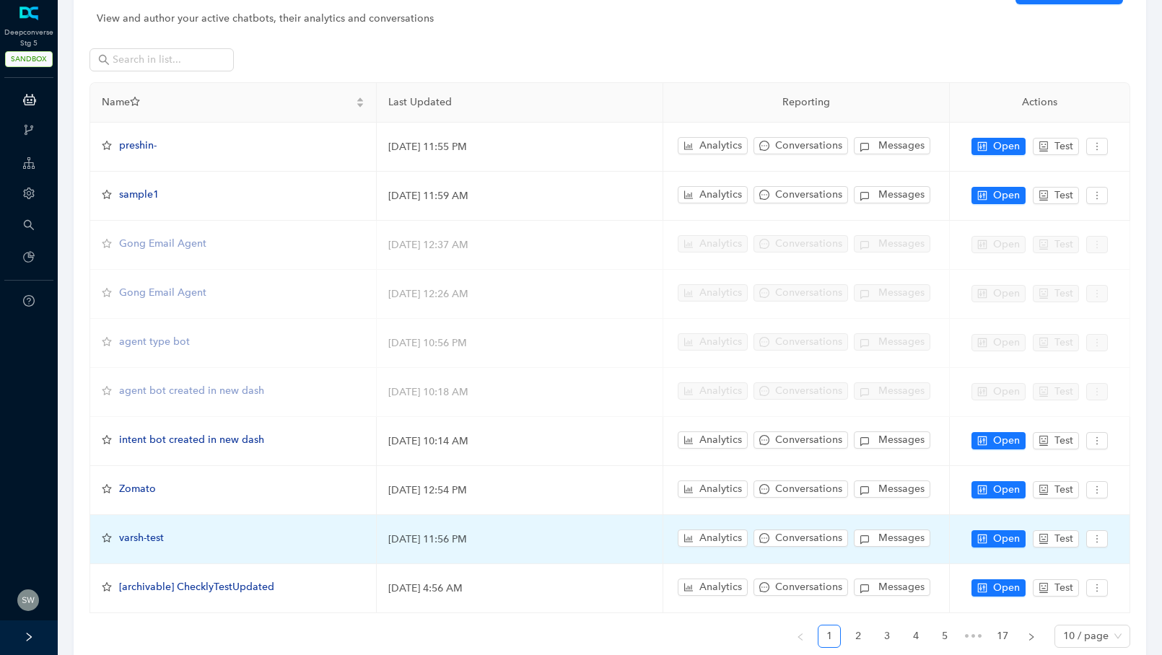
scroll to position [126, 0]
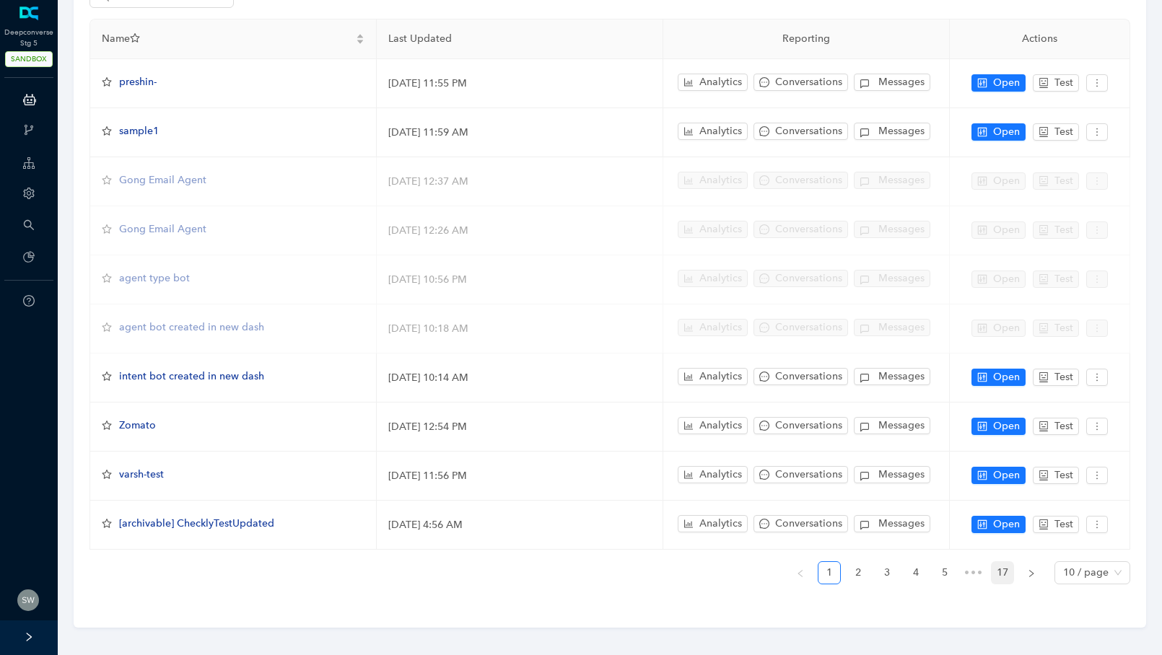
click at [994, 570] on link "17" at bounding box center [1003, 573] width 22 height 22
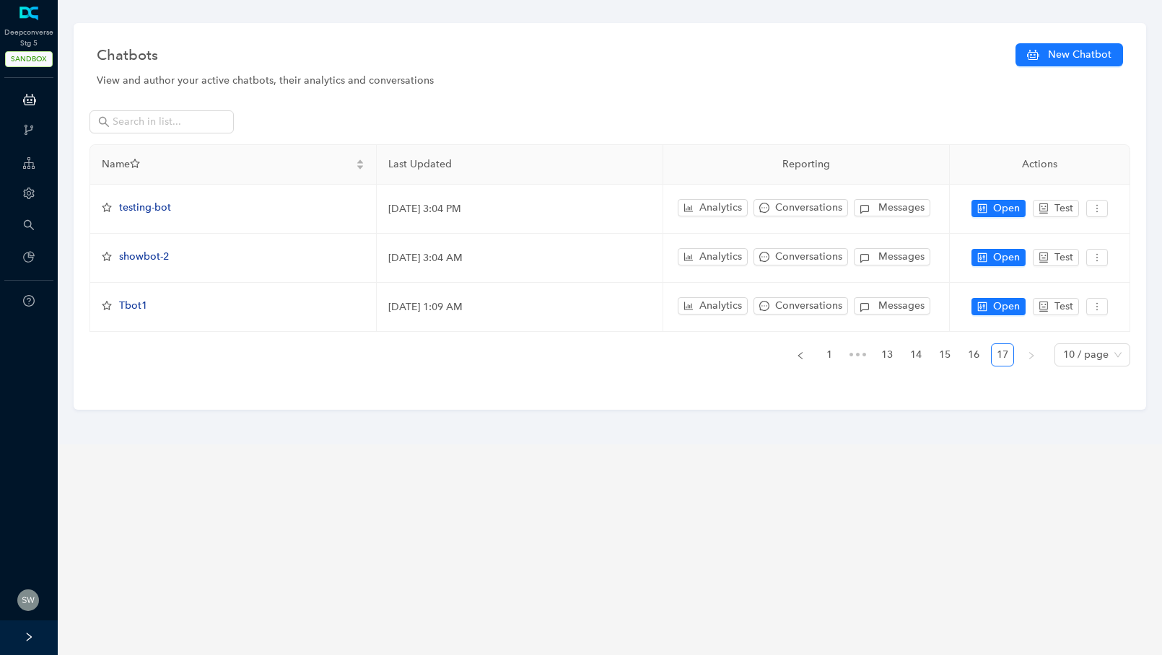
scroll to position [0, 0]
click at [964, 351] on link "16" at bounding box center [974, 355] width 22 height 22
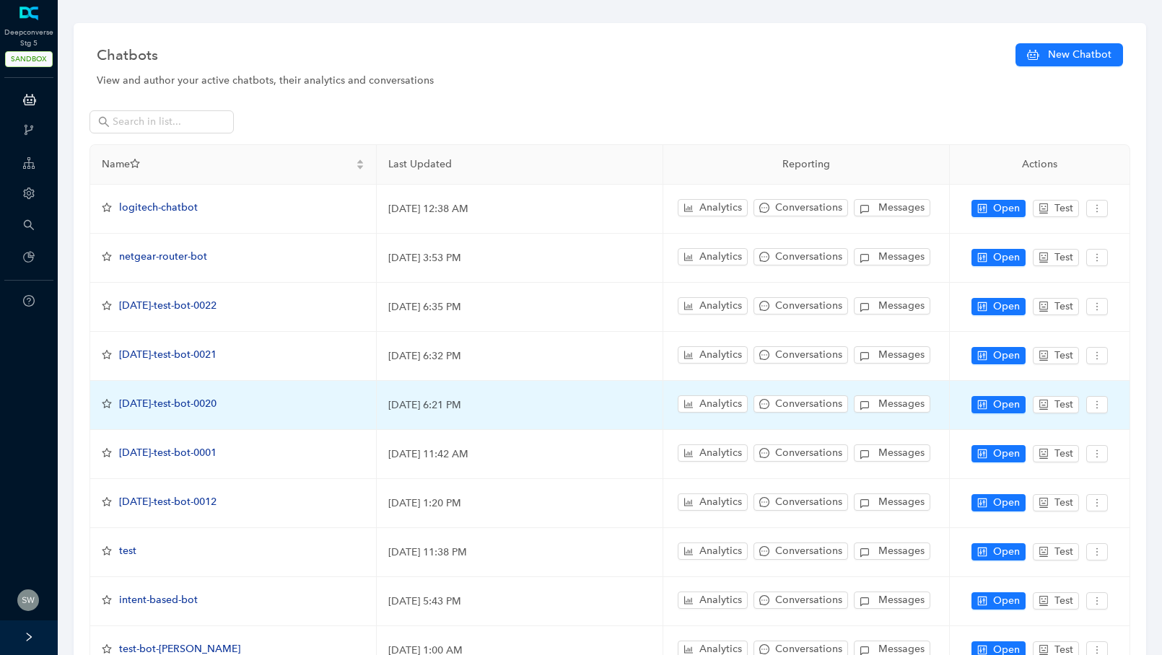
scroll to position [126, 0]
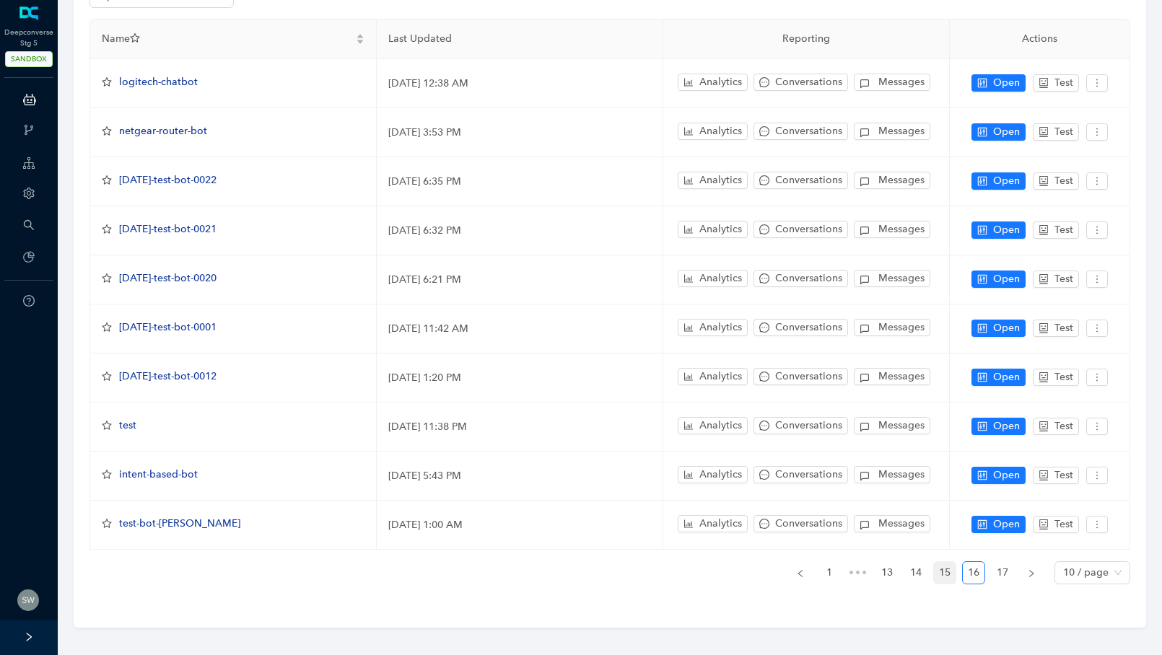
click at [940, 562] on link "15" at bounding box center [945, 573] width 22 height 22
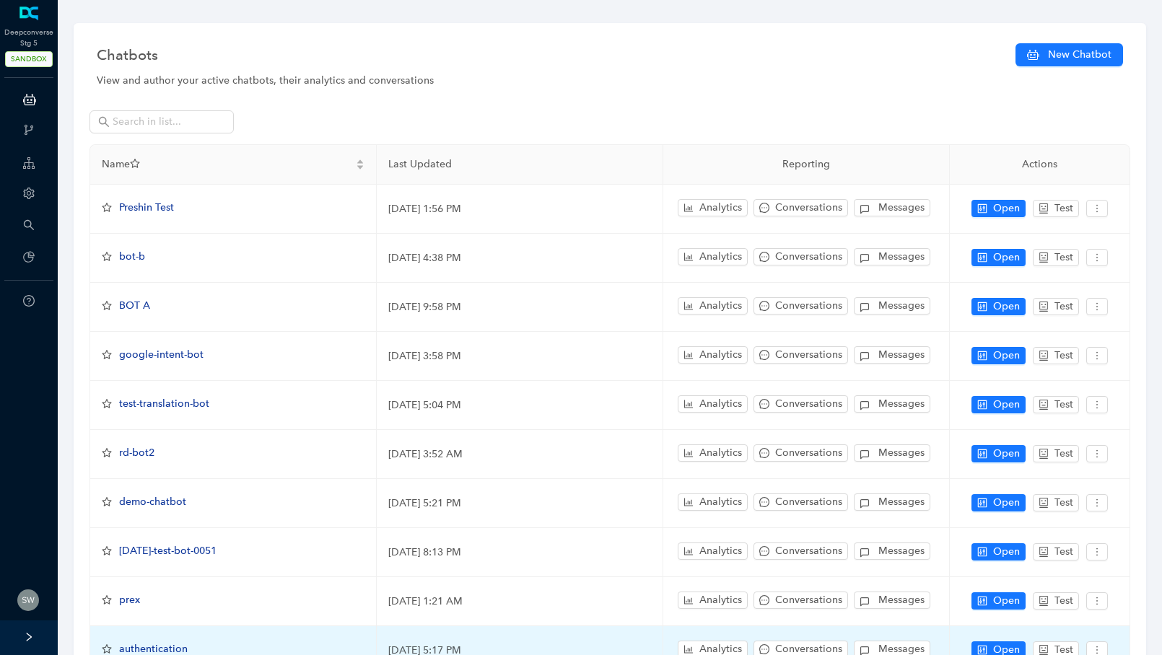
scroll to position [0, 0]
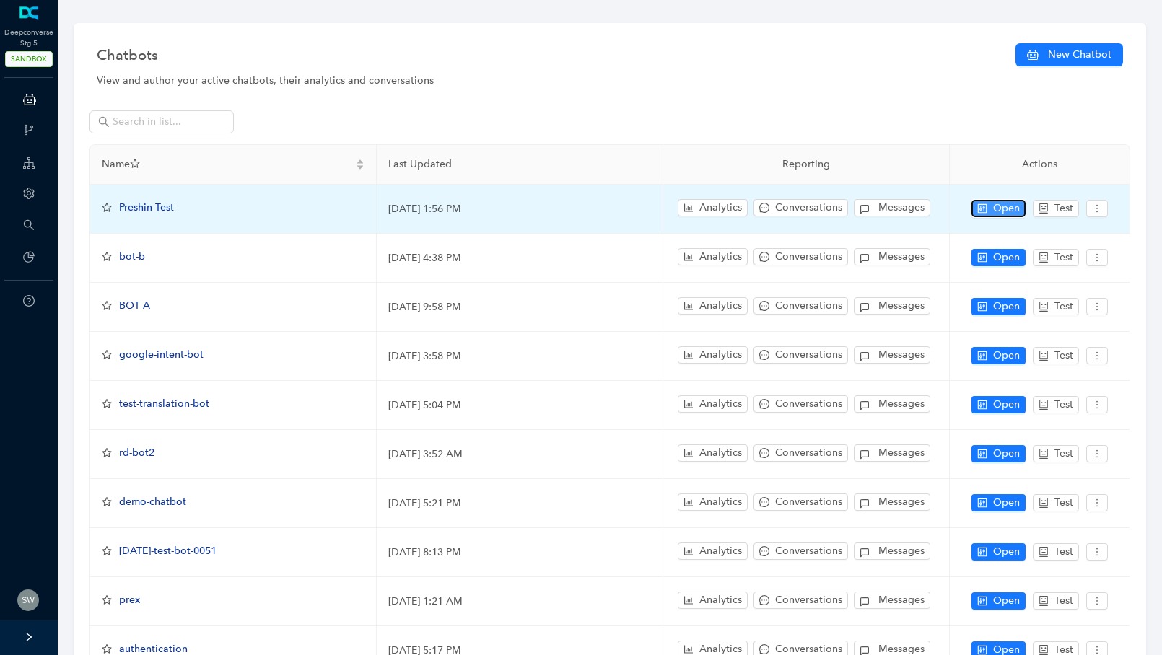
click at [999, 208] on span "Open" at bounding box center [1006, 209] width 27 height 16
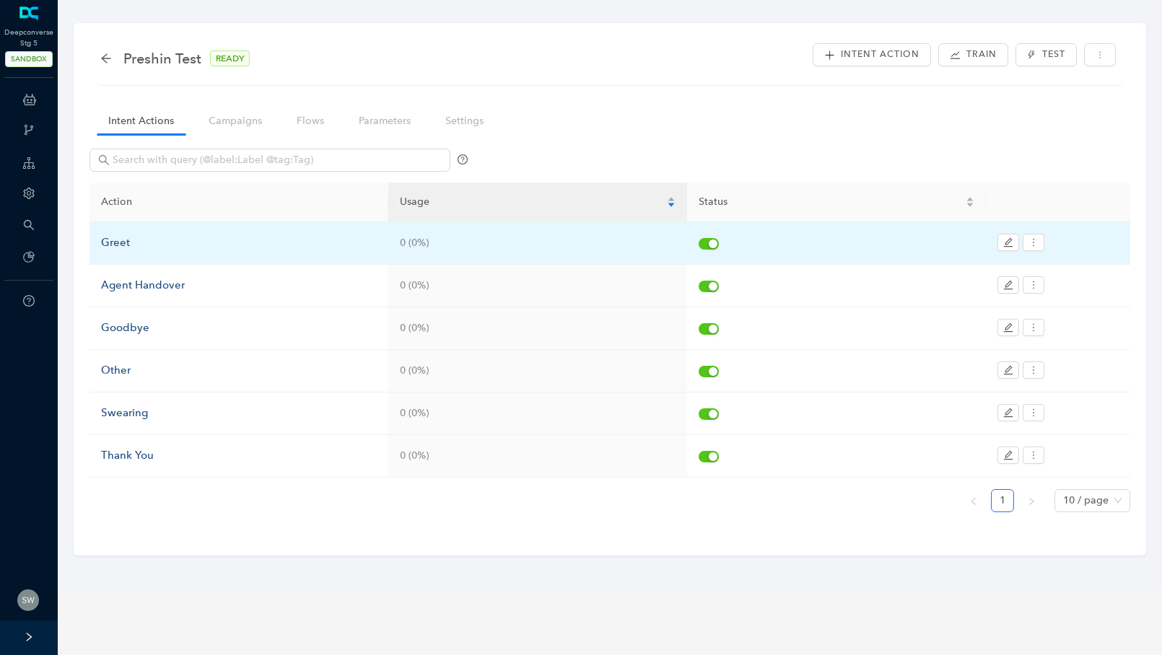
click at [131, 250] on div "Greet" at bounding box center [239, 243] width 276 height 17
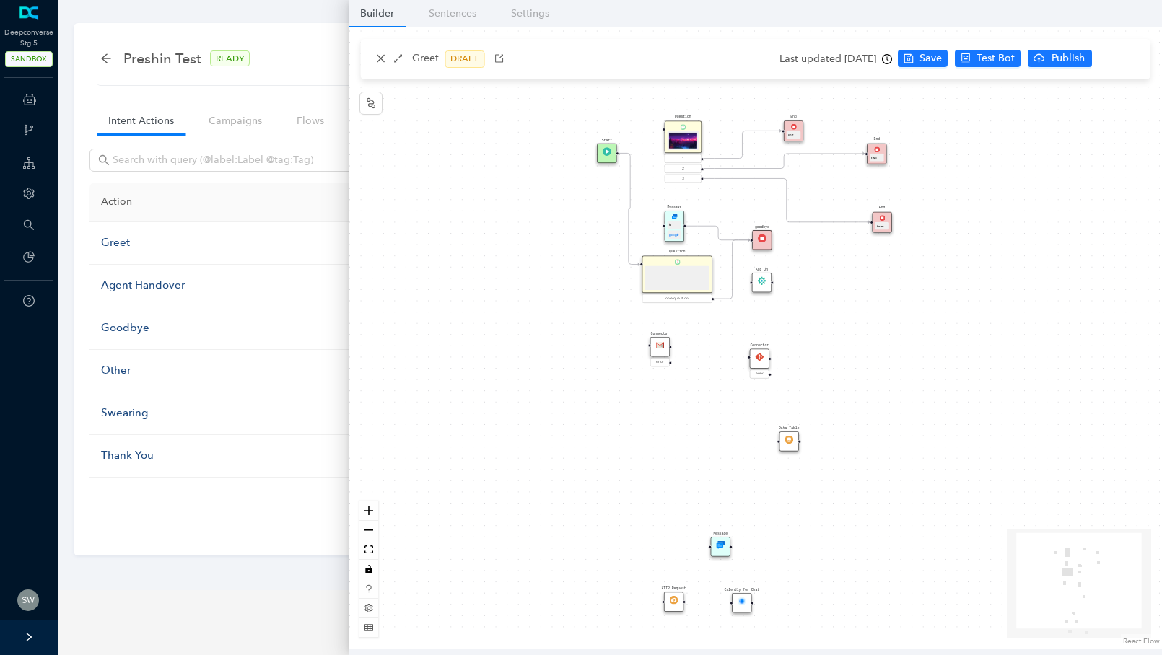
drag, startPoint x: 510, startPoint y: 289, endPoint x: 499, endPoint y: 354, distance: 66.6
click at [499, 354] on div "Start End two Question one question End three Add On Question 1 2 3 Connector e…" at bounding box center [755, 338] width 813 height 622
drag, startPoint x: 597, startPoint y: 157, endPoint x: 455, endPoint y: 362, distance: 249.5
click at [455, 362] on div "Start" at bounding box center [460, 361] width 19 height 19
click at [383, 59] on icon "close" at bounding box center [380, 58] width 10 height 10
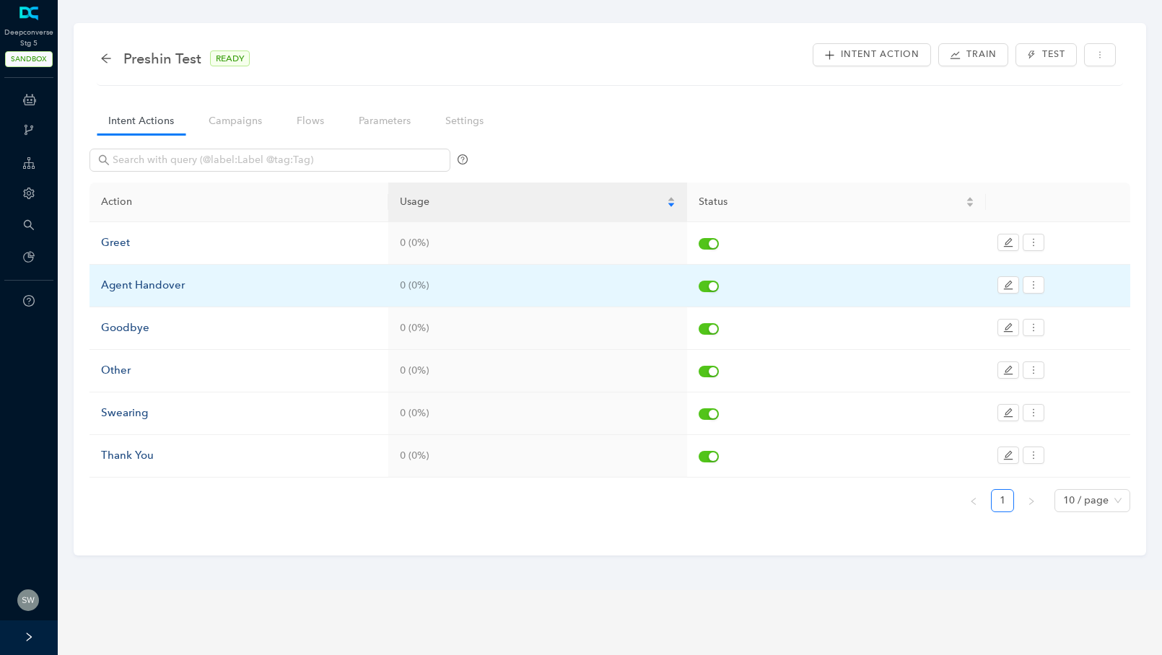
click at [144, 288] on div "Agent Handover" at bounding box center [239, 285] width 276 height 17
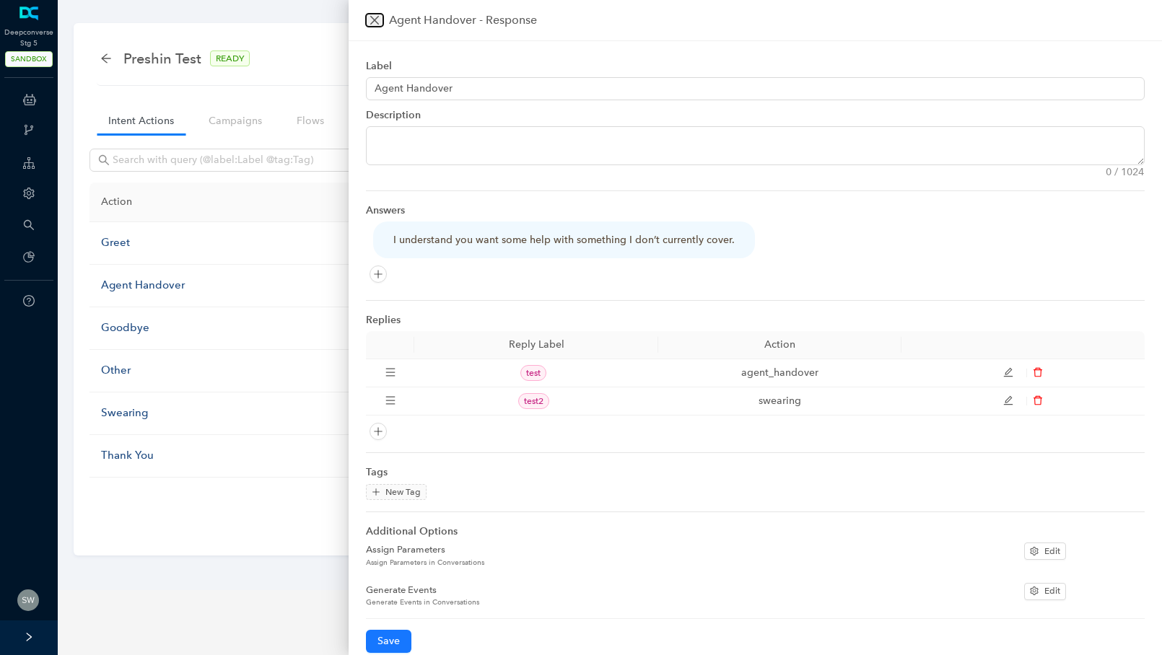
click at [379, 19] on icon "close" at bounding box center [375, 20] width 12 height 12
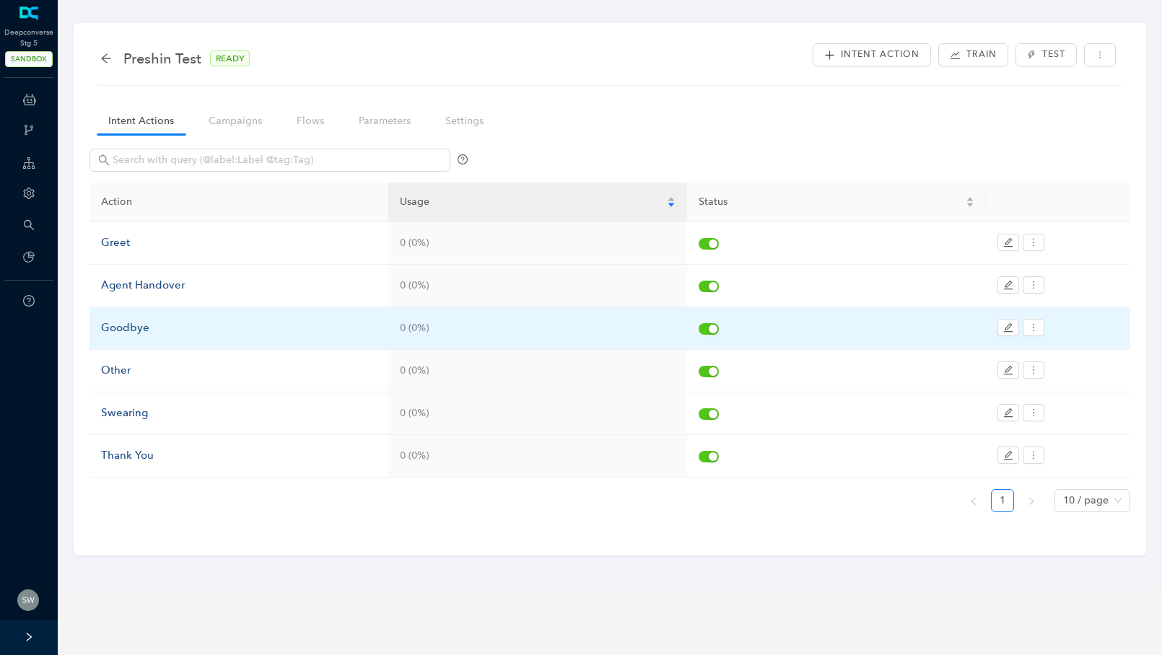
click at [134, 323] on div "Goodbye" at bounding box center [239, 328] width 276 height 17
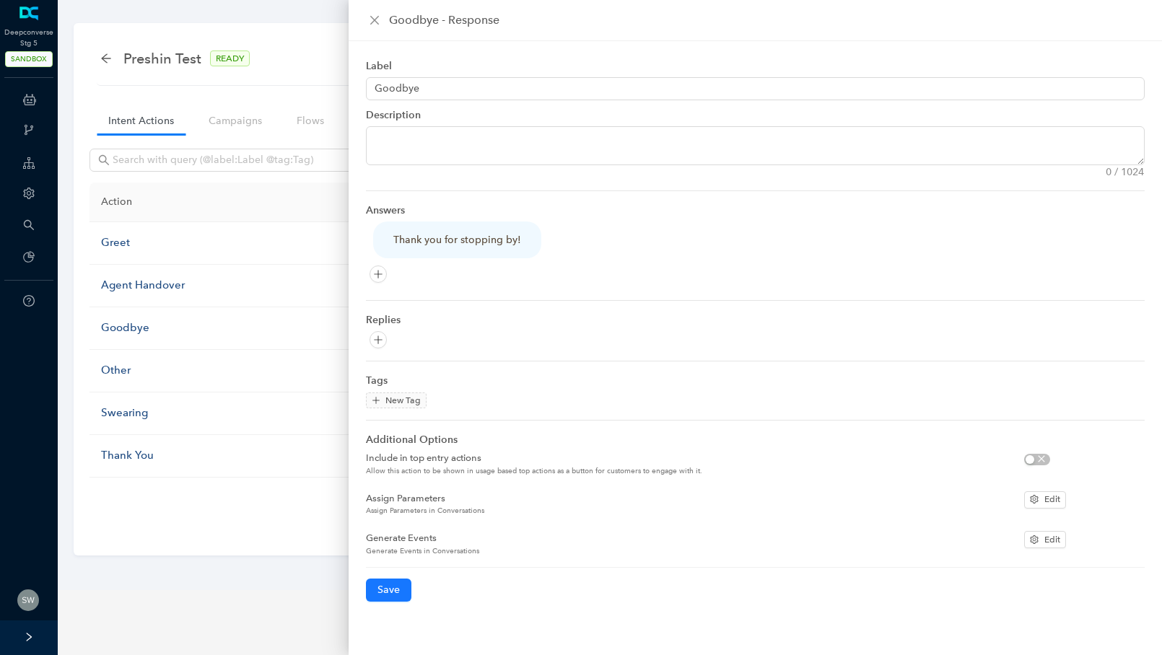
click at [381, 27] on div "Goodbye - Response" at bounding box center [755, 20] width 779 height 17
click at [384, 17] on div "Goodbye - Response" at bounding box center [755, 20] width 779 height 17
click at [381, 19] on button "Close" at bounding box center [374, 20] width 17 height 13
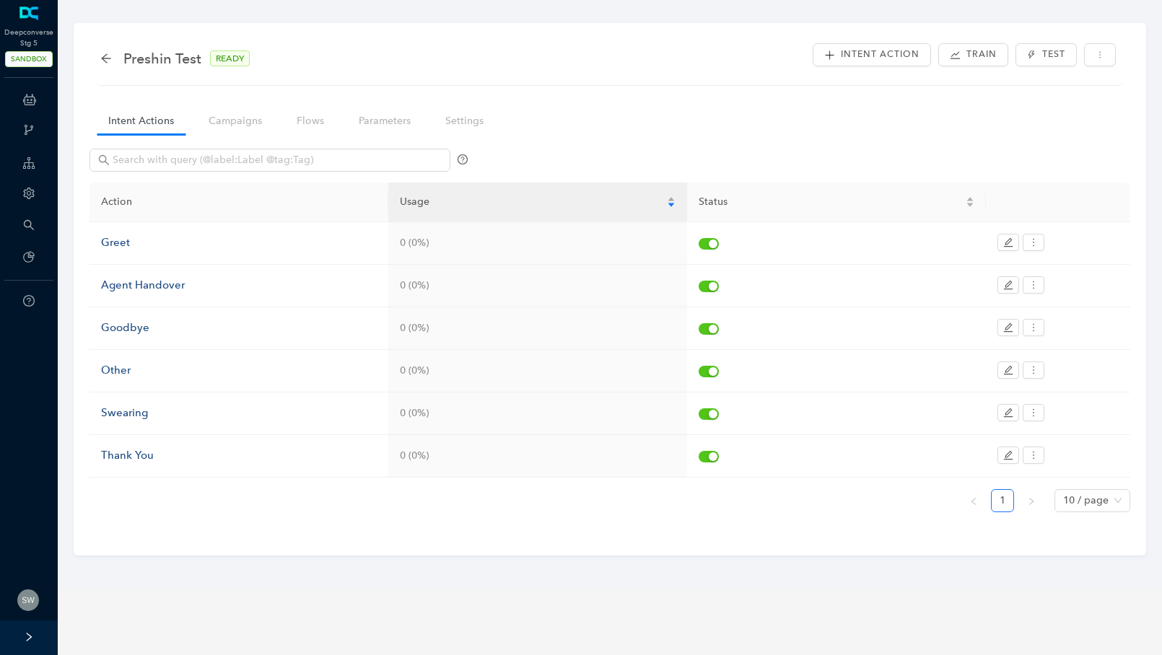
click at [114, 57] on div "Preshin Test READY" at bounding box center [182, 58] width 164 height 23
click at [111, 61] on icon "arrow-left" at bounding box center [106, 59] width 12 height 12
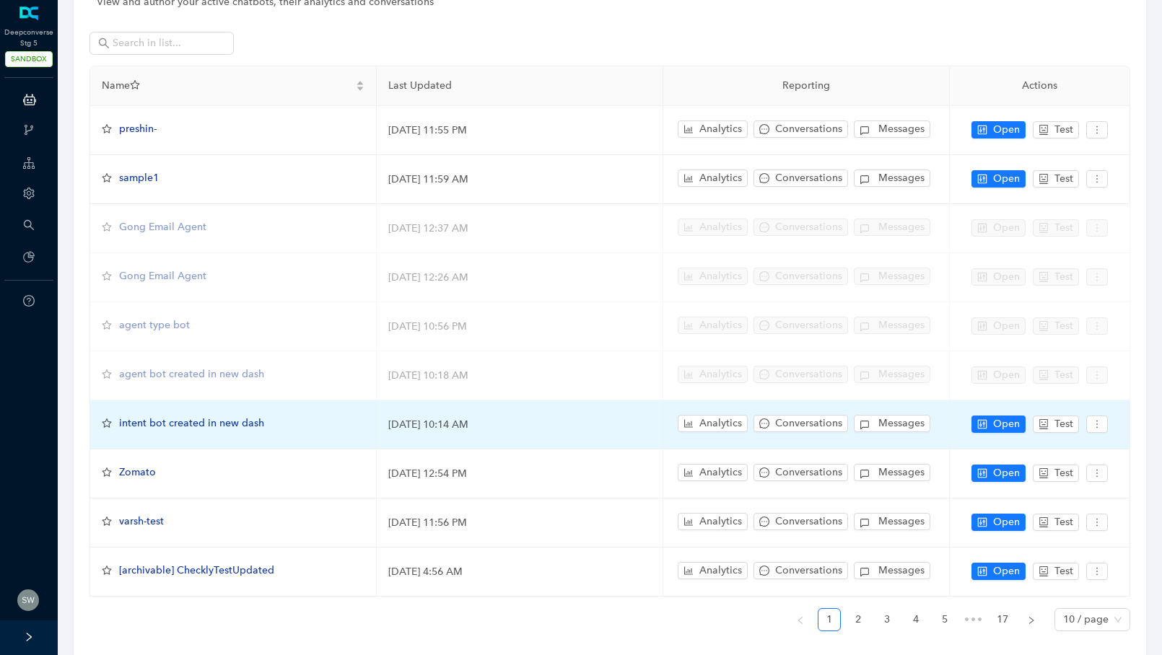
scroll to position [126, 0]
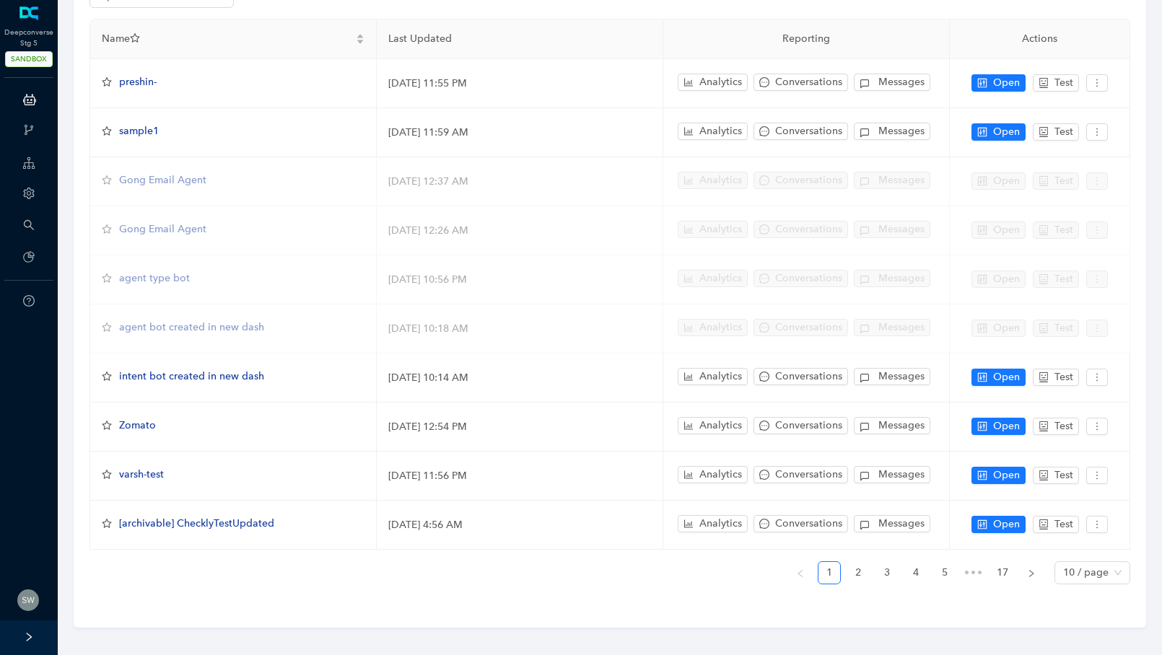
click at [1003, 564] on link "17" at bounding box center [1003, 573] width 22 height 22
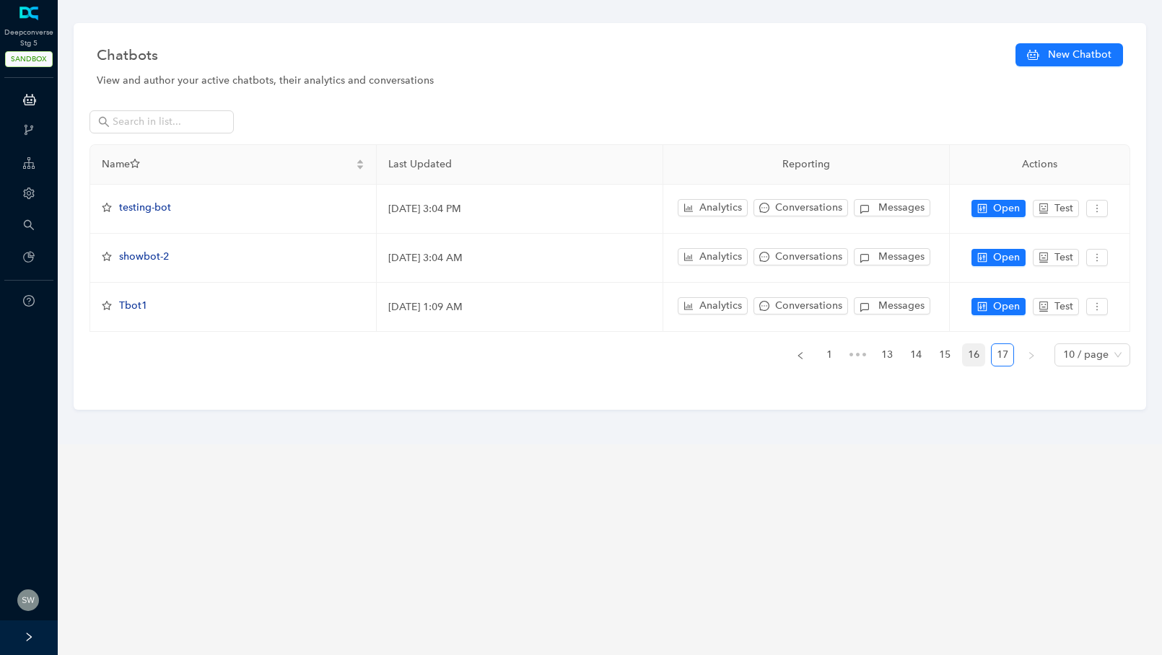
click at [978, 354] on link "16" at bounding box center [974, 355] width 22 height 22
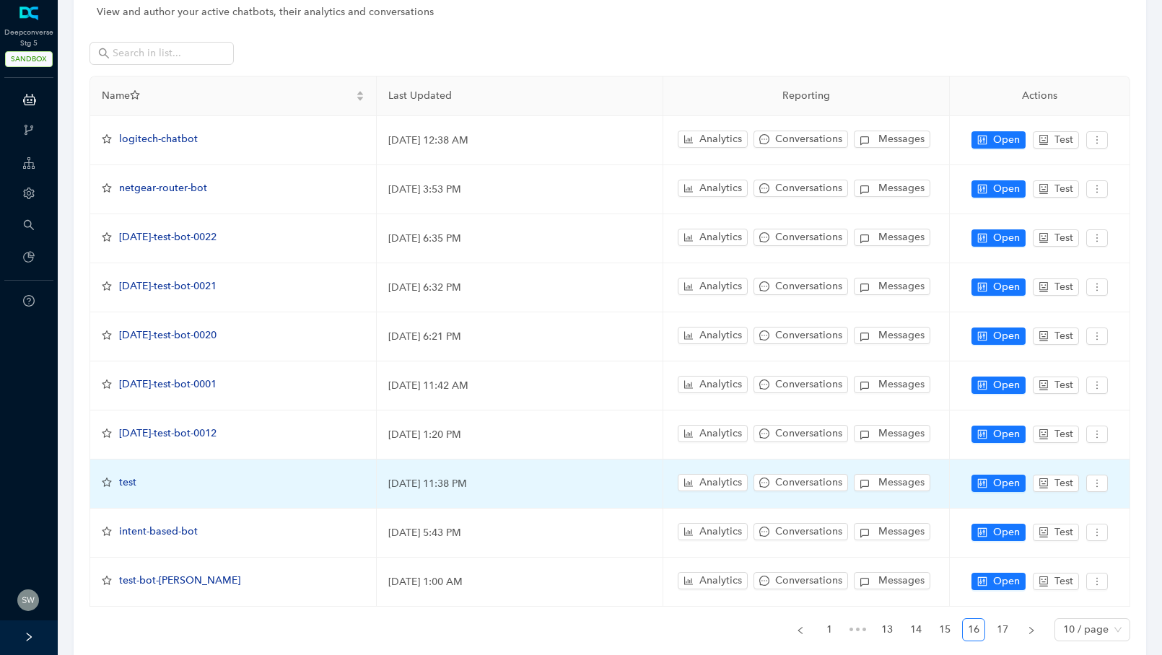
scroll to position [126, 0]
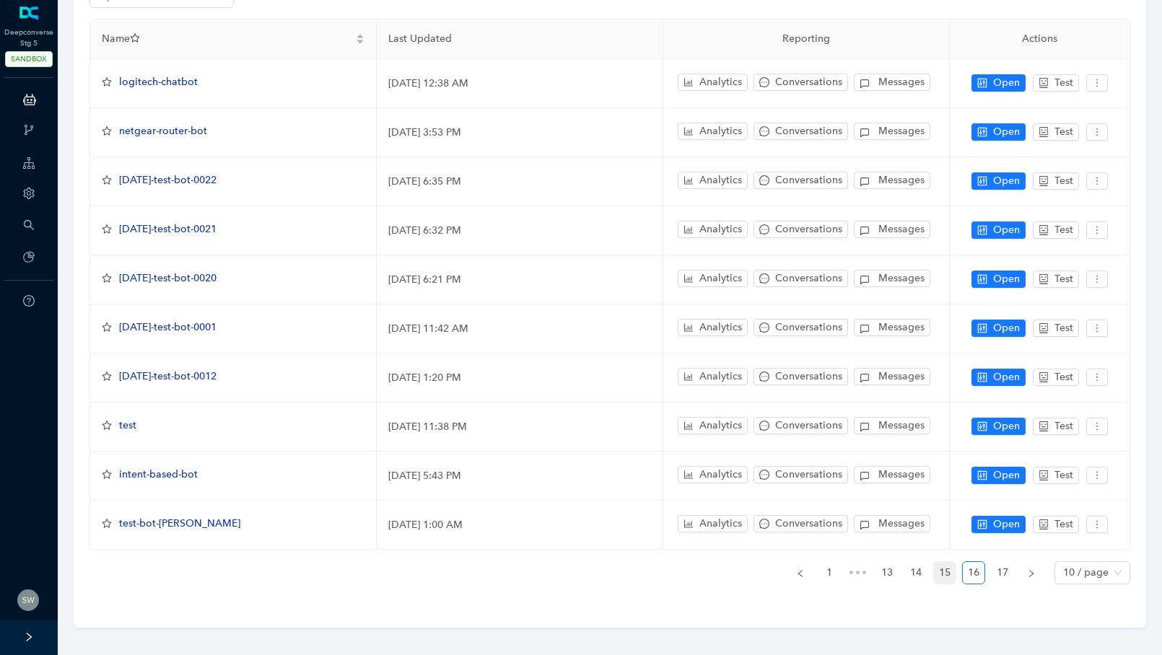
click at [948, 566] on link "15" at bounding box center [945, 573] width 22 height 22
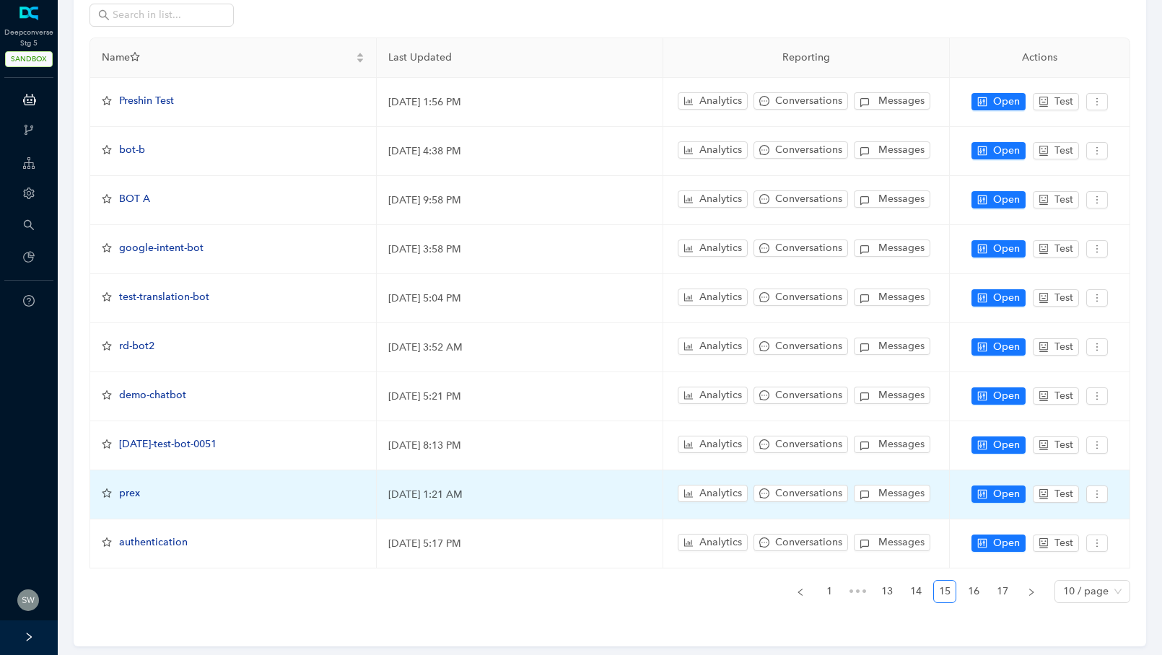
scroll to position [104, 0]
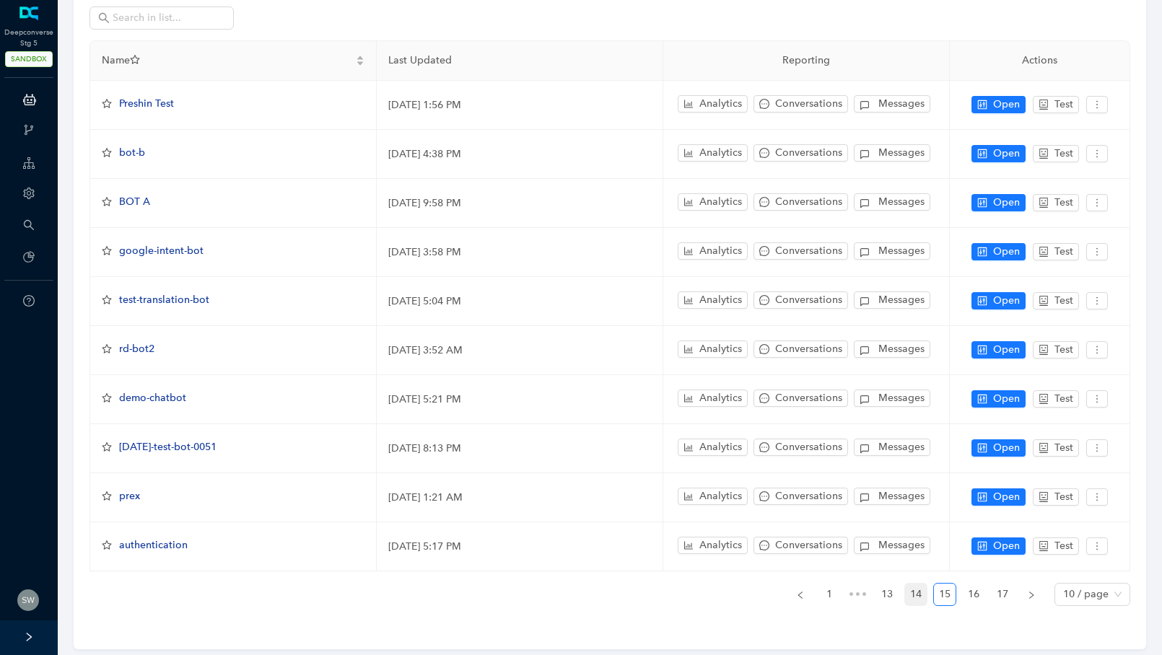
click at [922, 584] on link "14" at bounding box center [916, 595] width 22 height 22
click at [893, 588] on link "13" at bounding box center [887, 595] width 22 height 22
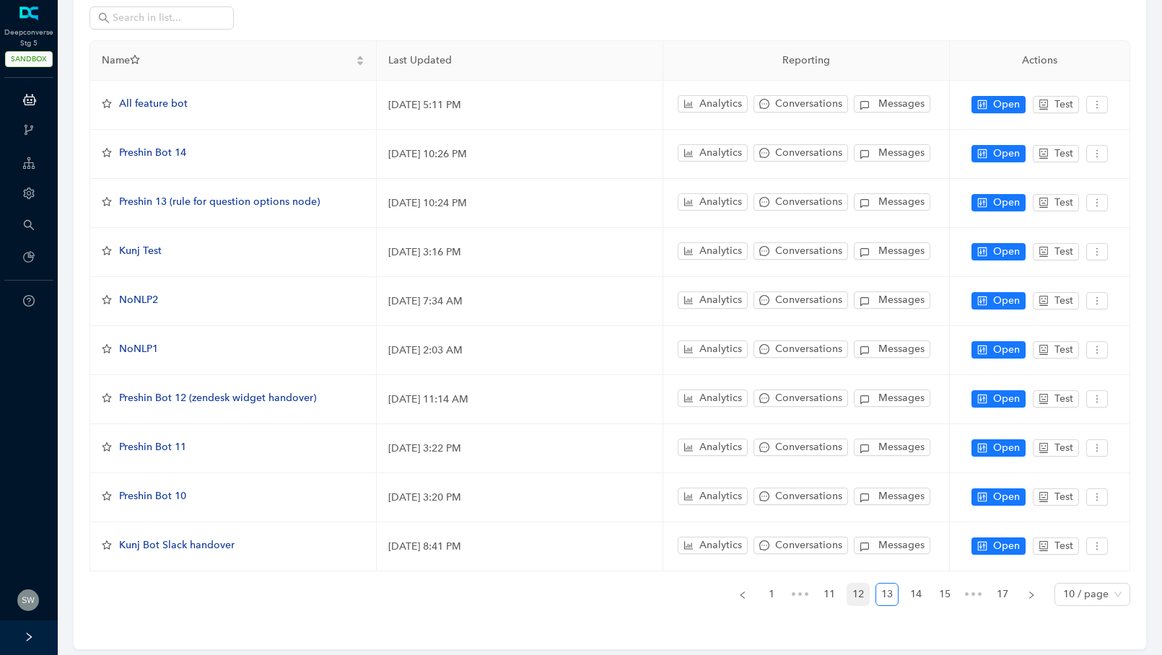
click at [866, 584] on link "12" at bounding box center [858, 595] width 22 height 22
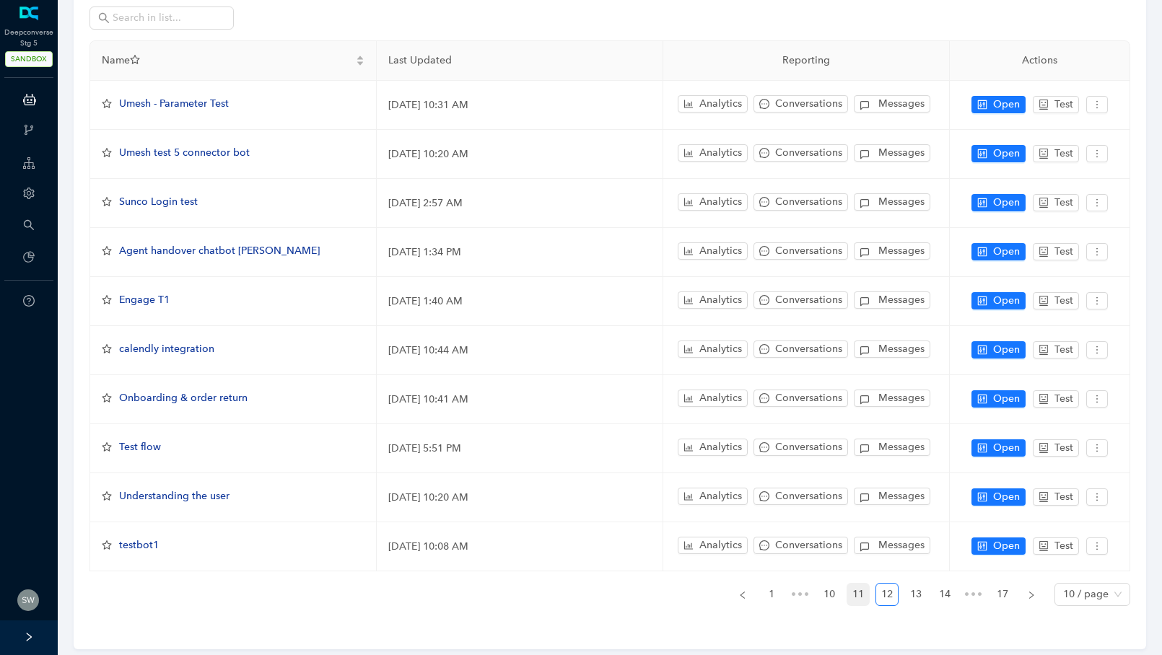
click at [856, 584] on link "11" at bounding box center [858, 595] width 22 height 22
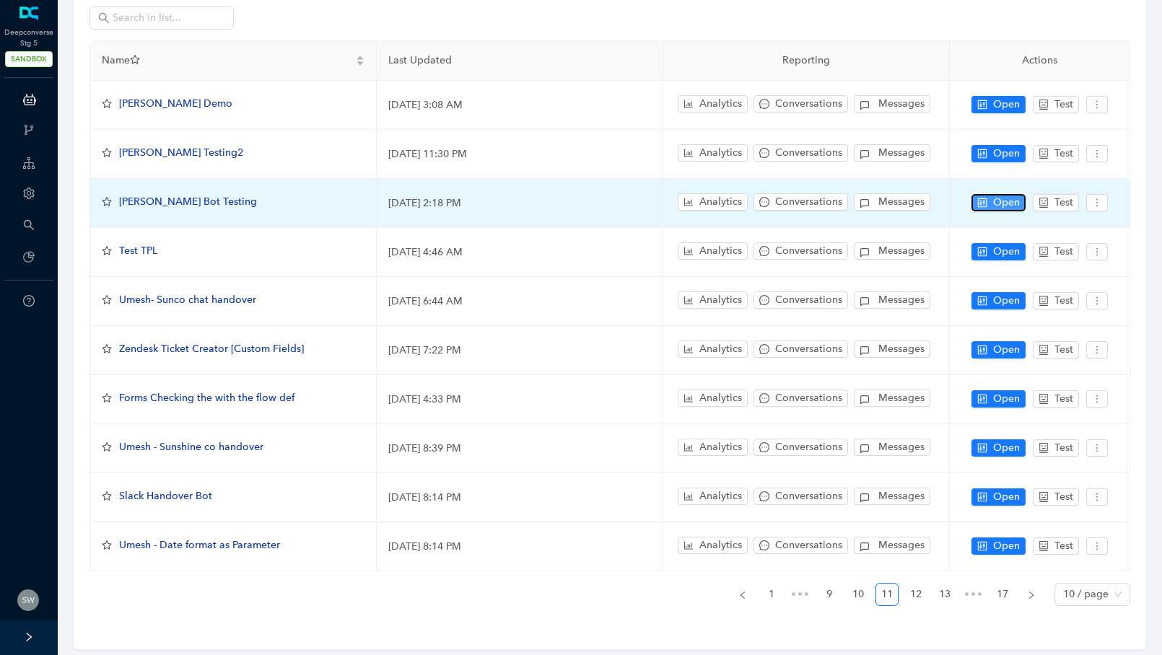
click at [993, 201] on span "Open" at bounding box center [1006, 203] width 27 height 16
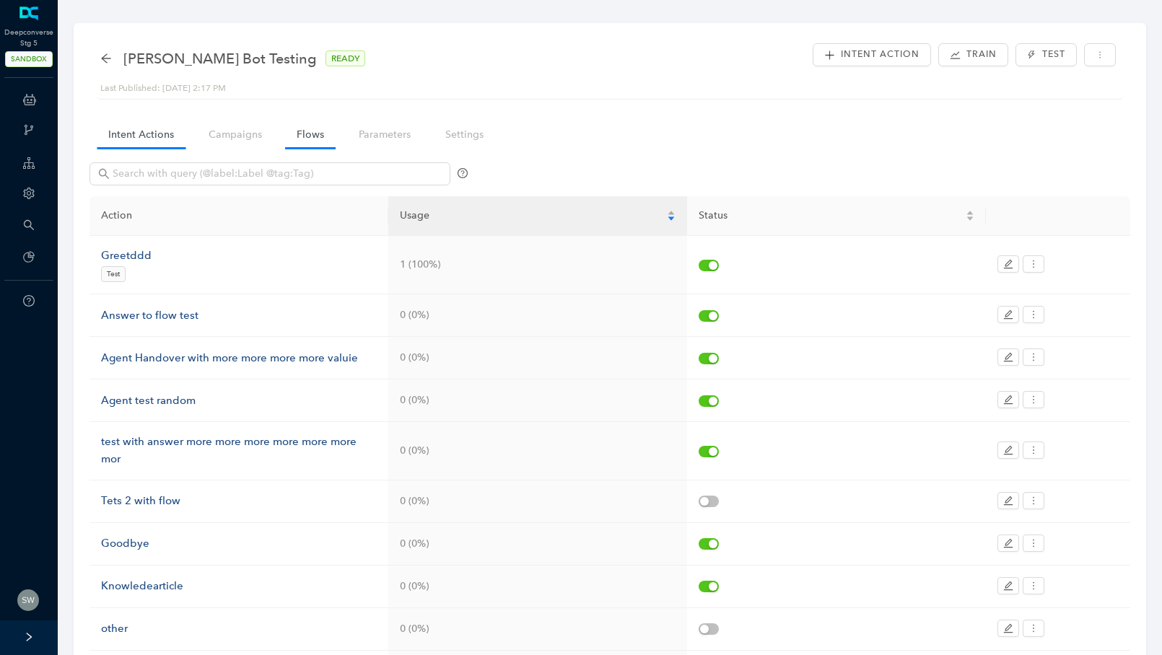
click at [314, 132] on link "Flows" at bounding box center [310, 134] width 51 height 27
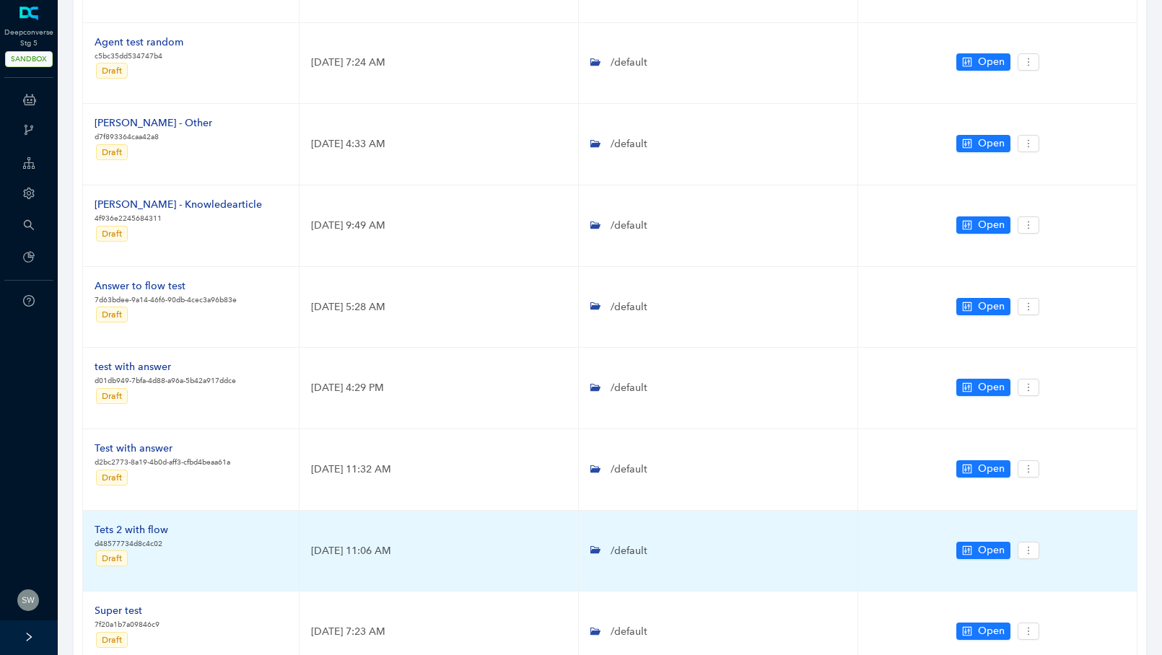
scroll to position [271, 0]
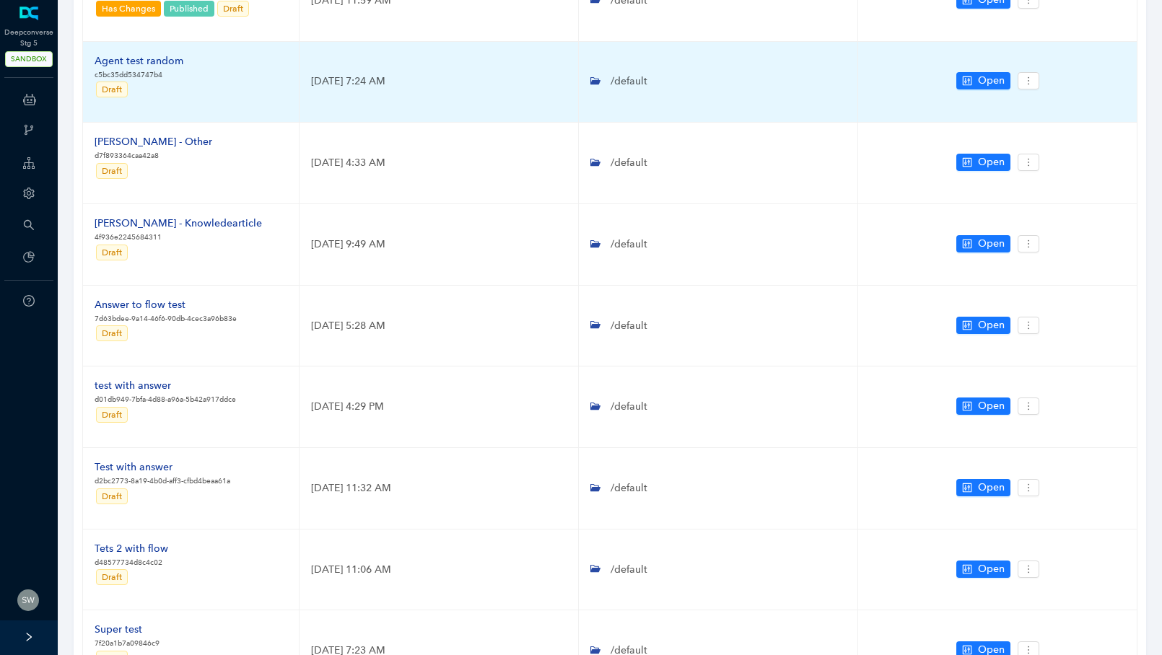
click at [131, 57] on div "Agent test random" at bounding box center [139, 61] width 89 height 16
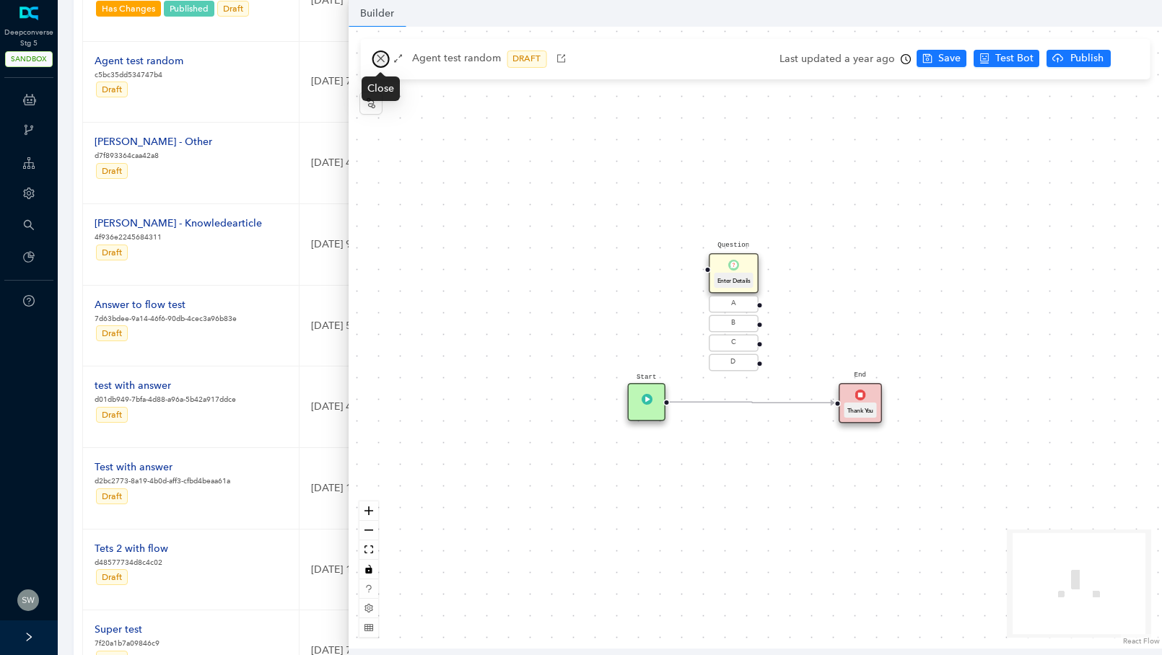
click at [374, 58] on button "button" at bounding box center [380, 59] width 17 height 17
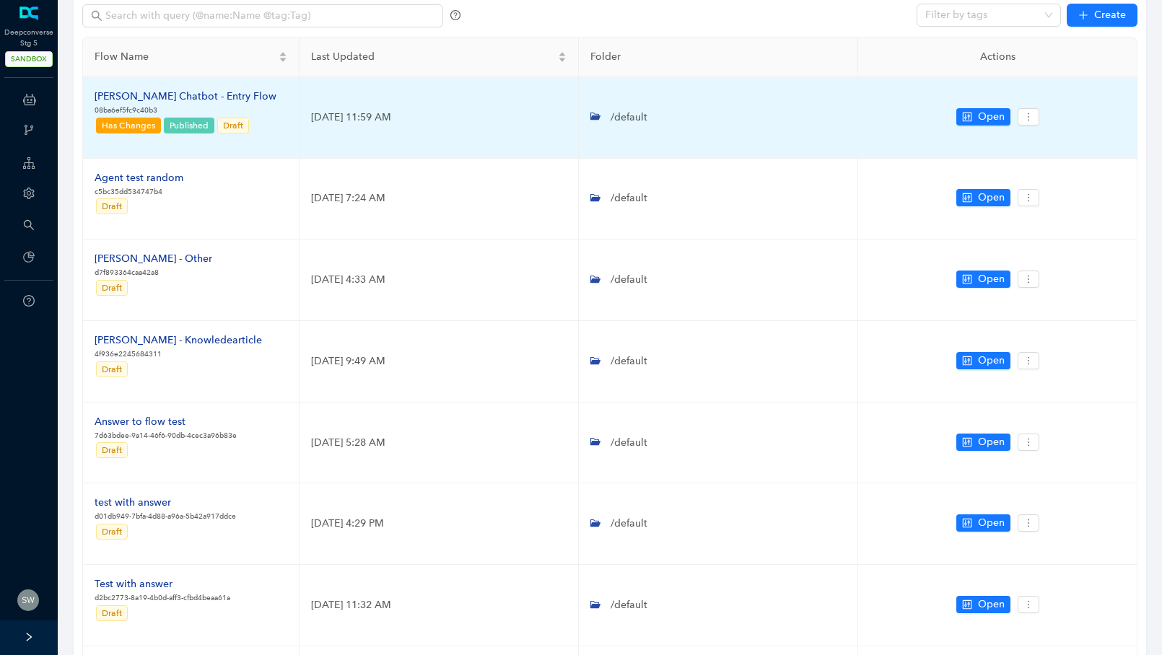
scroll to position [0, 0]
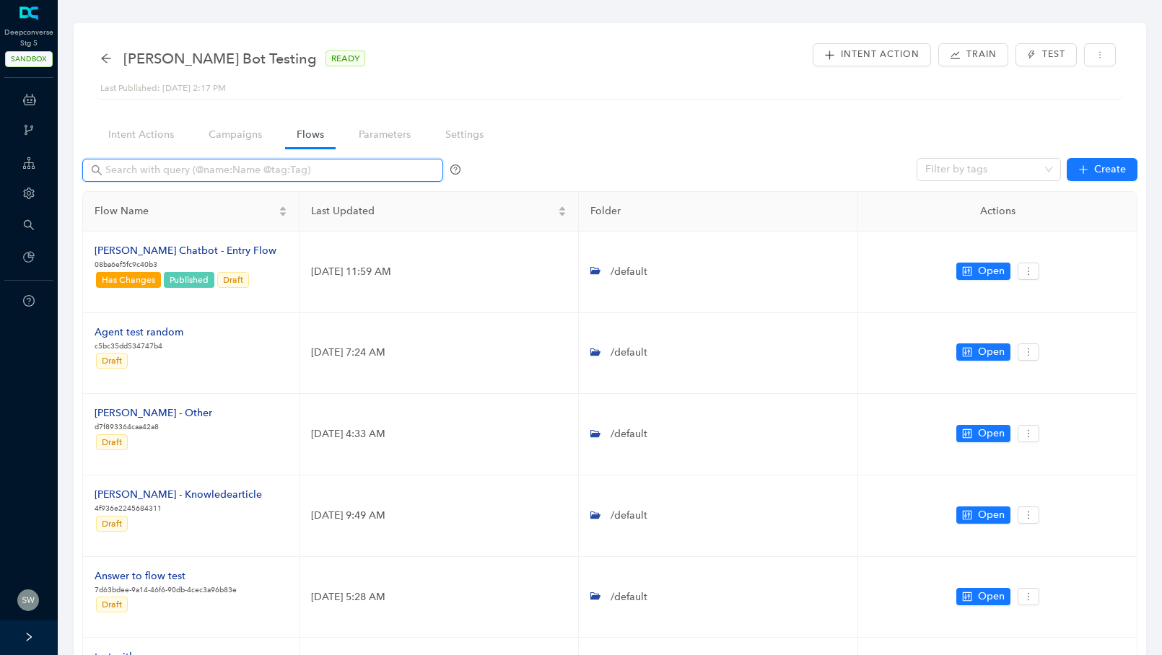
click at [201, 174] on input "text" at bounding box center [264, 170] width 318 height 16
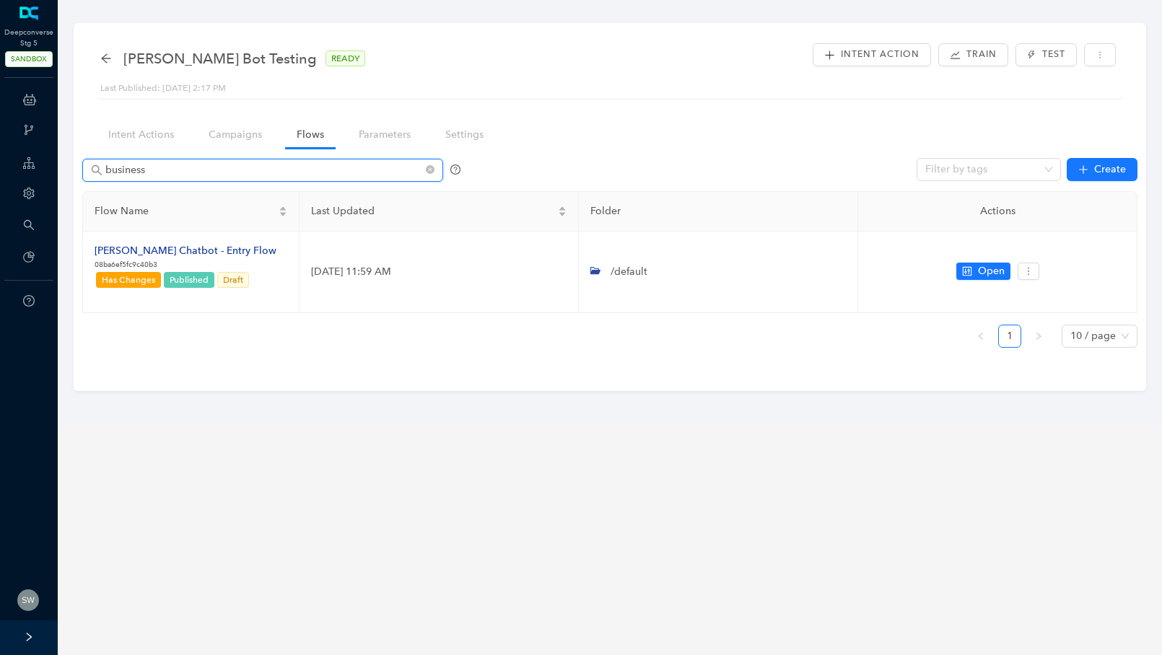
type input "business"
click at [104, 56] on icon "arrow-left" at bounding box center [105, 57] width 9 height 9
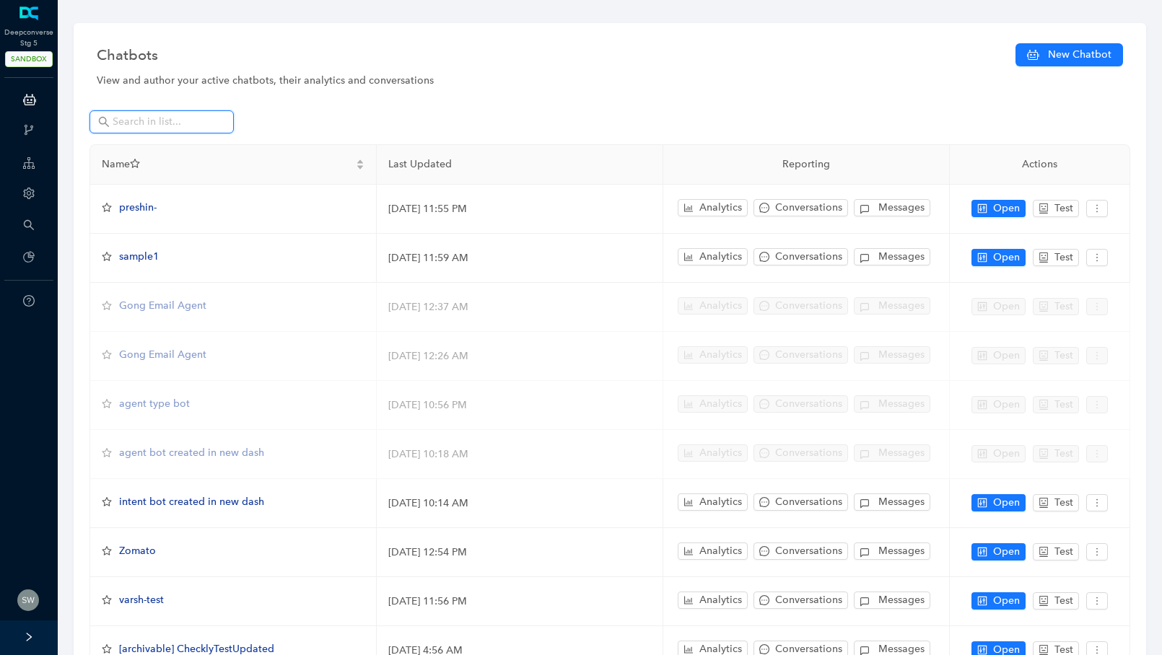
click at [152, 117] on input "text" at bounding box center [163, 122] width 101 height 16
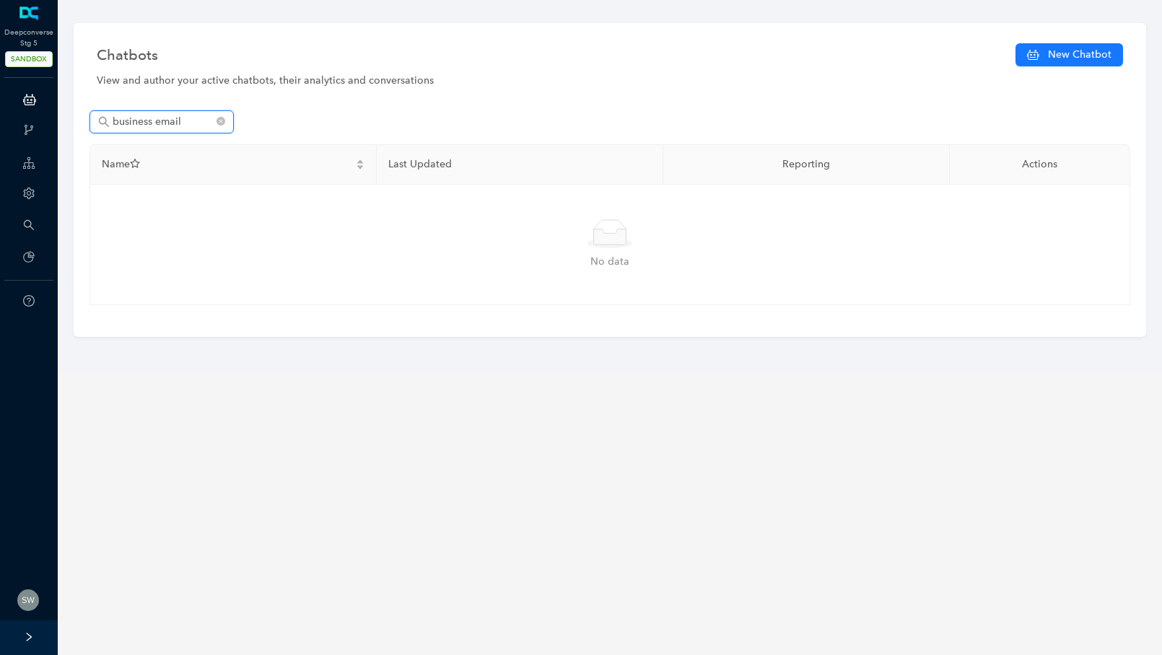
type input "business email"
click at [222, 122] on icon "close-circle" at bounding box center [221, 121] width 9 height 9
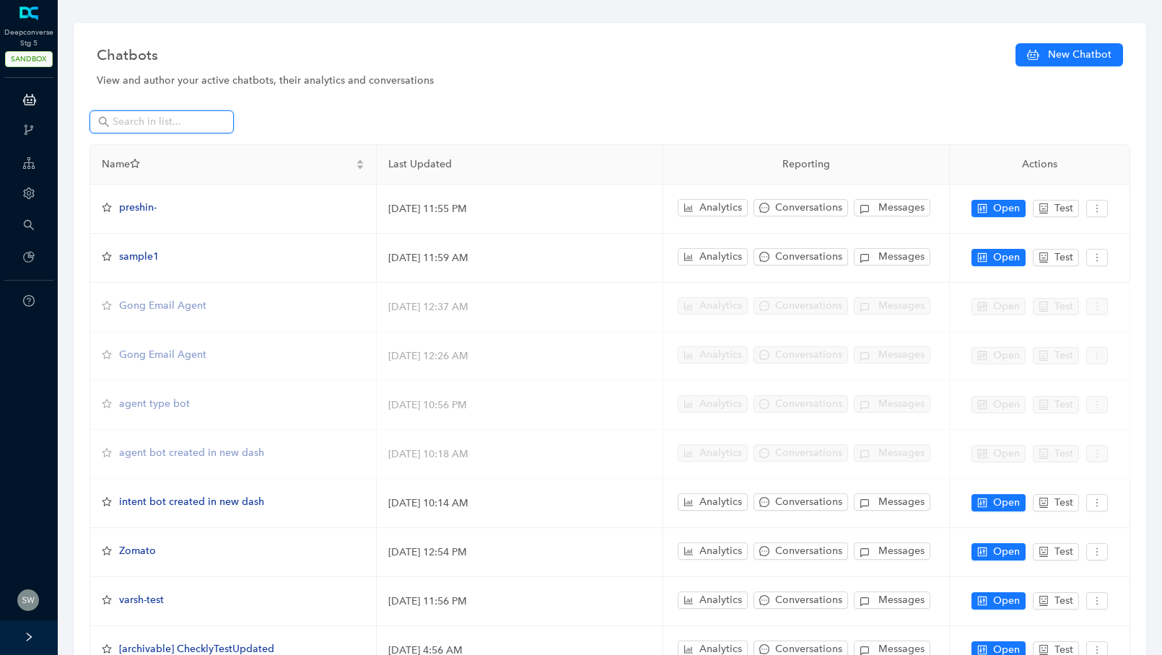
click at [163, 126] on input "text" at bounding box center [163, 122] width 101 height 16
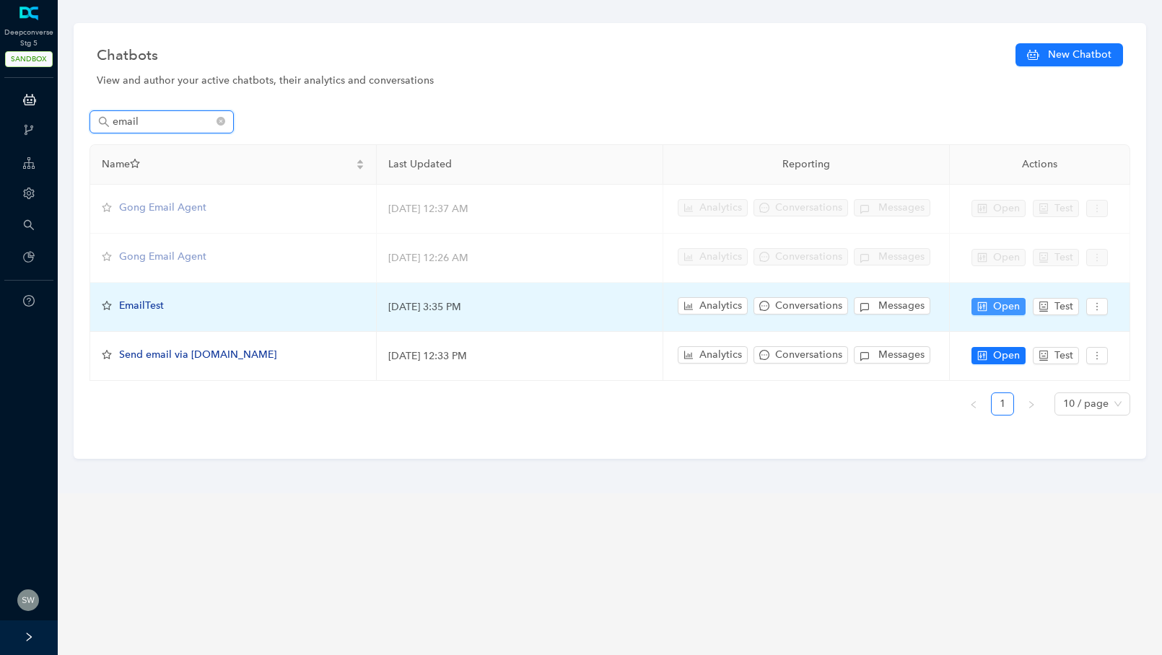
type input "email"
click at [1001, 305] on span "Open" at bounding box center [1006, 307] width 27 height 16
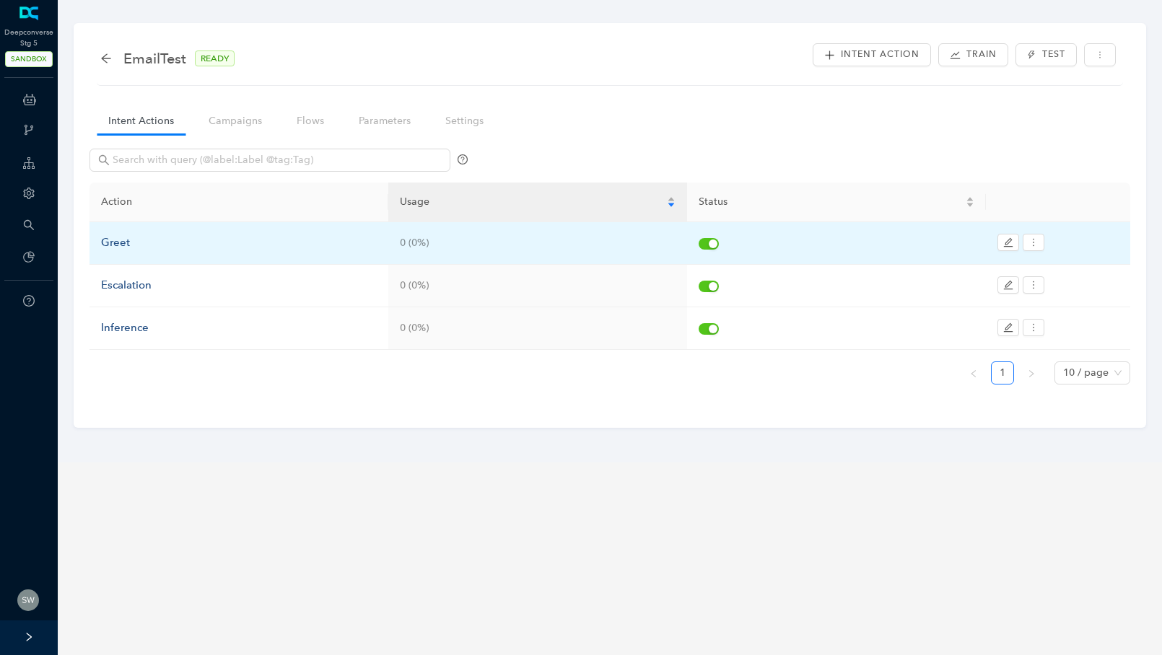
click at [226, 248] on div "Greet" at bounding box center [239, 243] width 276 height 17
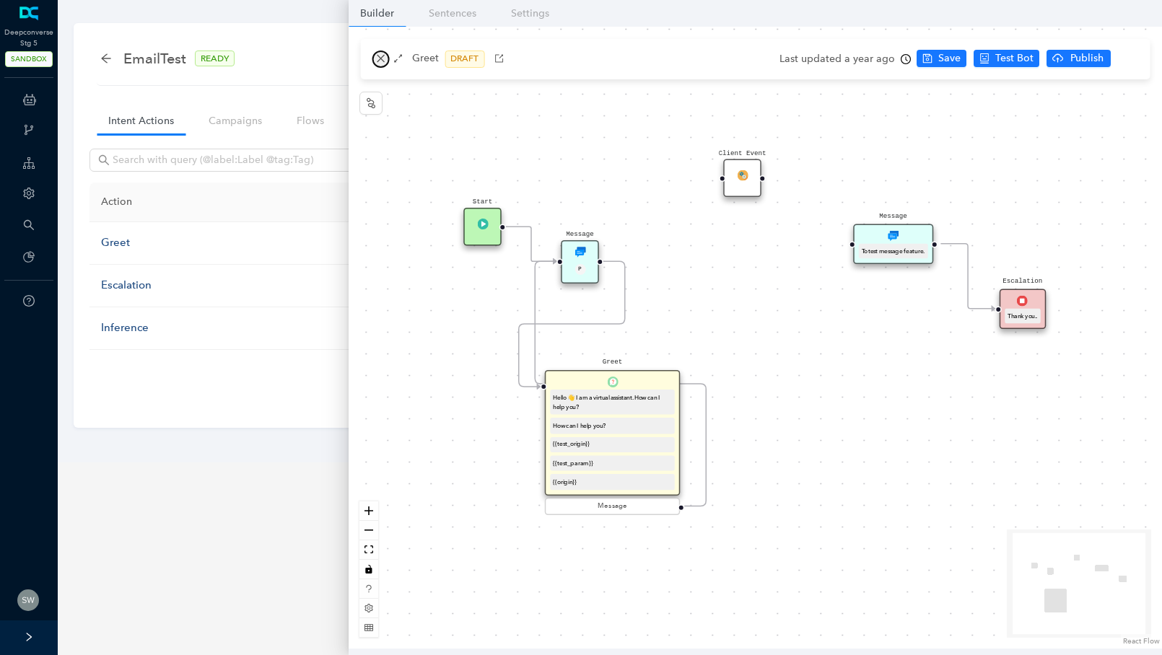
click at [374, 56] on button "button" at bounding box center [380, 59] width 17 height 17
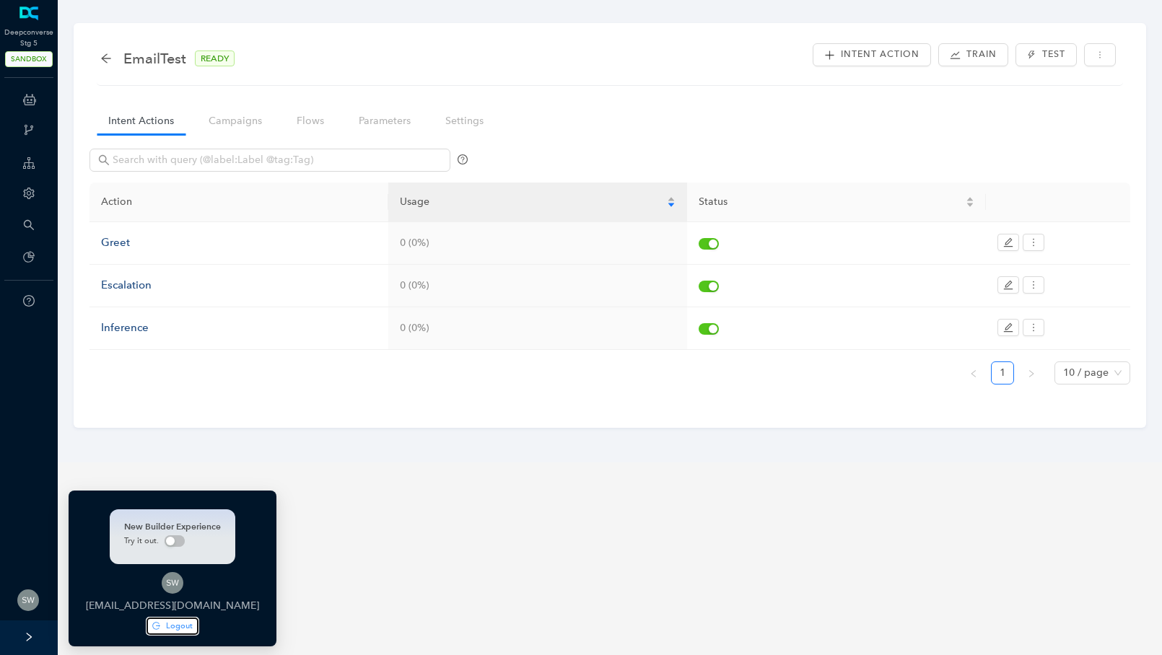
click at [174, 618] on button "Logout" at bounding box center [173, 626] width 52 height 17
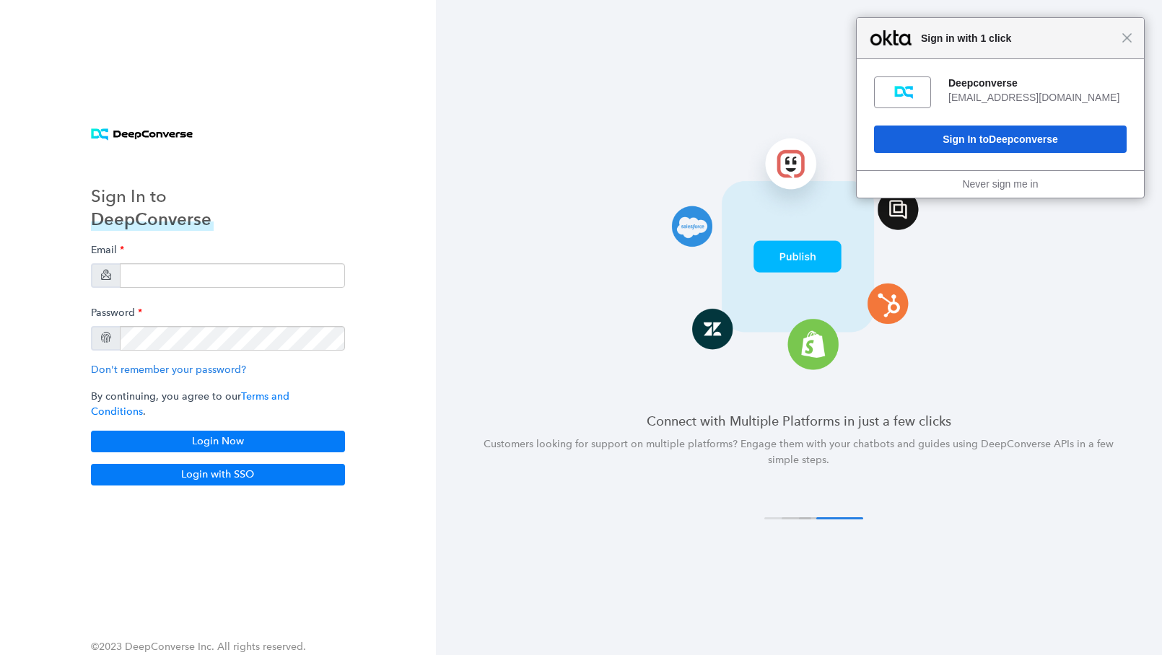
click at [204, 265] on div "Email" at bounding box center [218, 262] width 254 height 51
click at [202, 287] on input "email" at bounding box center [232, 275] width 225 height 25
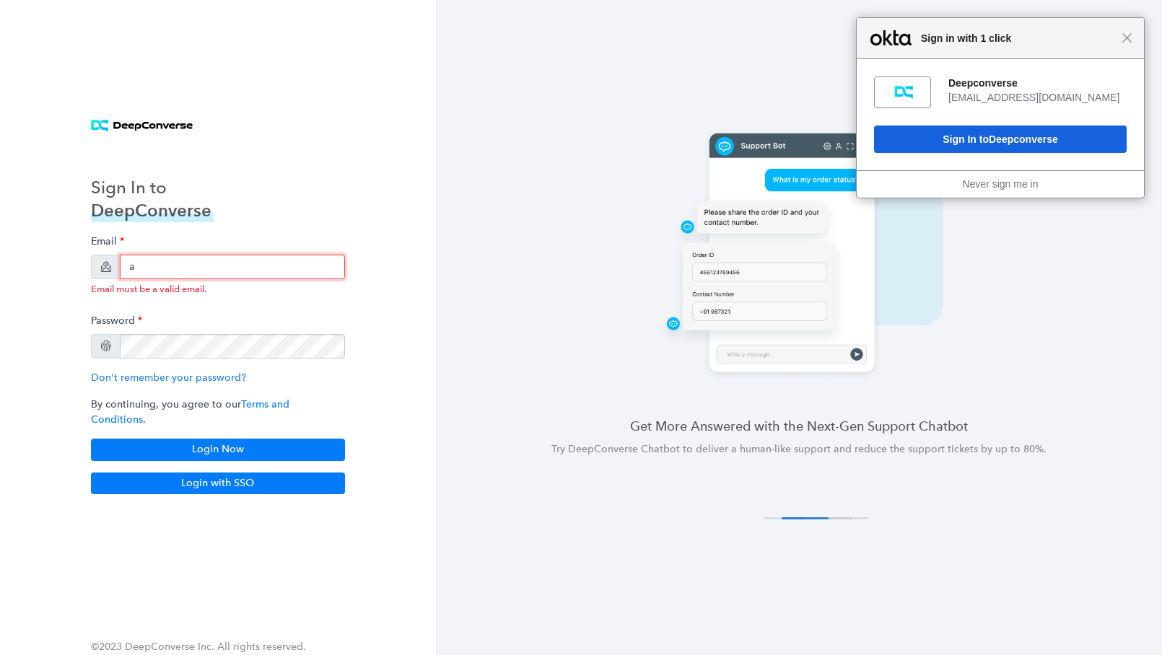
type input "anish+arlo@deepconverse.com"
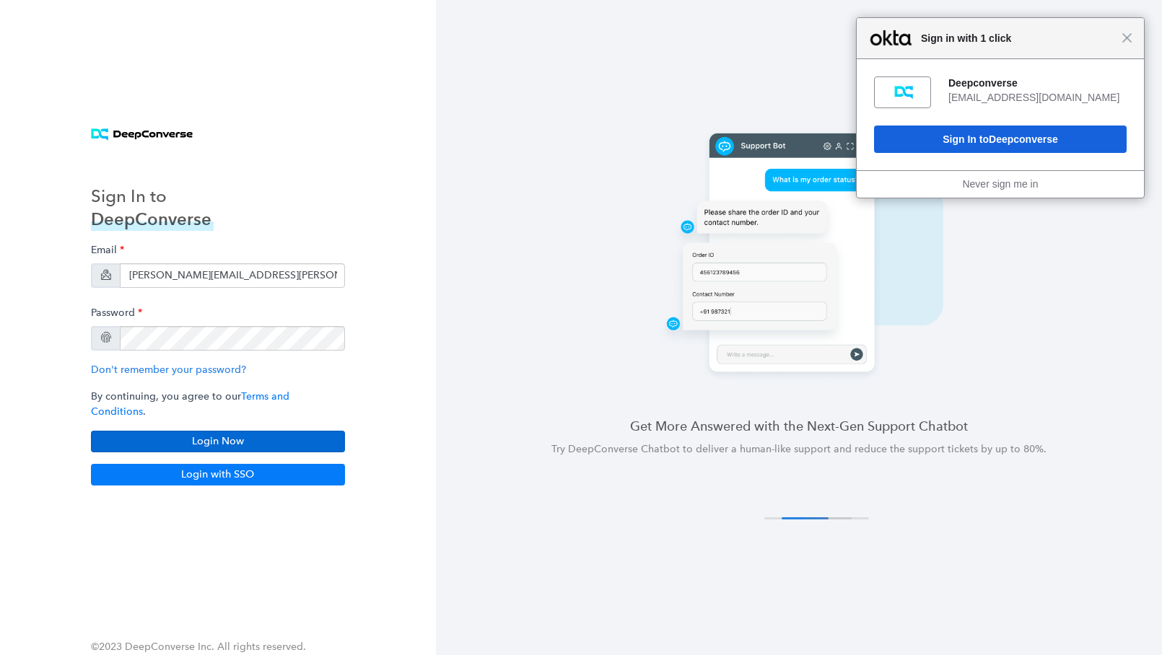
click at [296, 422] on div "Email anish+arlo@deepconverse.com Password Don't remember your password? By con…" at bounding box center [218, 345] width 254 height 216
click at [294, 431] on button "Login Now" at bounding box center [218, 442] width 254 height 22
